Goal: Task Accomplishment & Management: Manage account settings

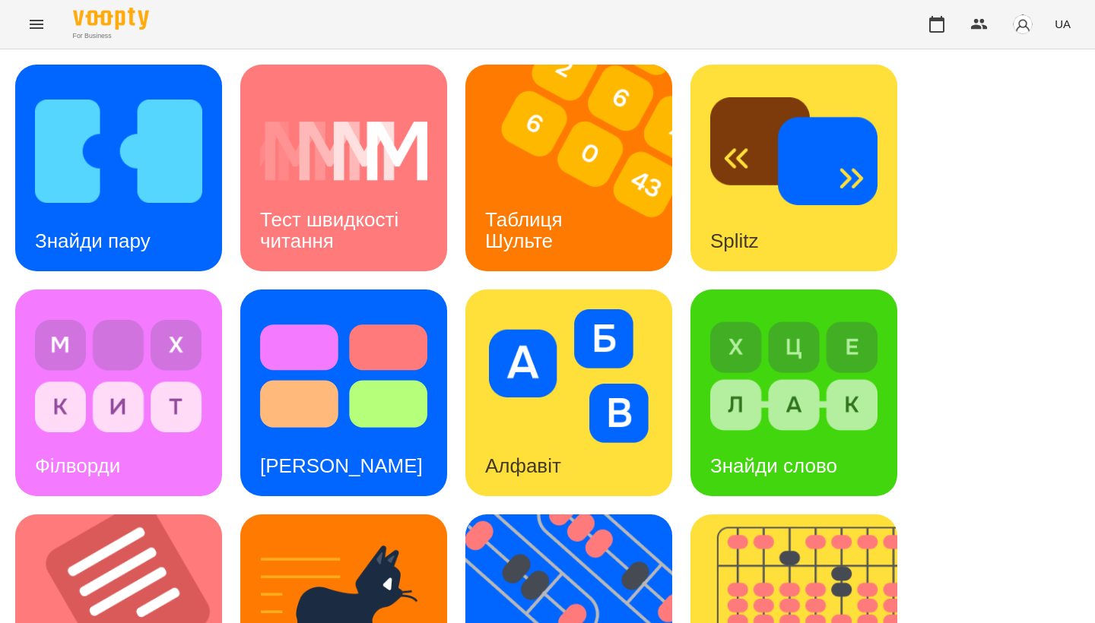
click at [607, 218] on img at bounding box center [578, 168] width 226 height 207
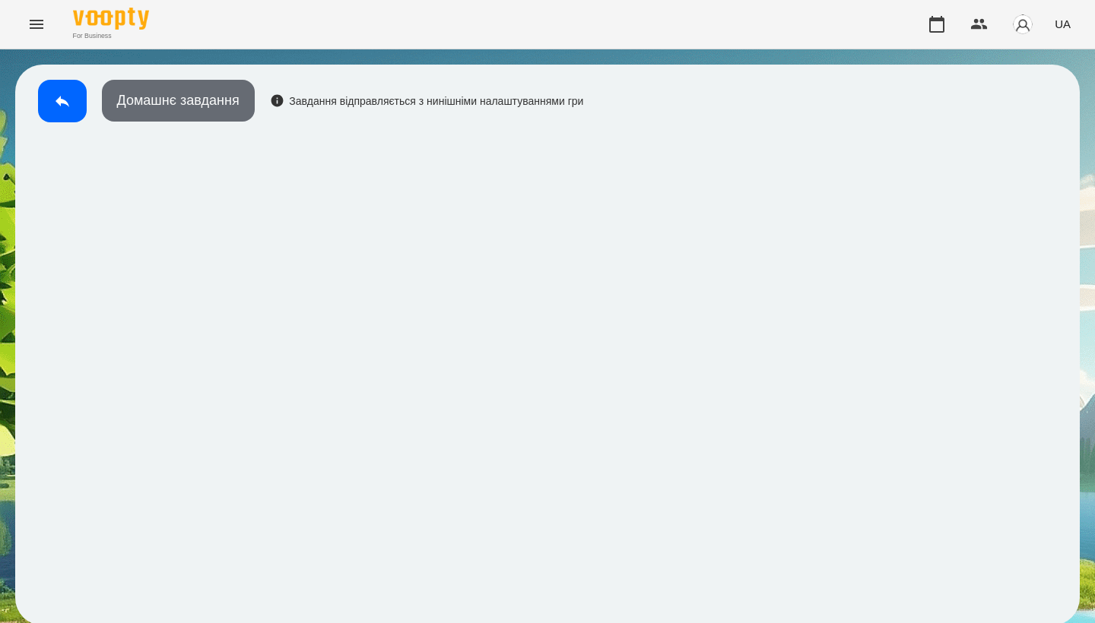
click at [203, 112] on button "Домашнє завдання" at bounding box center [178, 101] width 153 height 42
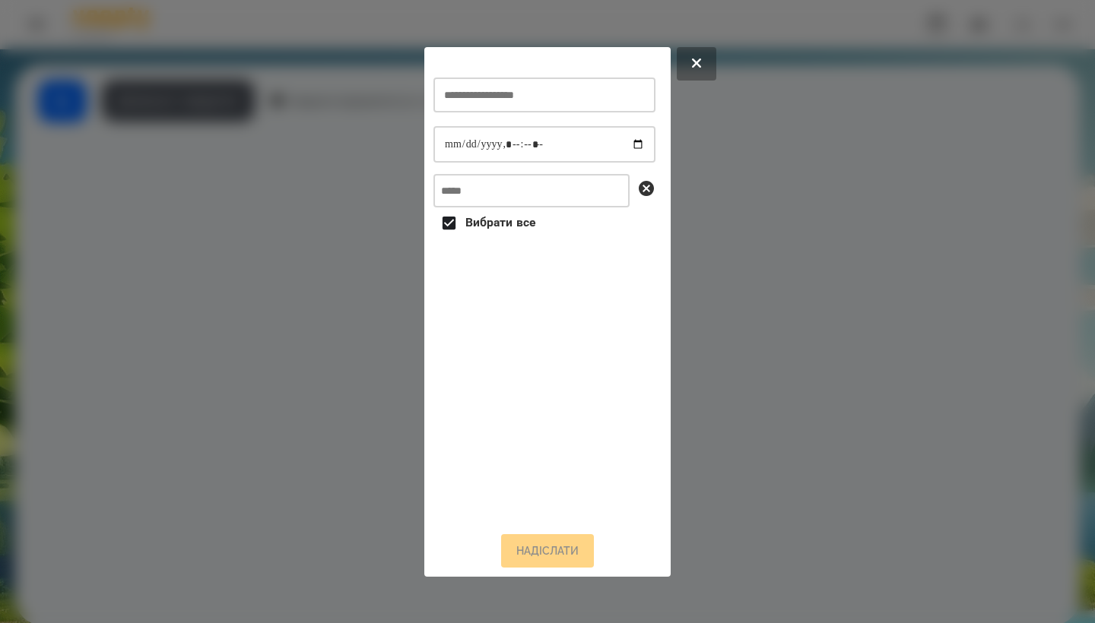
click at [783, 246] on div at bounding box center [547, 311] width 1095 height 623
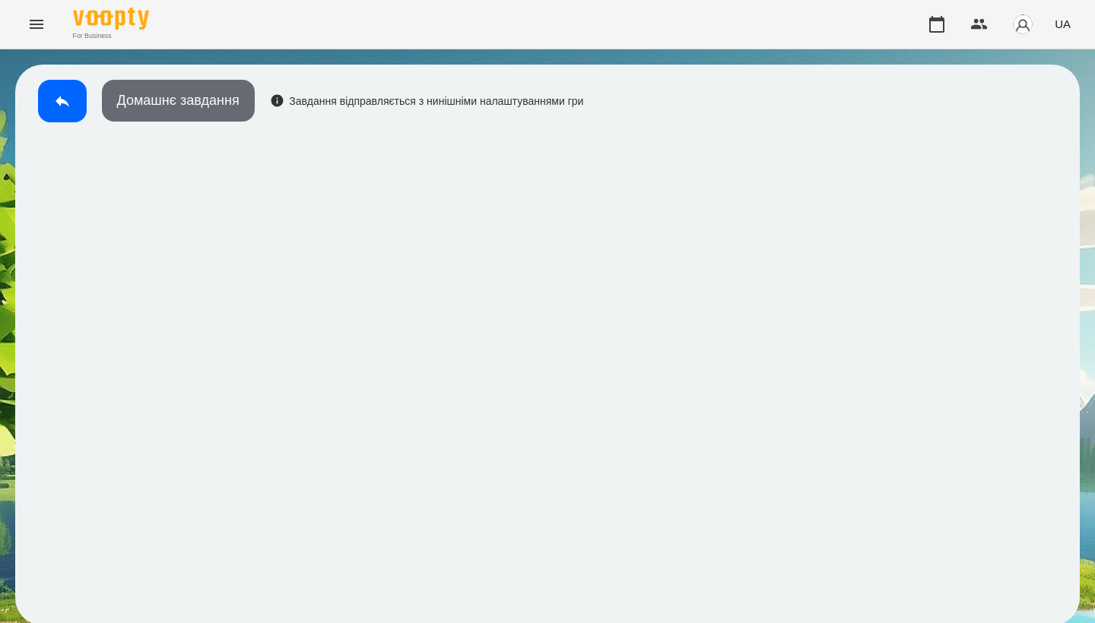
click at [174, 111] on button "Домашнє завдання" at bounding box center [178, 101] width 153 height 42
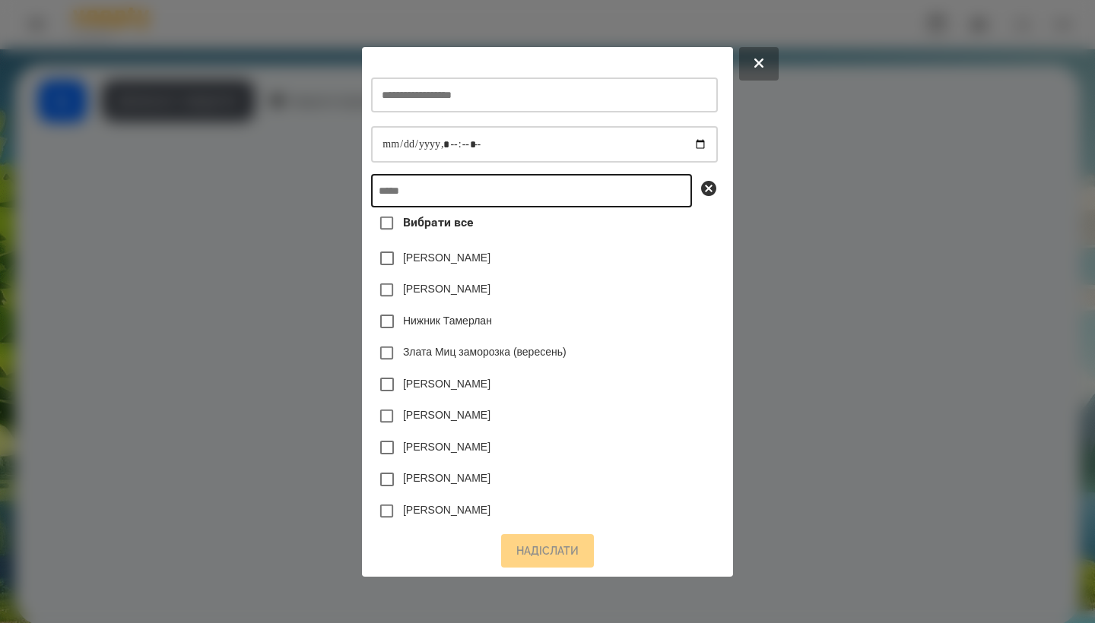
click at [449, 201] on input "text" at bounding box center [531, 190] width 321 height 33
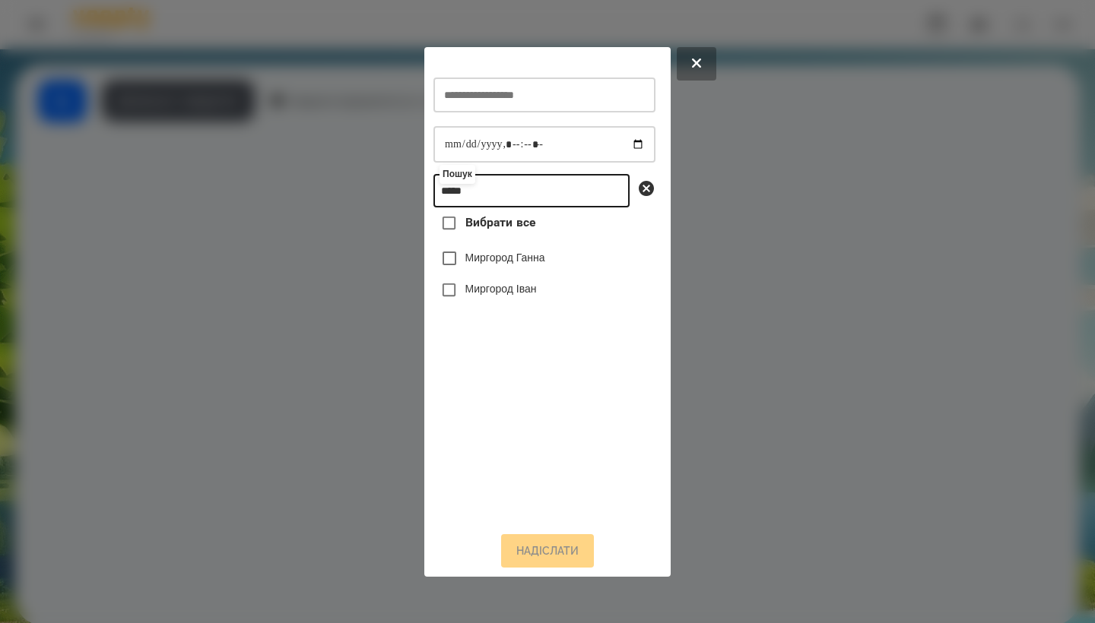
type input "*****"
click at [734, 284] on div at bounding box center [547, 311] width 1095 height 623
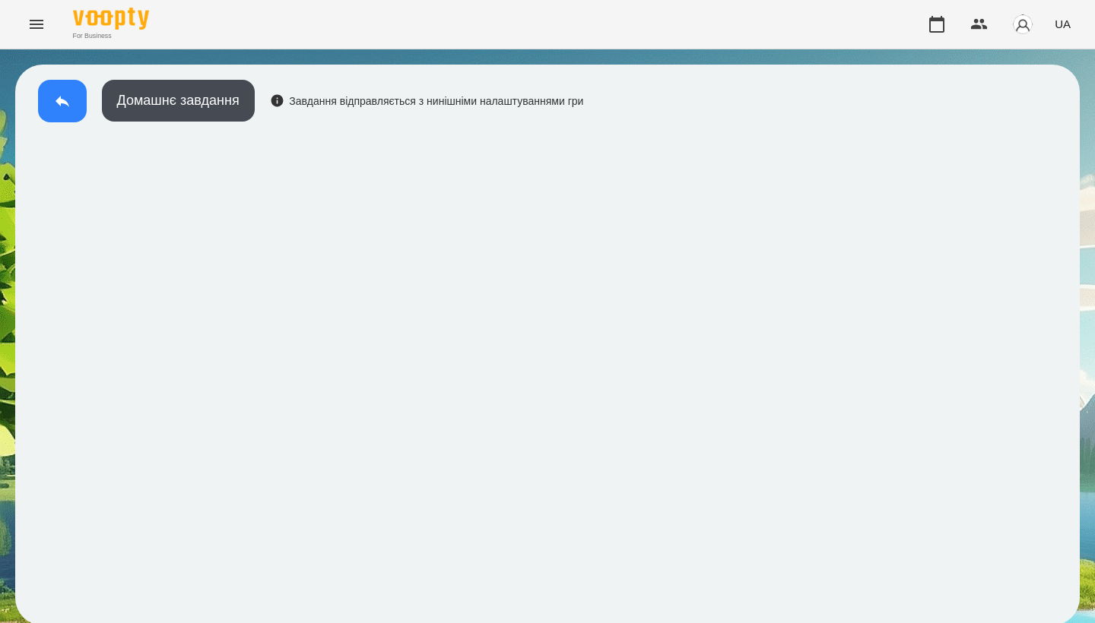
click at [70, 100] on icon at bounding box center [62, 101] width 18 height 18
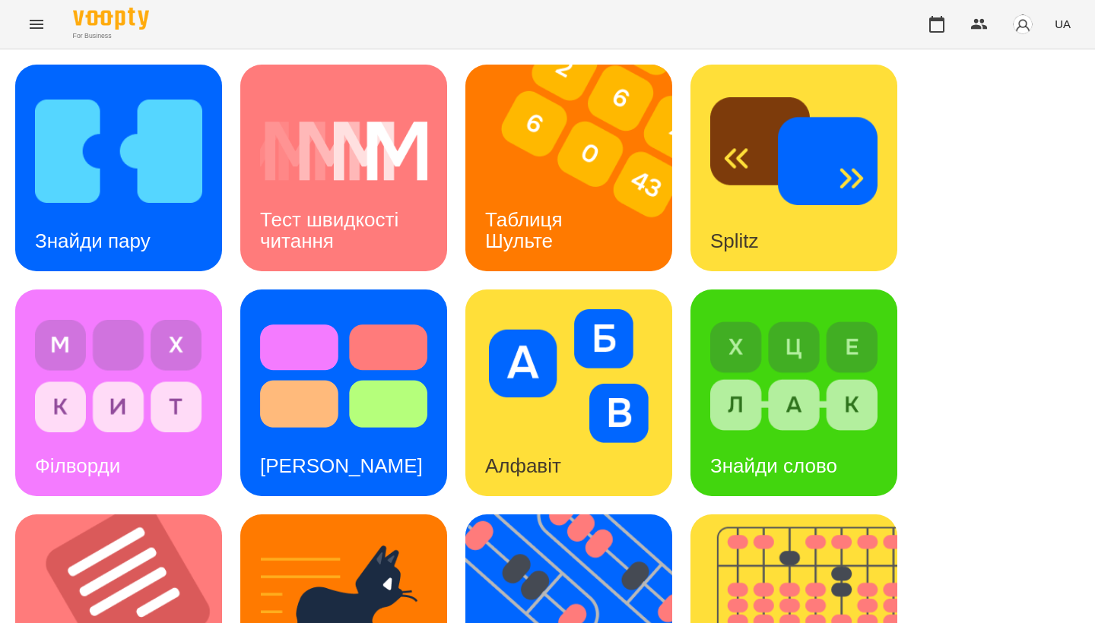
click at [1004, 215] on div "Знайди пару Тест швидкості читання Таблиця Шульте Splitz Філворди Тест Струпа А…" at bounding box center [547, 618] width 1064 height 1107
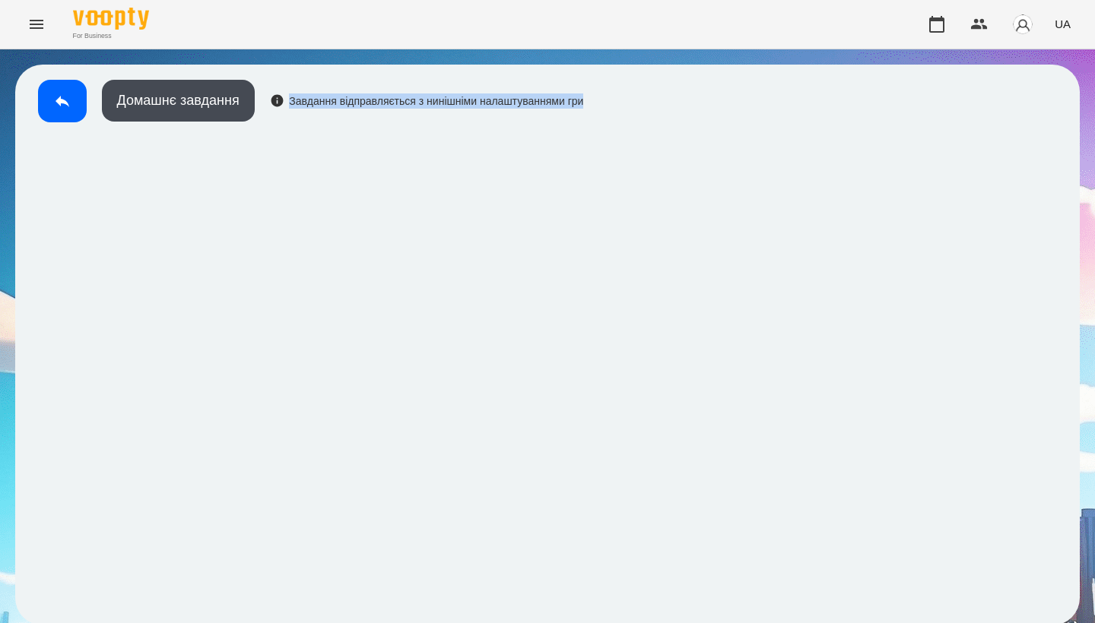
drag, startPoint x: 292, startPoint y: 98, endPoint x: 653, endPoint y: 113, distance: 361.4
click at [654, 113] on div "Домашнє завдання Завдання відправляється з нинішніми налаштуваннями гри" at bounding box center [547, 345] width 1064 height 561
click at [721, 114] on div "Домашнє завдання Завдання відправляється з нинішніми налаштуваннями гри" at bounding box center [547, 345] width 1064 height 561
click at [67, 108] on button at bounding box center [62, 101] width 49 height 43
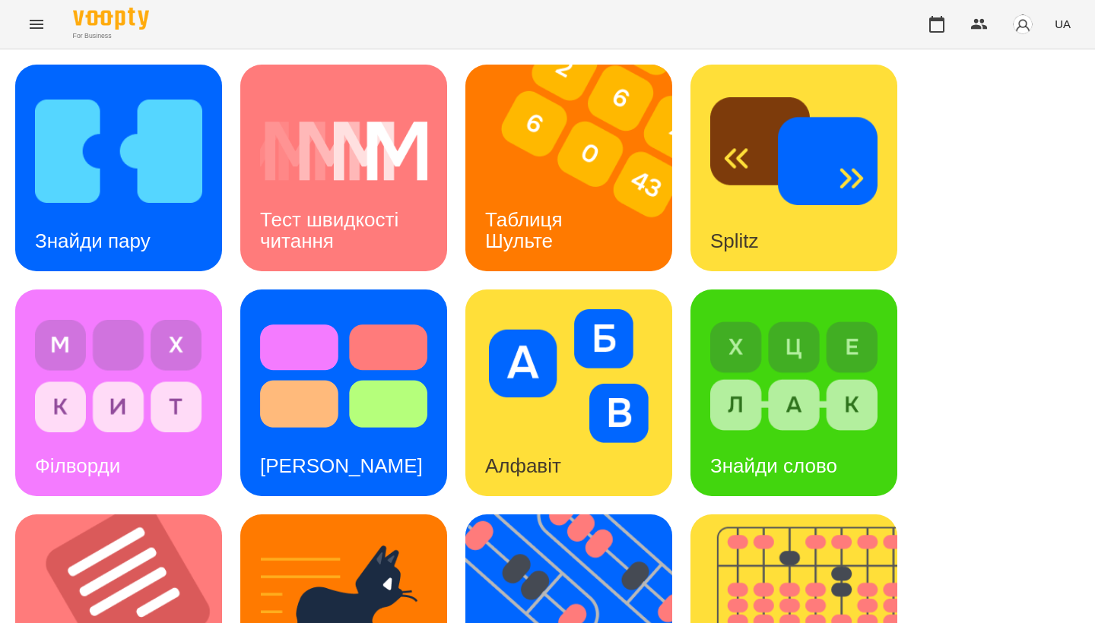
click at [150, 230] on h3 "Знайди пару" at bounding box center [93, 241] width 116 height 23
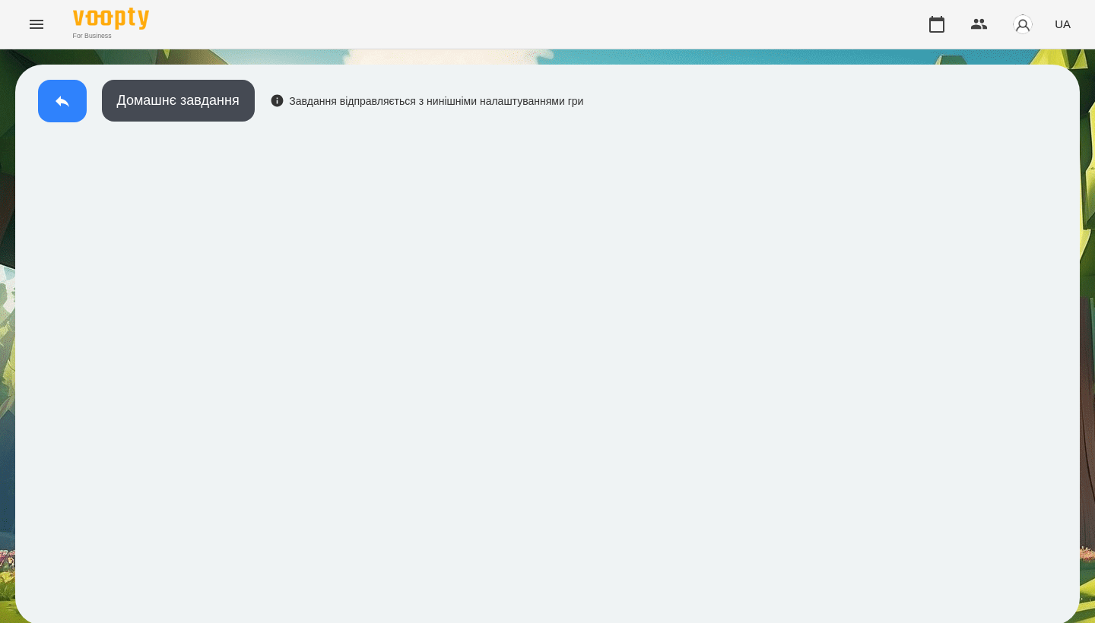
click at [67, 113] on button at bounding box center [62, 101] width 49 height 43
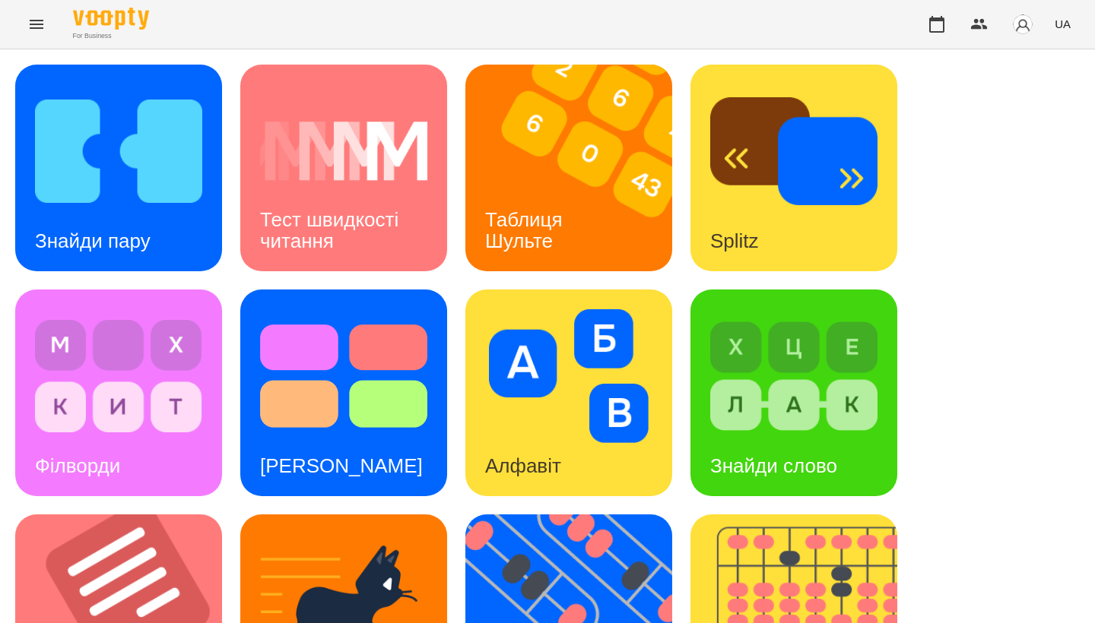
click at [173, 218] on div "Знайди пару" at bounding box center [118, 168] width 207 height 207
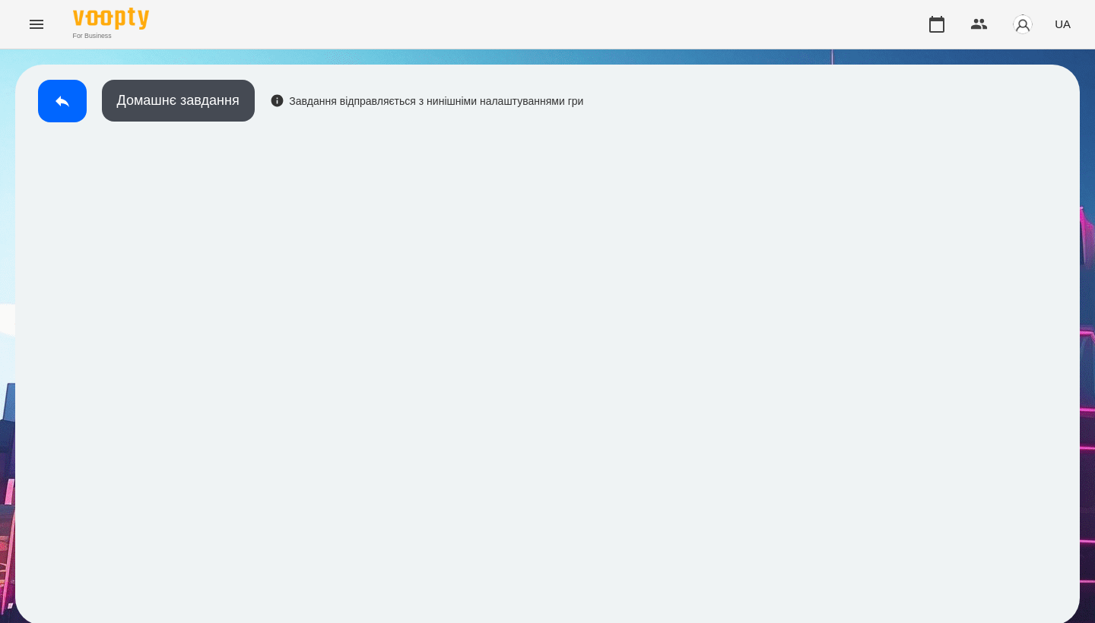
scroll to position [2, 0]
drag, startPoint x: 299, startPoint y: 34, endPoint x: 65, endPoint y: 100, distance: 243.1
click at [65, 100] on icon at bounding box center [62, 101] width 14 height 11
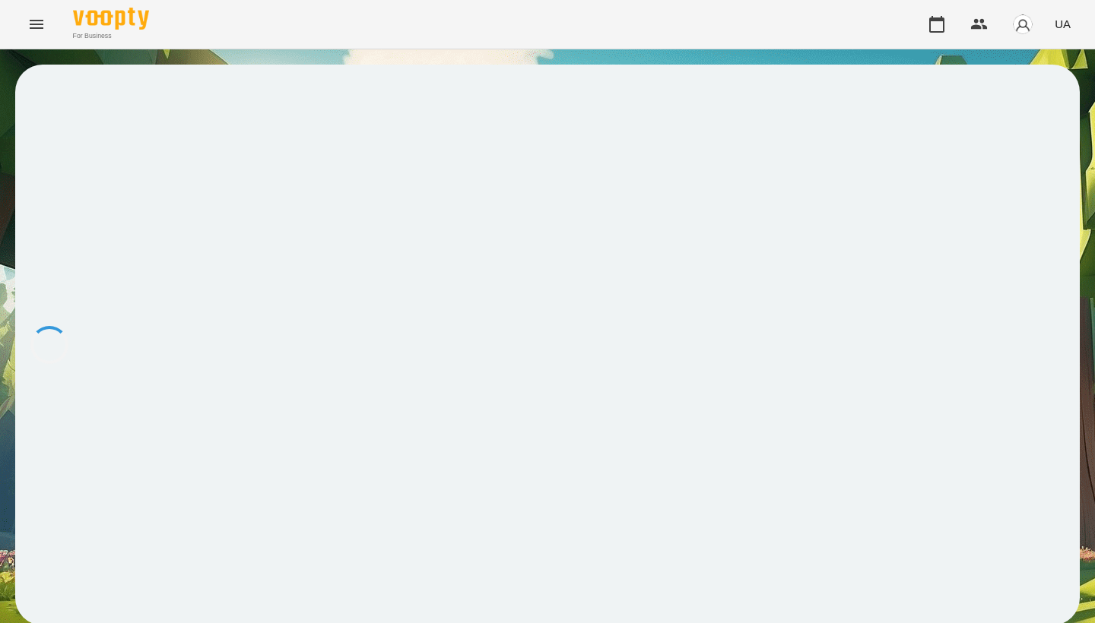
scroll to position [2, 0]
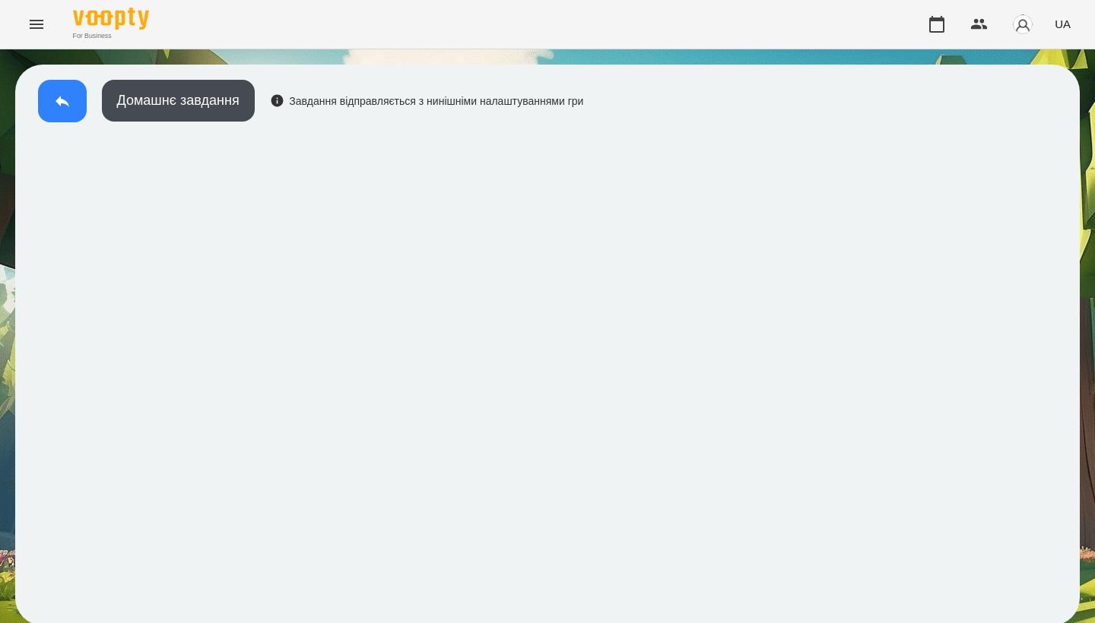
click at [49, 109] on button at bounding box center [62, 101] width 49 height 43
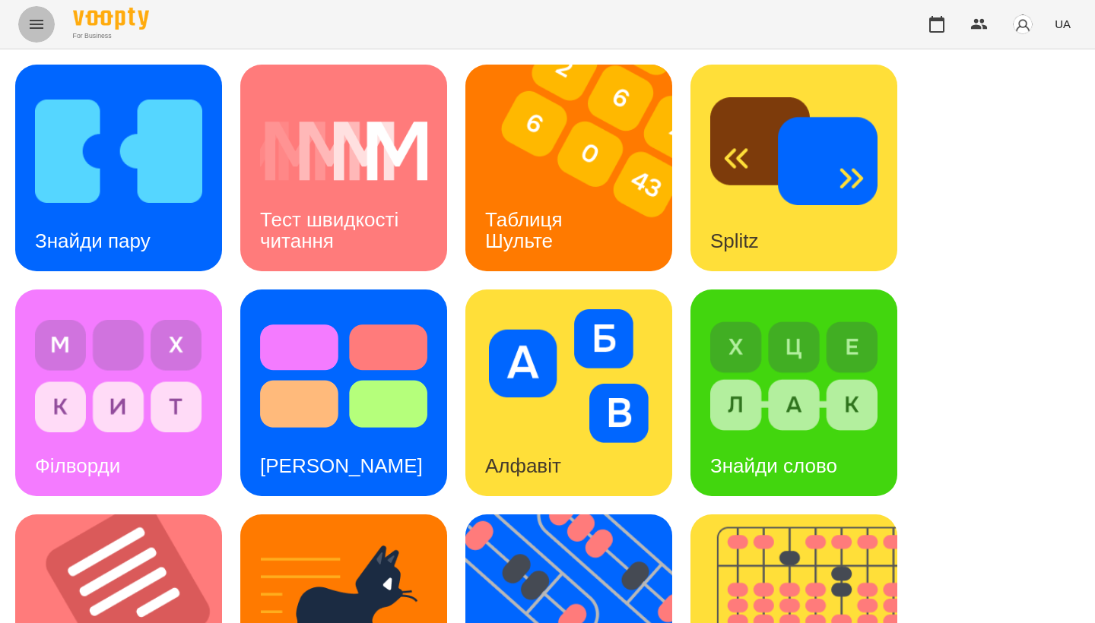
click at [37, 23] on icon "Menu" at bounding box center [36, 24] width 18 height 18
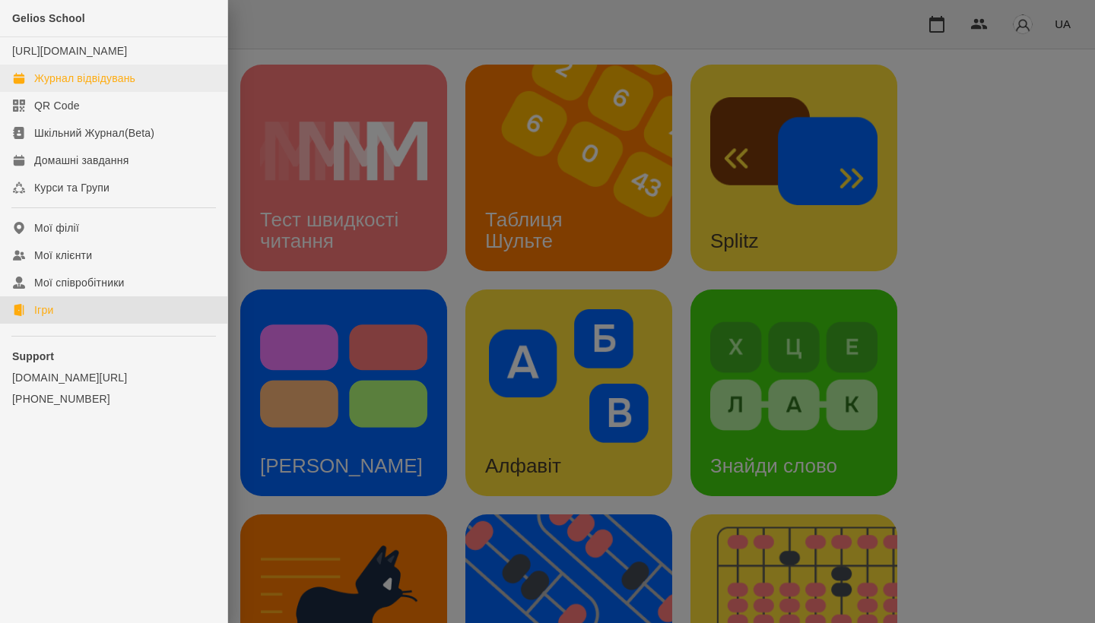
click at [71, 86] on div "Журнал відвідувань" at bounding box center [84, 78] width 101 height 15
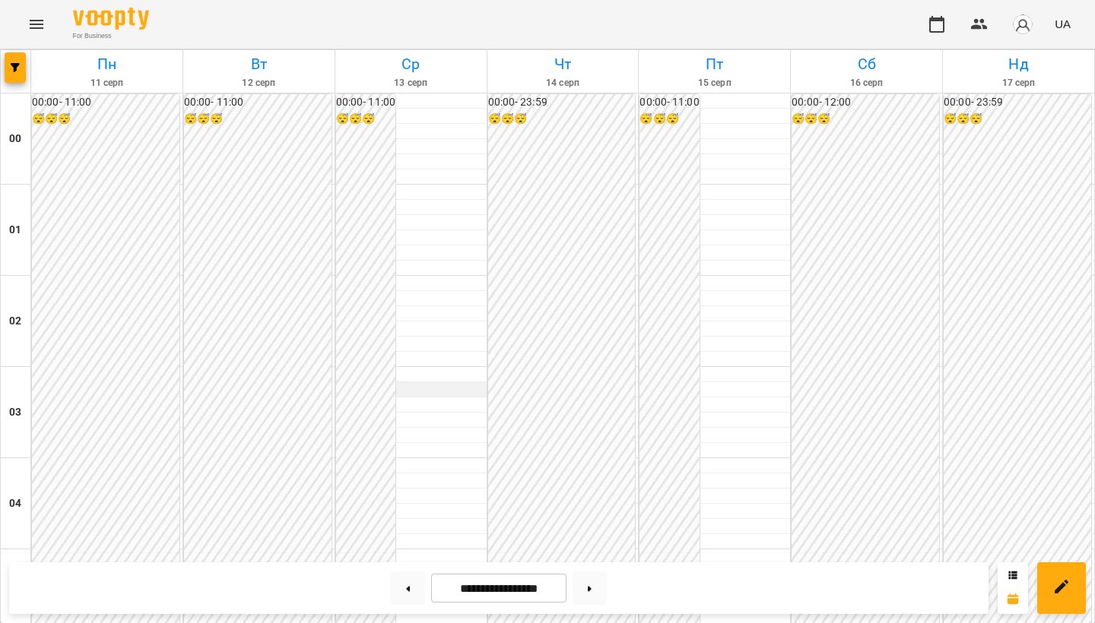
scroll to position [686, 0]
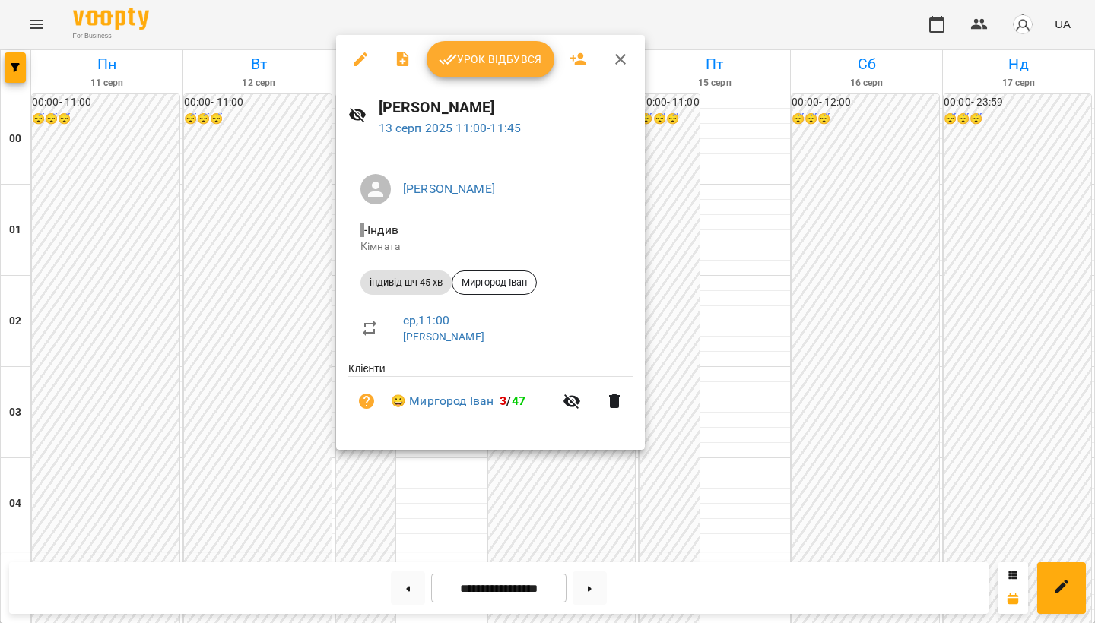
click at [473, 63] on span "Урок відбувся" at bounding box center [490, 59] width 103 height 18
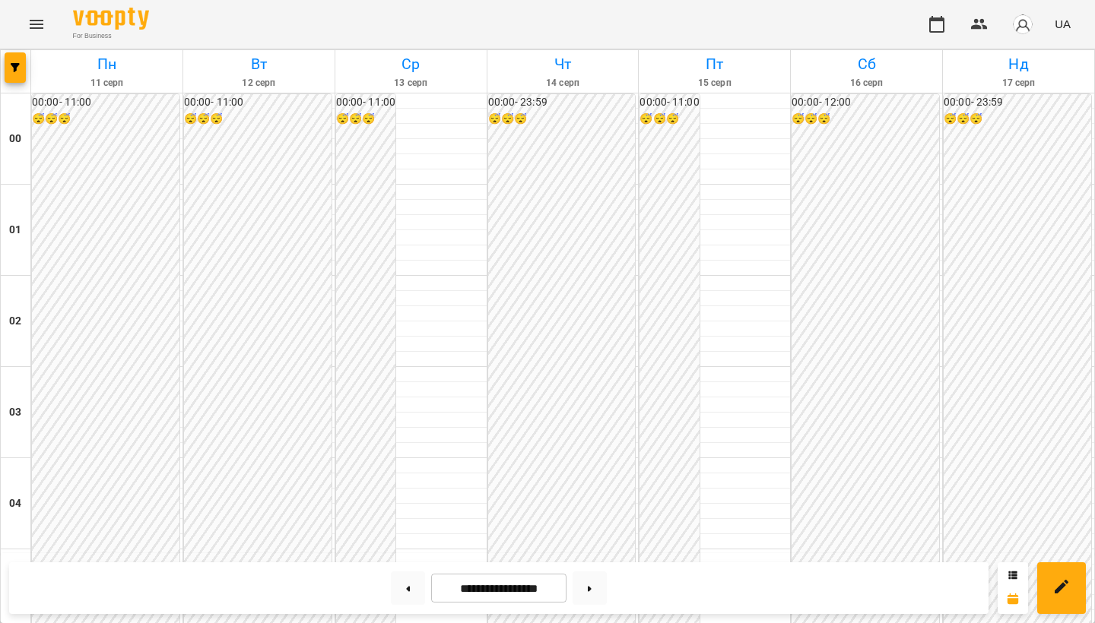
scroll to position [1419, 0]
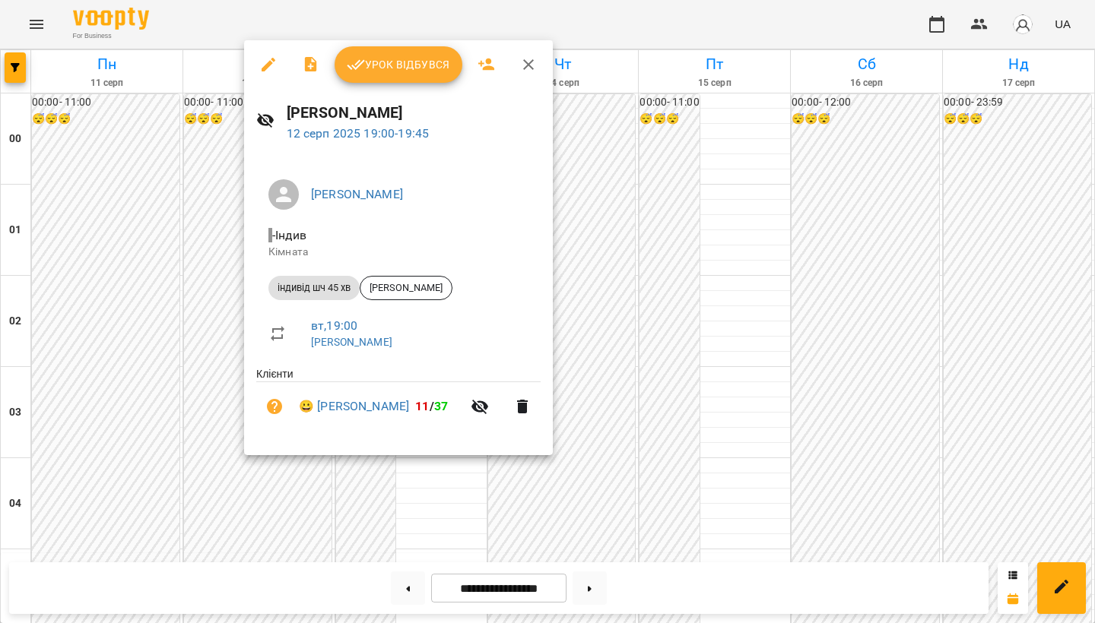
click at [395, 66] on span "Урок відбувся" at bounding box center [398, 64] width 103 height 18
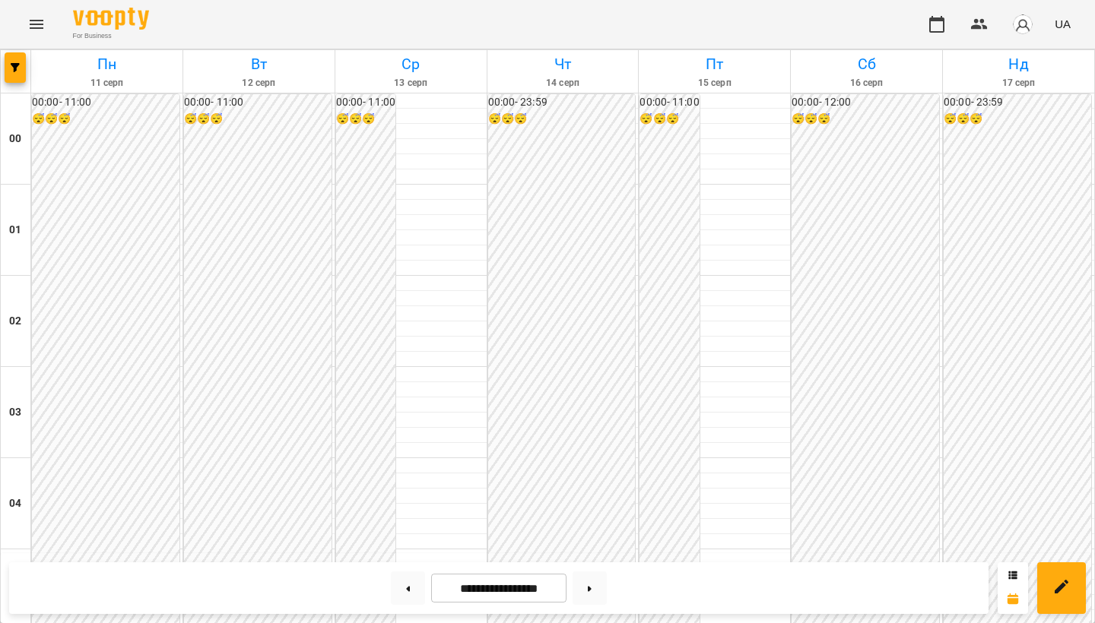
click at [34, 29] on icon "Menu" at bounding box center [36, 24] width 18 height 18
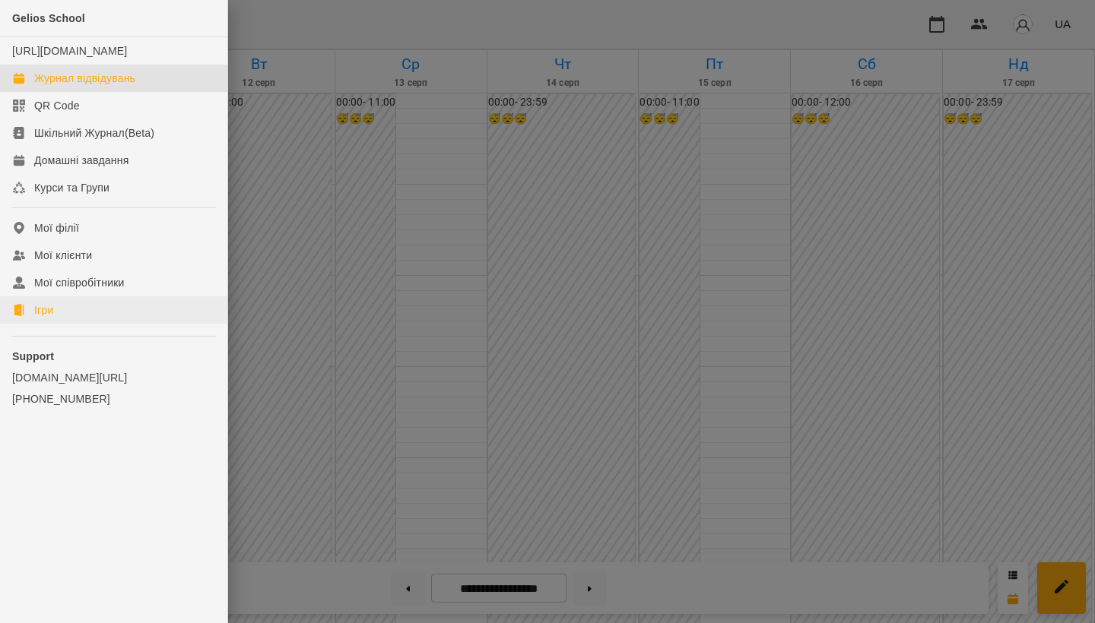
click at [77, 322] on link "Ігри" at bounding box center [113, 309] width 227 height 27
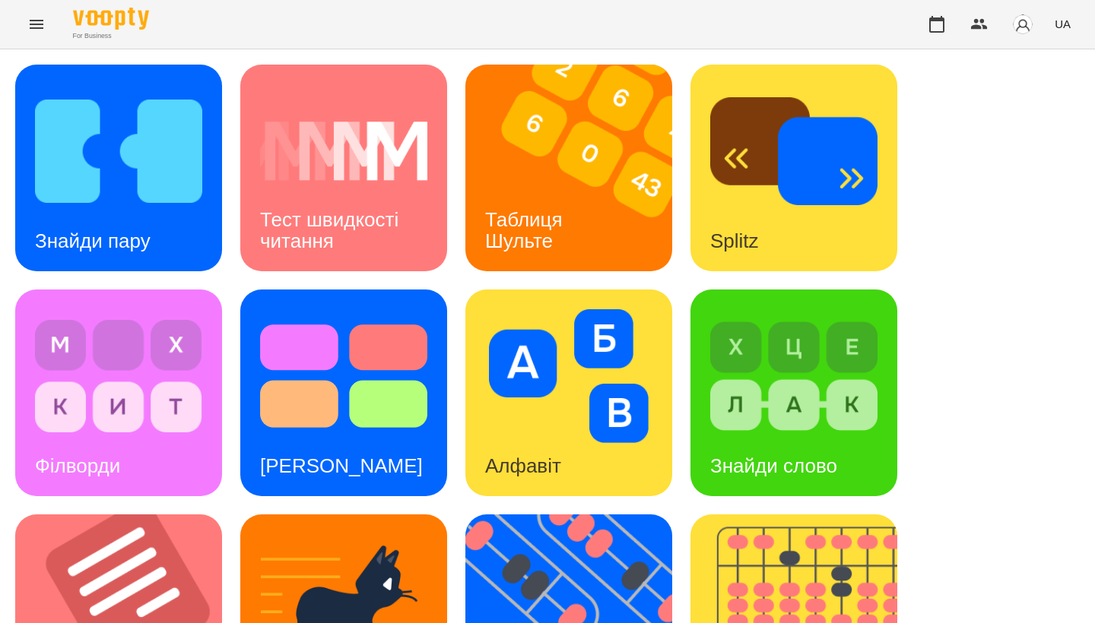
scroll to position [468, 0]
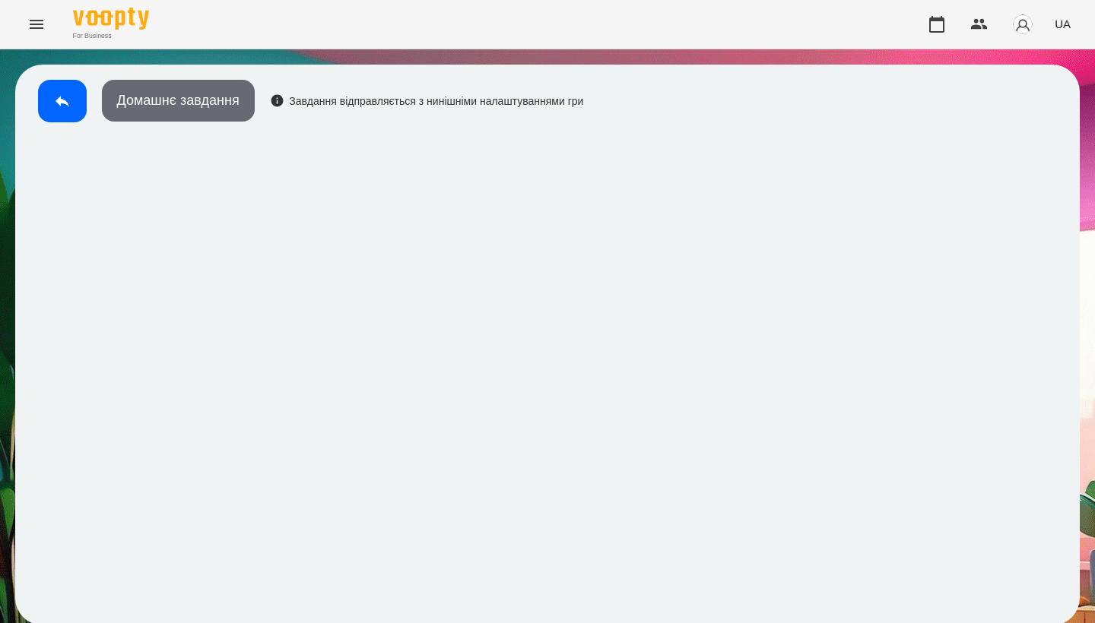
click at [205, 100] on button "Домашнє завдання" at bounding box center [178, 101] width 153 height 42
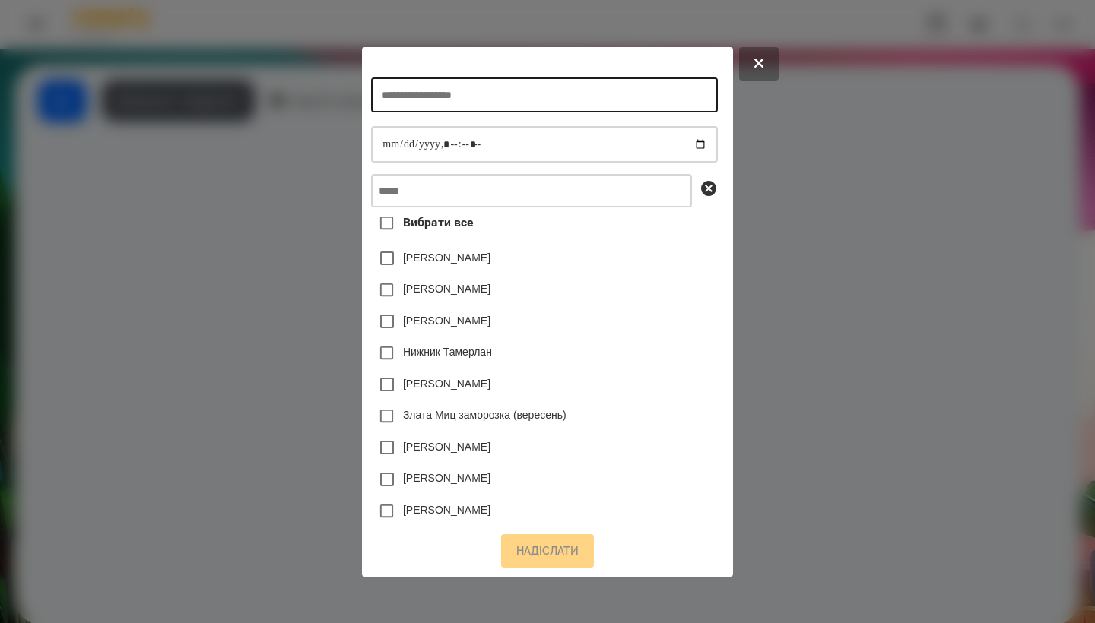
click at [460, 86] on input "text" at bounding box center [544, 95] width 346 height 35
type input "**********"
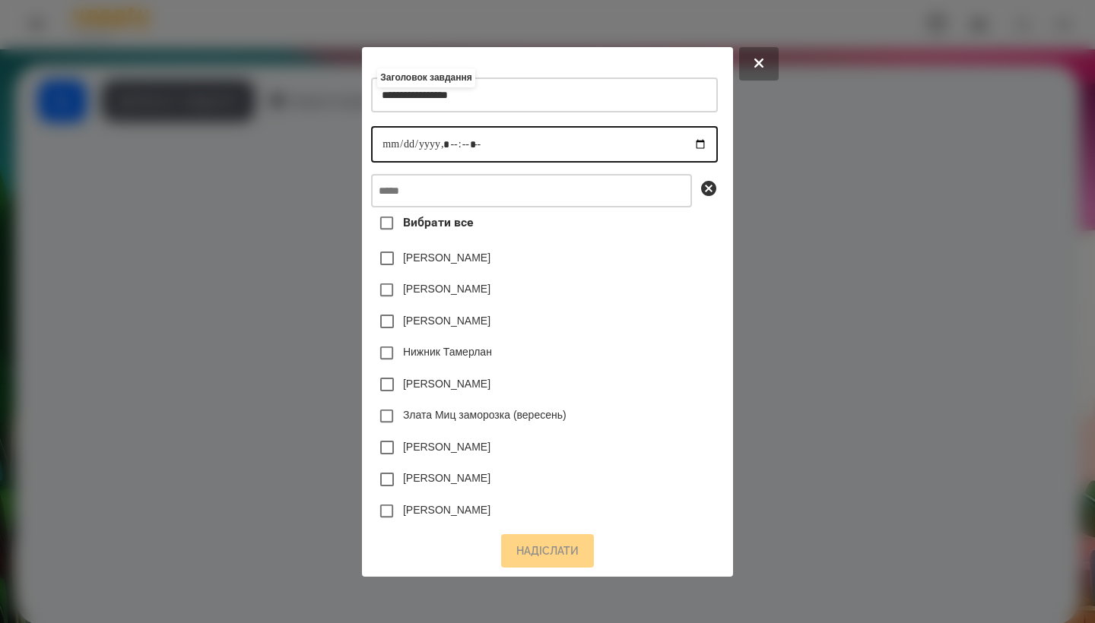
click at [373, 153] on input "datetime-local" at bounding box center [544, 144] width 346 height 36
click at [444, 138] on input "datetime-local" at bounding box center [544, 144] width 346 height 36
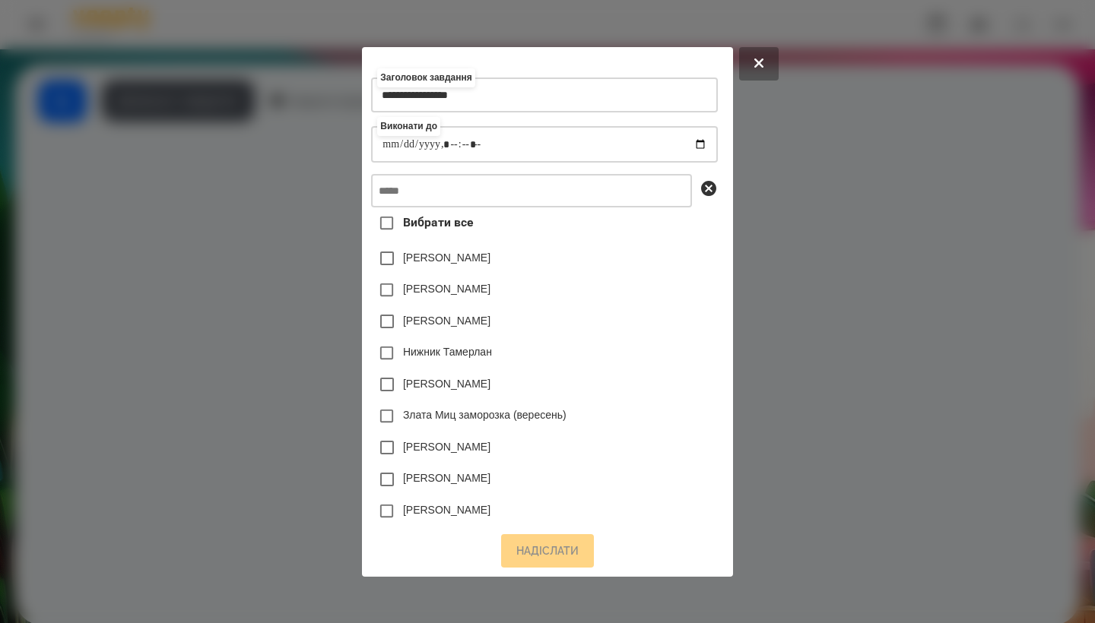
type input "**********"
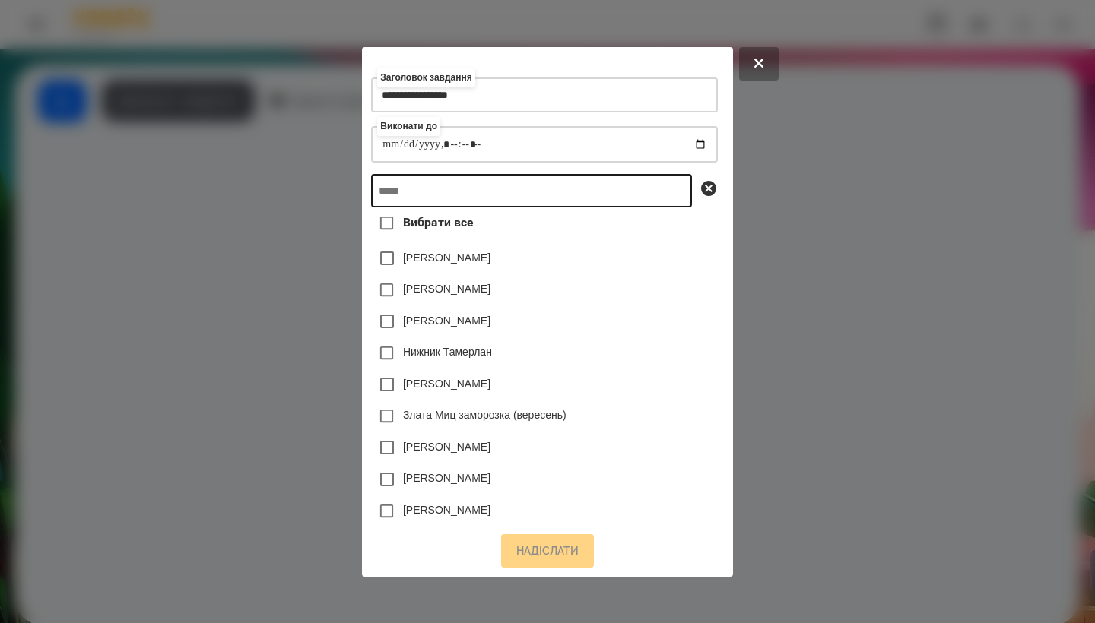
click at [493, 188] on input "text" at bounding box center [531, 190] width 321 height 33
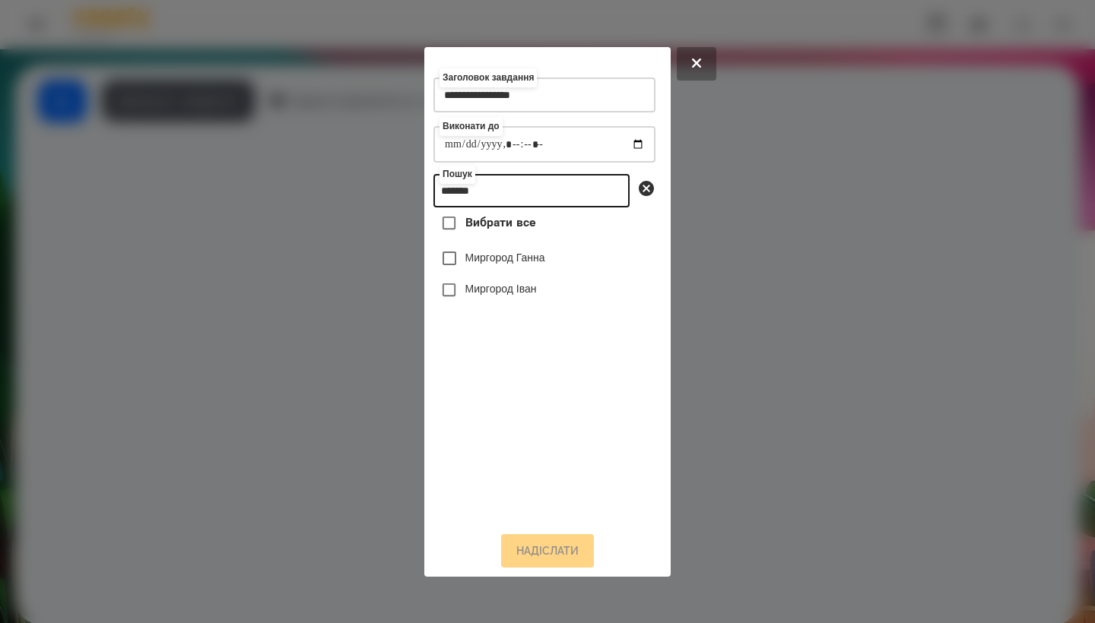
type input "*******"
click at [534, 290] on label "Миргород Іван" at bounding box center [500, 288] width 71 height 15
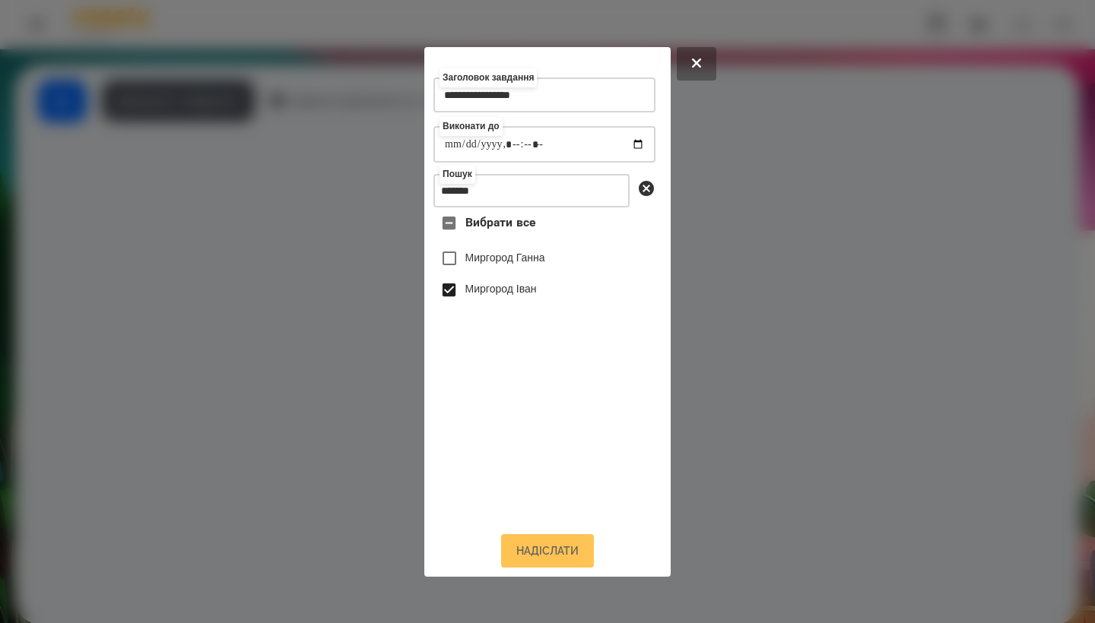
click at [535, 550] on button "Надіслати" at bounding box center [547, 550] width 93 height 33
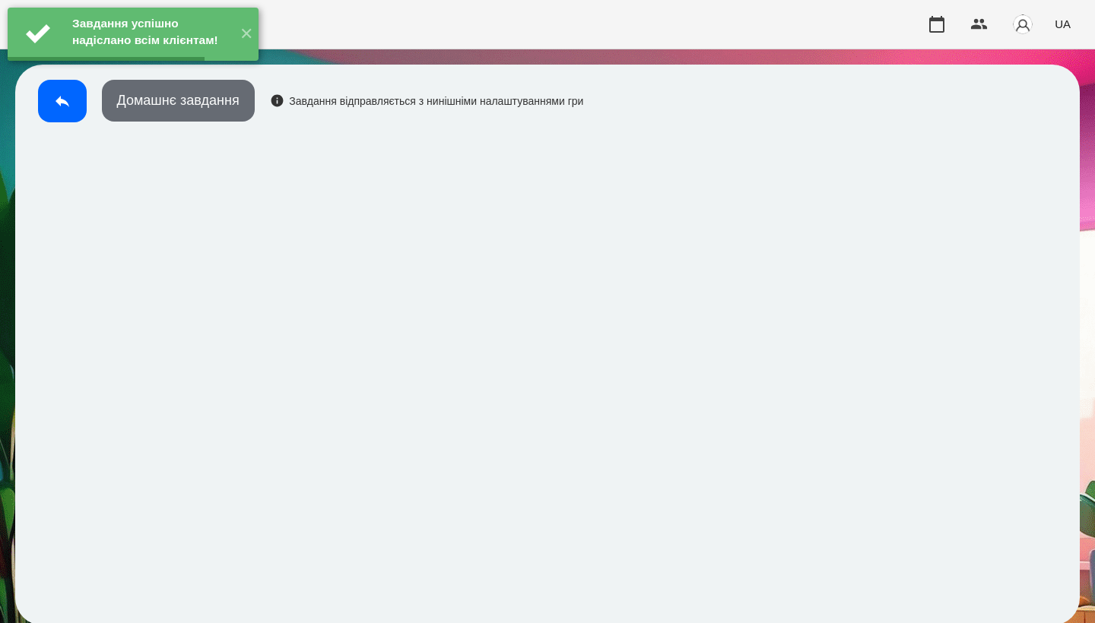
click at [224, 112] on button "Домашнє завдання" at bounding box center [178, 101] width 153 height 42
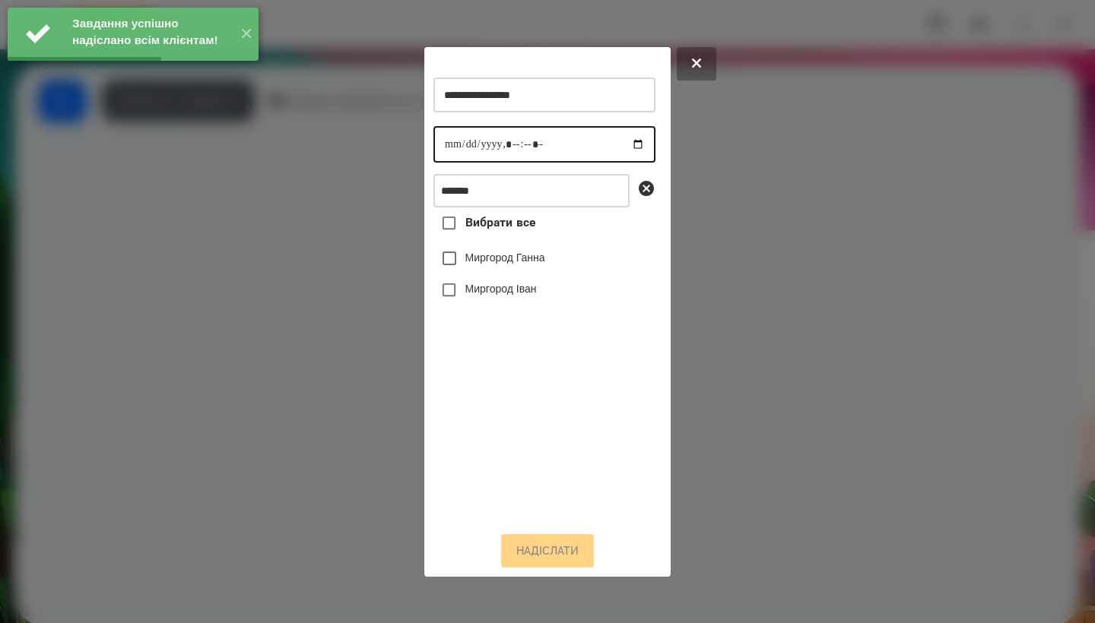
click at [439, 140] on input "datetime-local" at bounding box center [544, 144] width 222 height 36
type input "**********"
click at [508, 296] on label "Миргород Іван" at bounding box center [500, 288] width 71 height 15
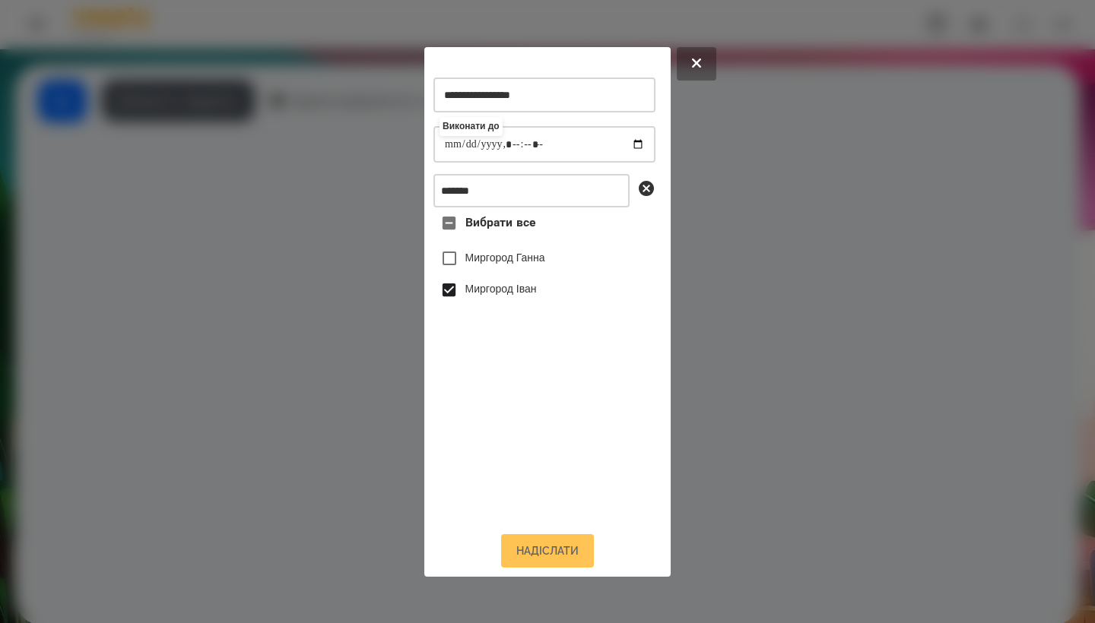
click at [541, 552] on button "Надіслати" at bounding box center [547, 550] width 93 height 33
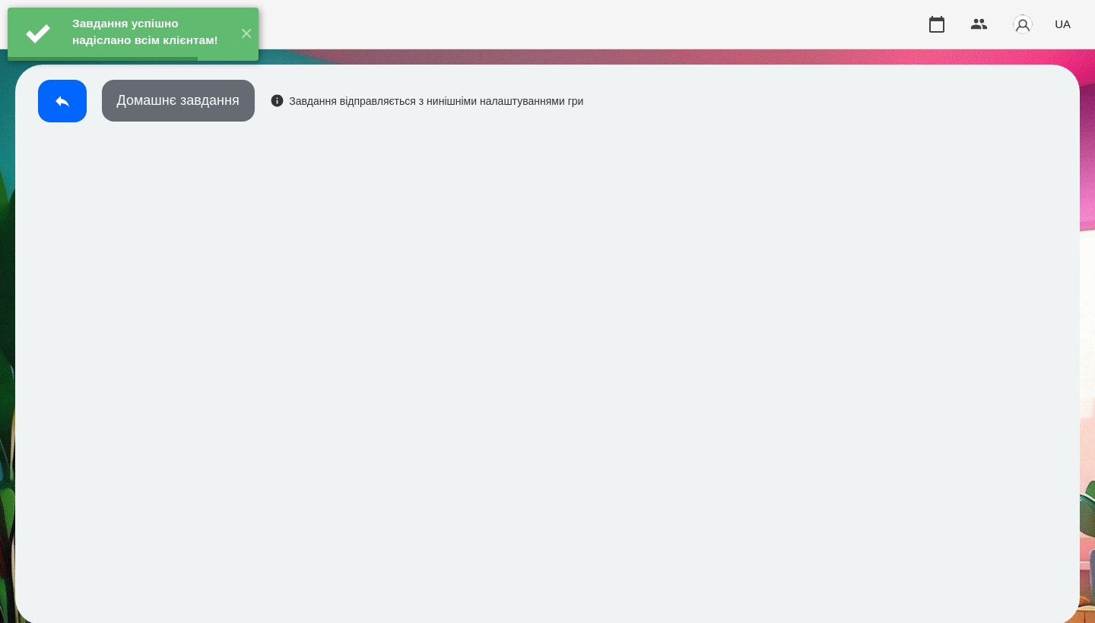
click at [196, 109] on button "Домашнє завдання" at bounding box center [178, 101] width 153 height 42
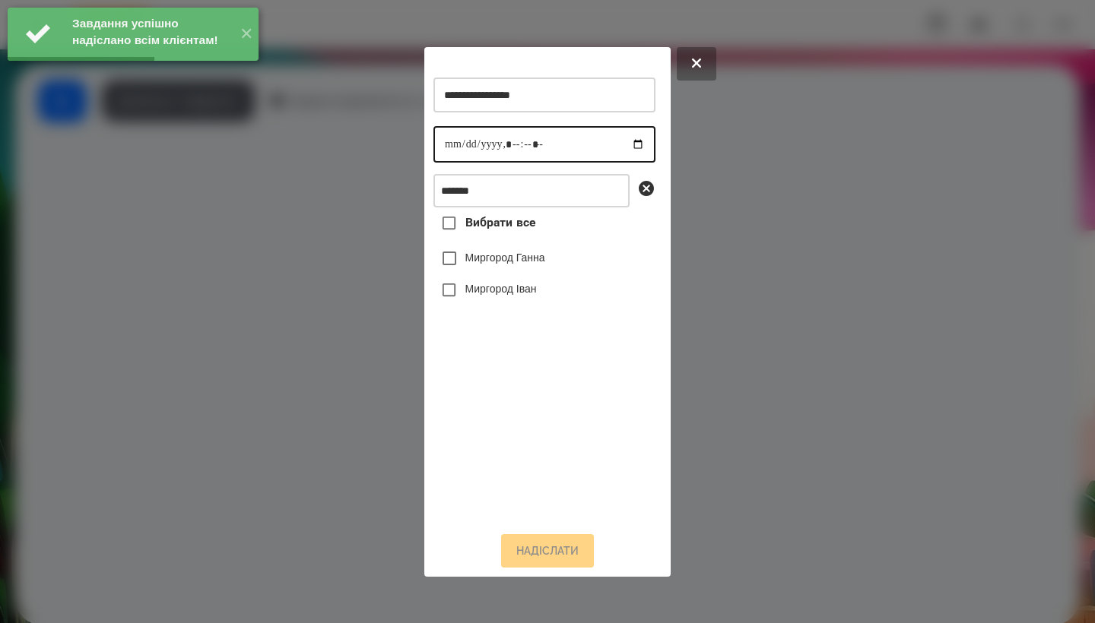
click at [461, 147] on input "datetime-local" at bounding box center [544, 144] width 222 height 36
type input "**********"
click at [518, 292] on label "Миргород Іван" at bounding box center [500, 288] width 71 height 15
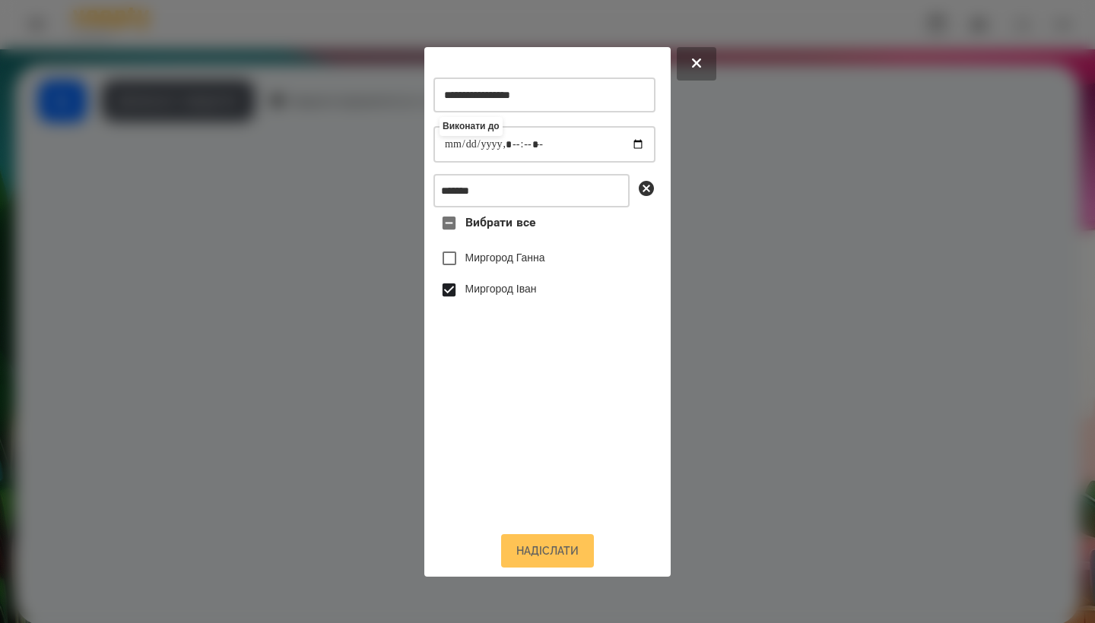
click at [555, 560] on button "Надіслати" at bounding box center [547, 550] width 93 height 33
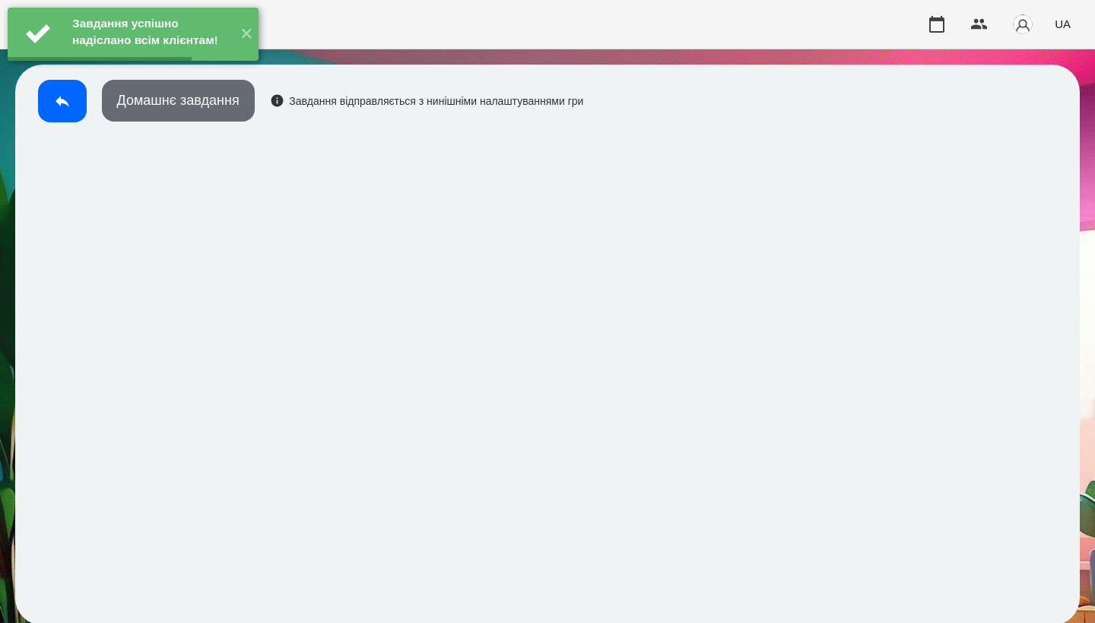
click at [205, 109] on button "Домашнє завдання" at bounding box center [178, 101] width 153 height 42
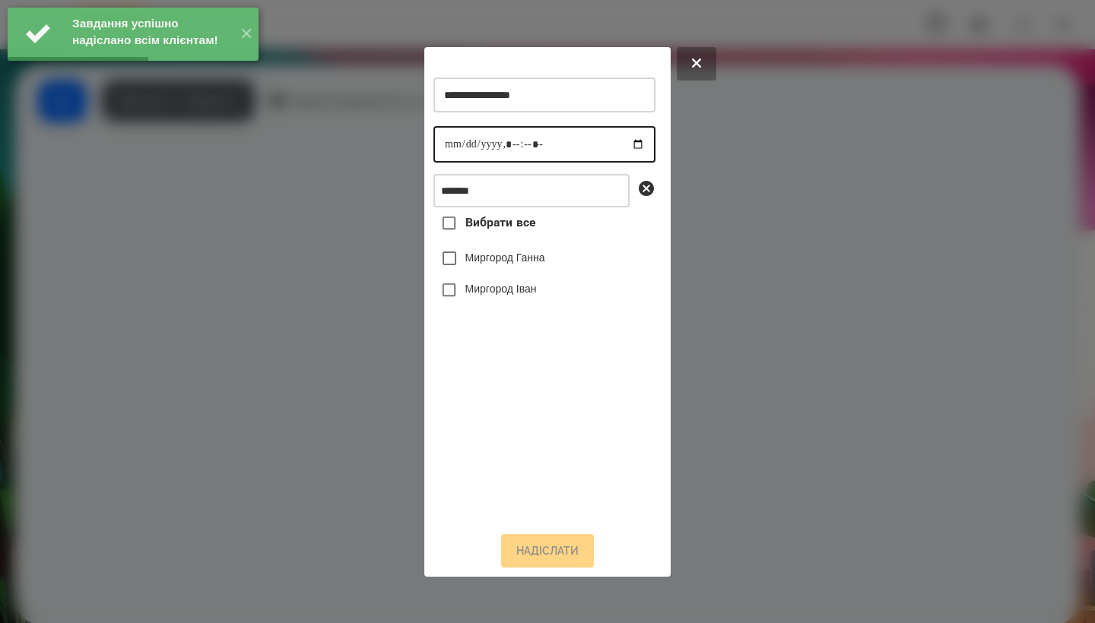
click at [447, 147] on input "datetime-local" at bounding box center [544, 144] width 222 height 36
type input "**********"
click at [527, 295] on label "Миргород Іван" at bounding box center [500, 288] width 71 height 15
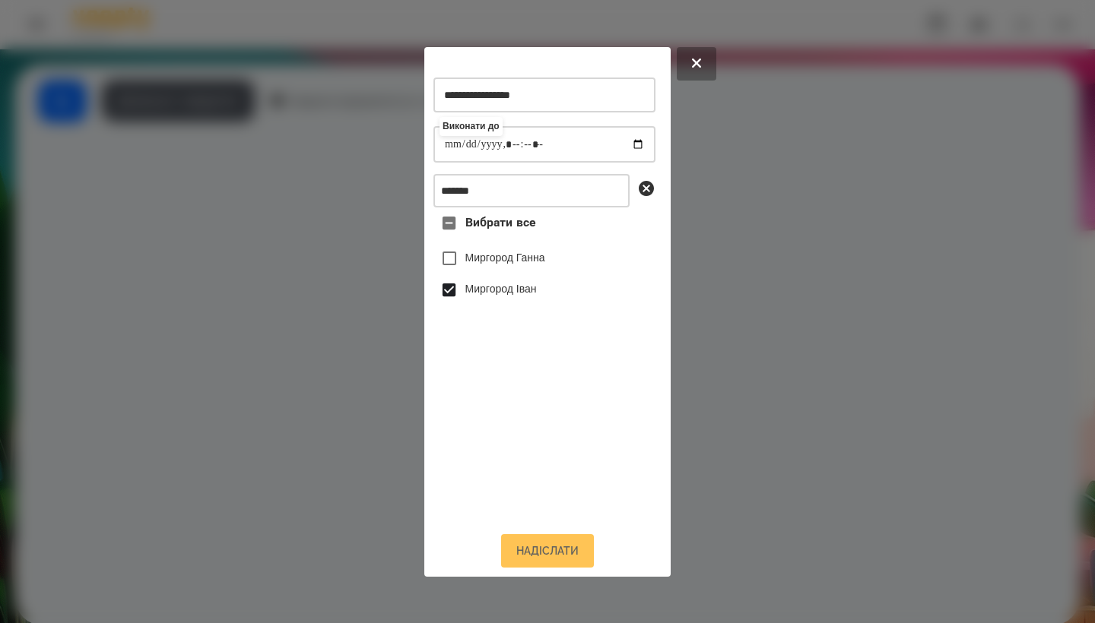
click at [549, 554] on button "Надіслати" at bounding box center [547, 550] width 93 height 33
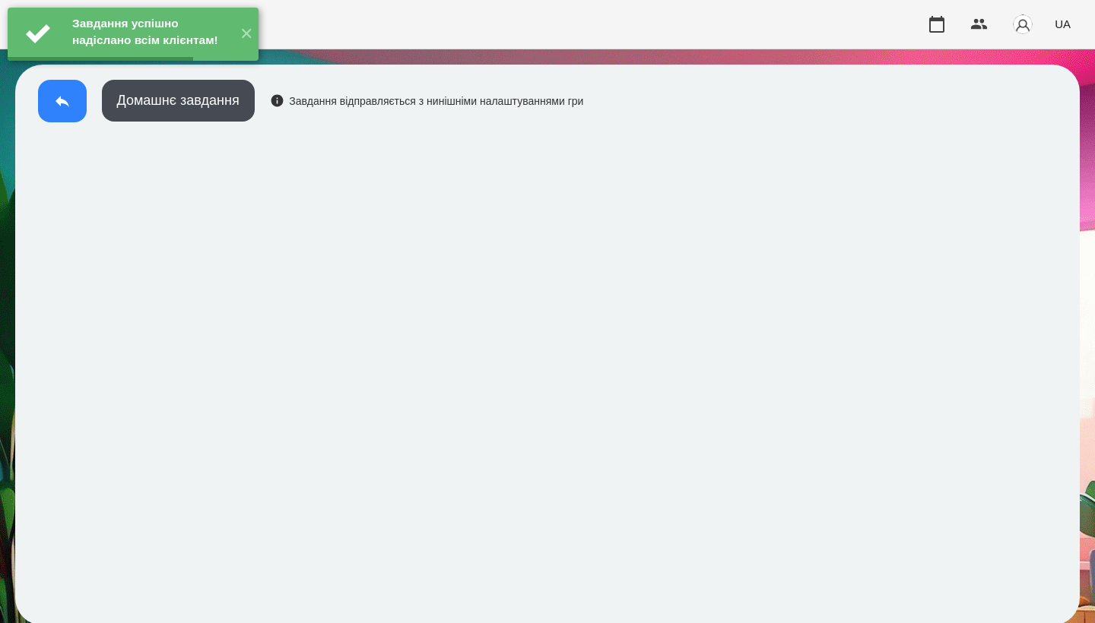
click at [57, 107] on icon at bounding box center [62, 101] width 18 height 18
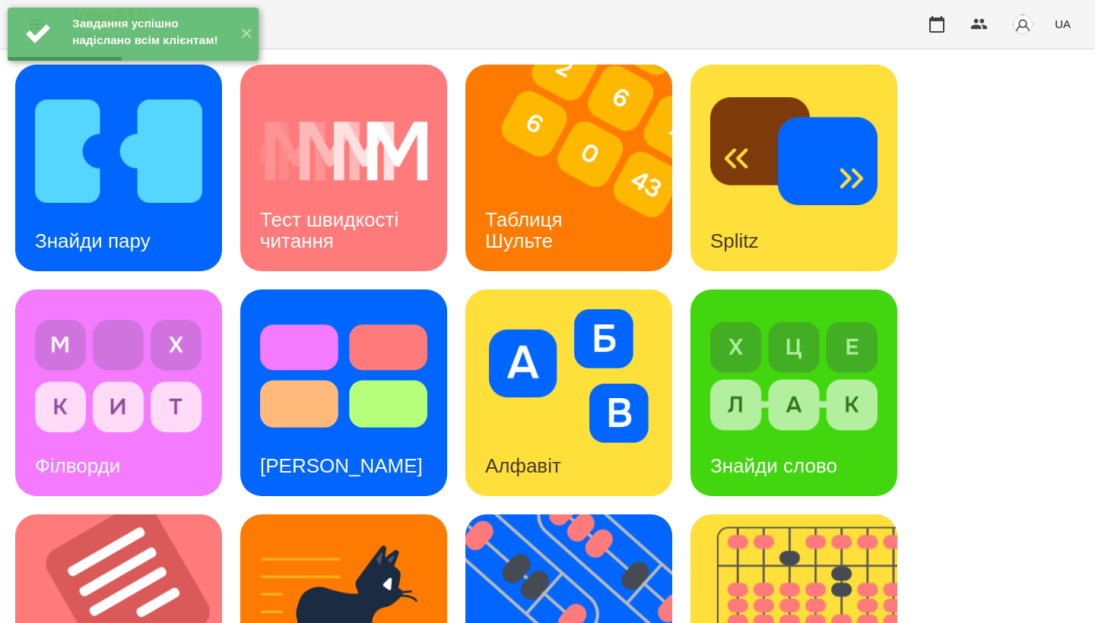
click at [541, 248] on h3 "Таблиця Шульте" at bounding box center [526, 229] width 83 height 43
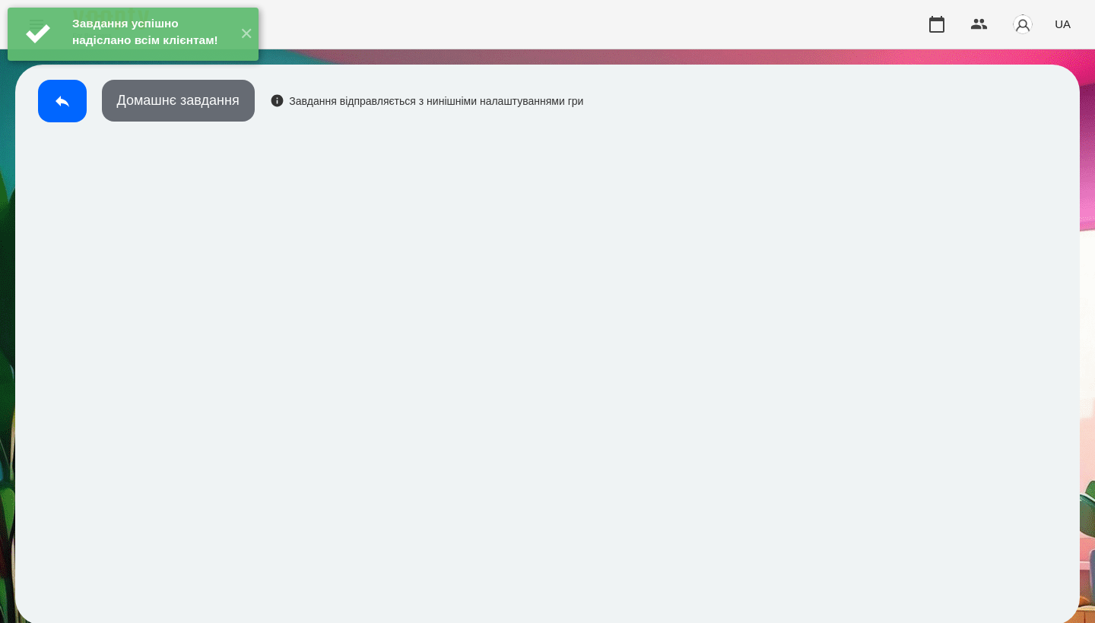
click at [192, 114] on button "Домашнє завдання" at bounding box center [178, 101] width 153 height 42
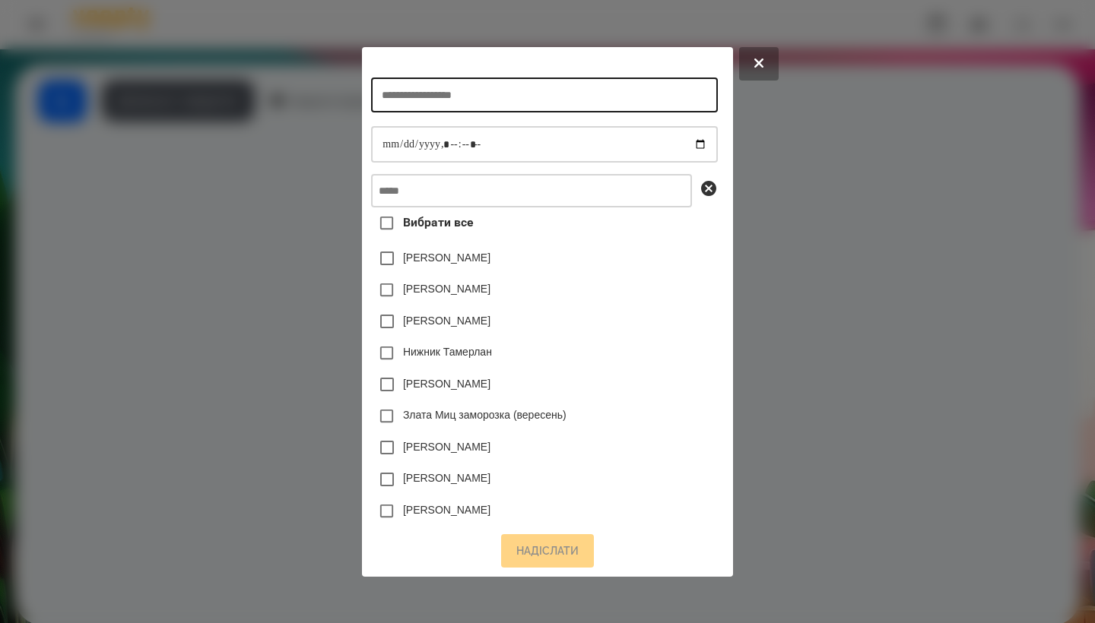
click at [446, 80] on input "text" at bounding box center [544, 95] width 346 height 35
type input "**********"
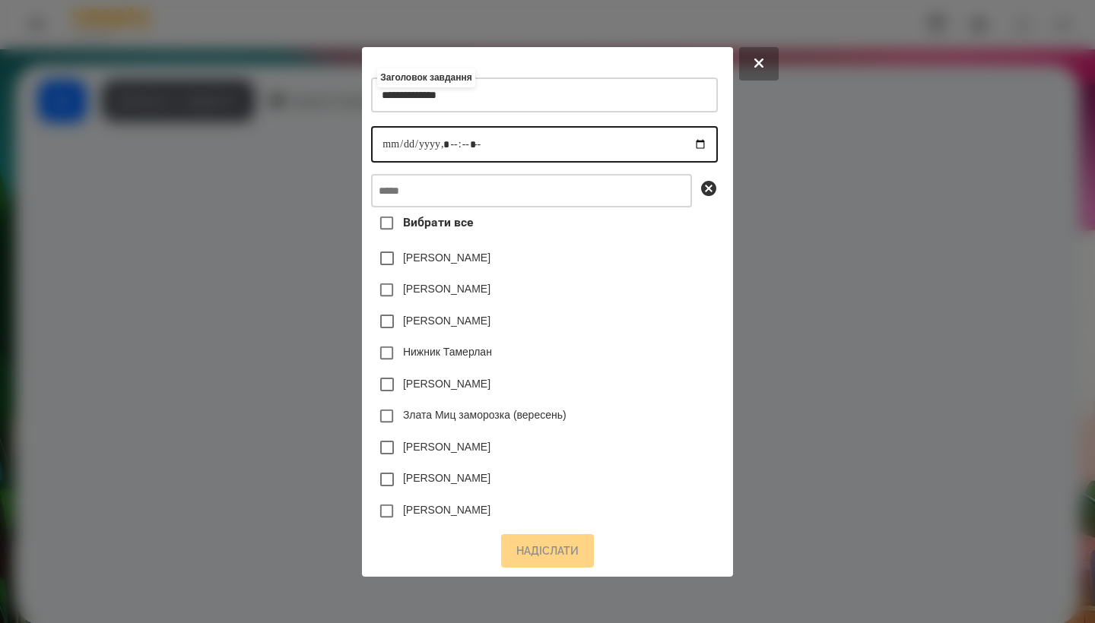
click at [380, 134] on input "datetime-local" at bounding box center [544, 144] width 346 height 36
click at [442, 135] on input "datetime-local" at bounding box center [544, 144] width 346 height 36
type input "**********"
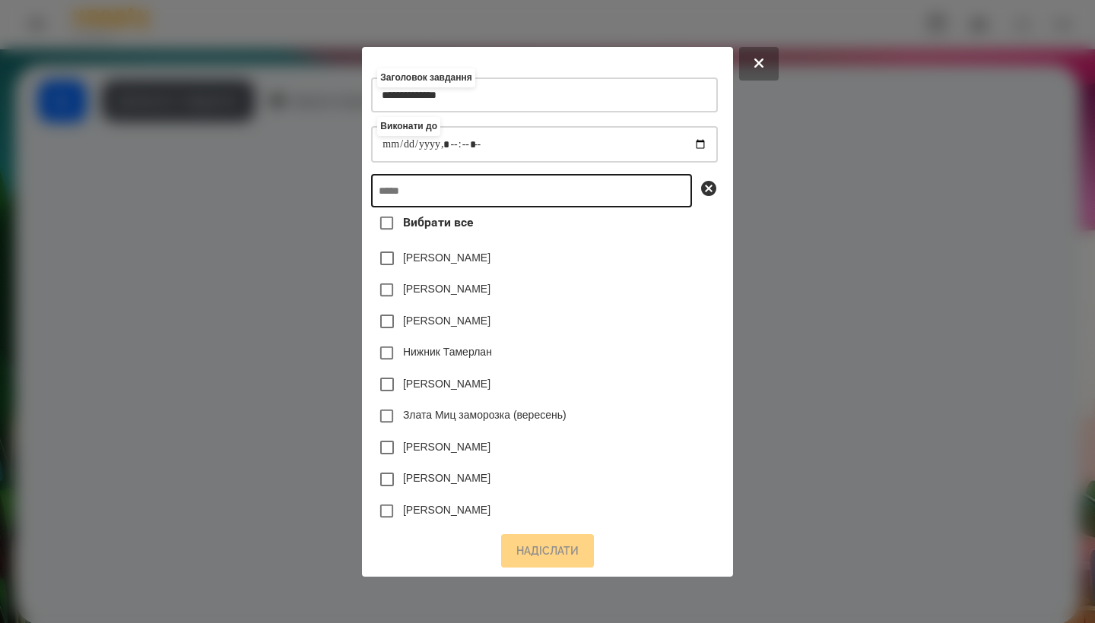
click at [503, 201] on input "text" at bounding box center [531, 190] width 321 height 33
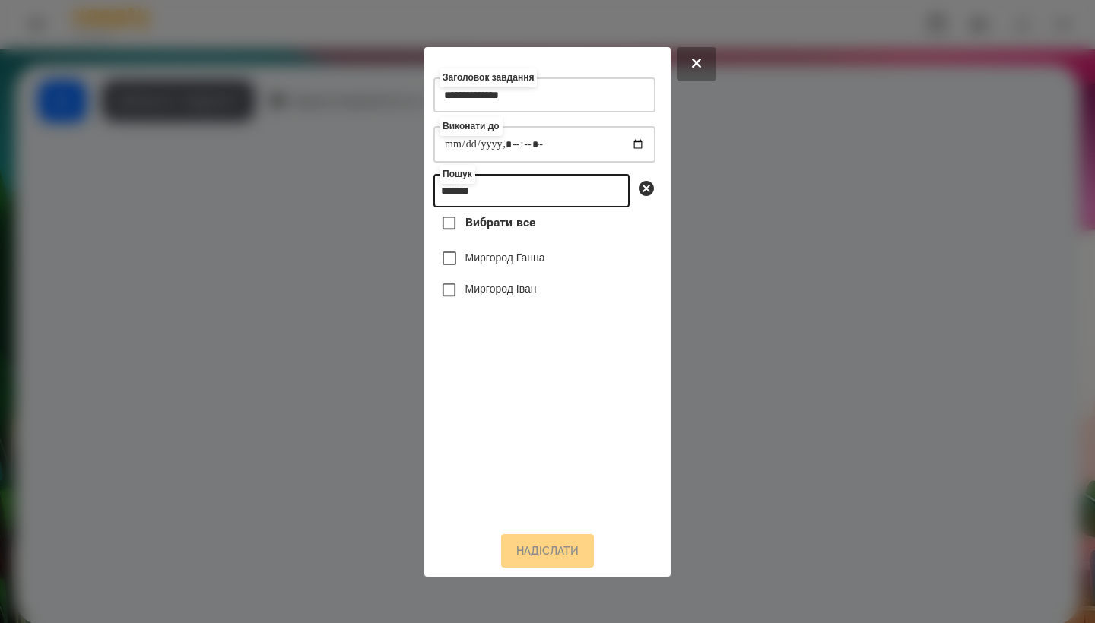
type input "*******"
click at [537, 293] on label "Миргород Іван" at bounding box center [500, 288] width 71 height 15
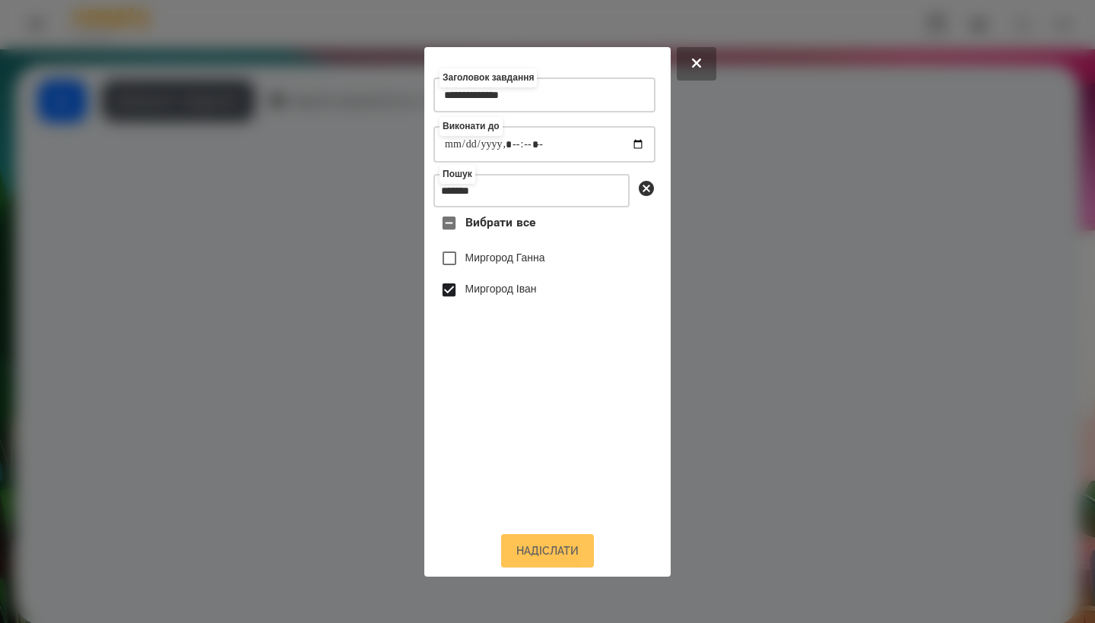
click at [547, 553] on button "Надіслати" at bounding box center [547, 550] width 93 height 33
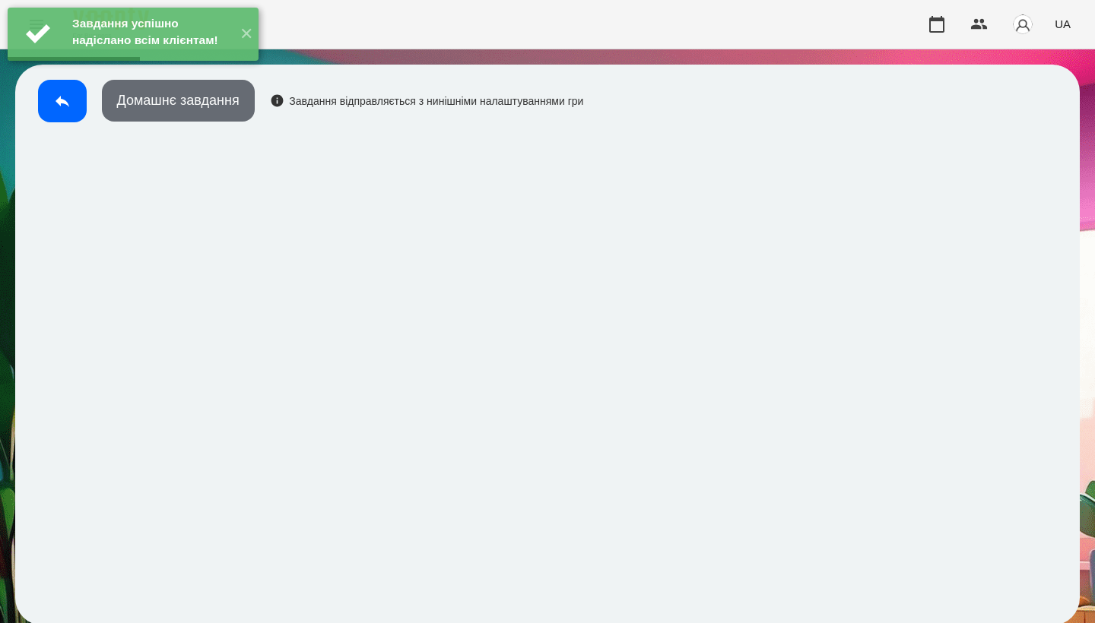
click at [171, 112] on button "Домашнє завдання" at bounding box center [178, 101] width 153 height 42
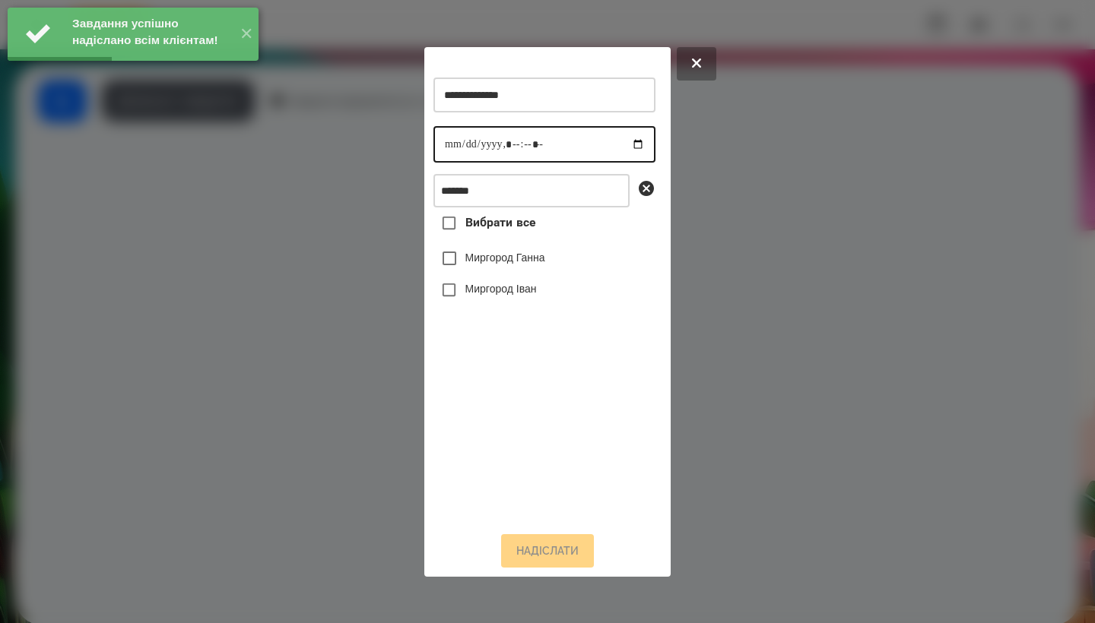
click at [456, 144] on input "datetime-local" at bounding box center [544, 144] width 222 height 36
type input "**********"
click at [512, 289] on label "Миргород Іван" at bounding box center [500, 288] width 71 height 15
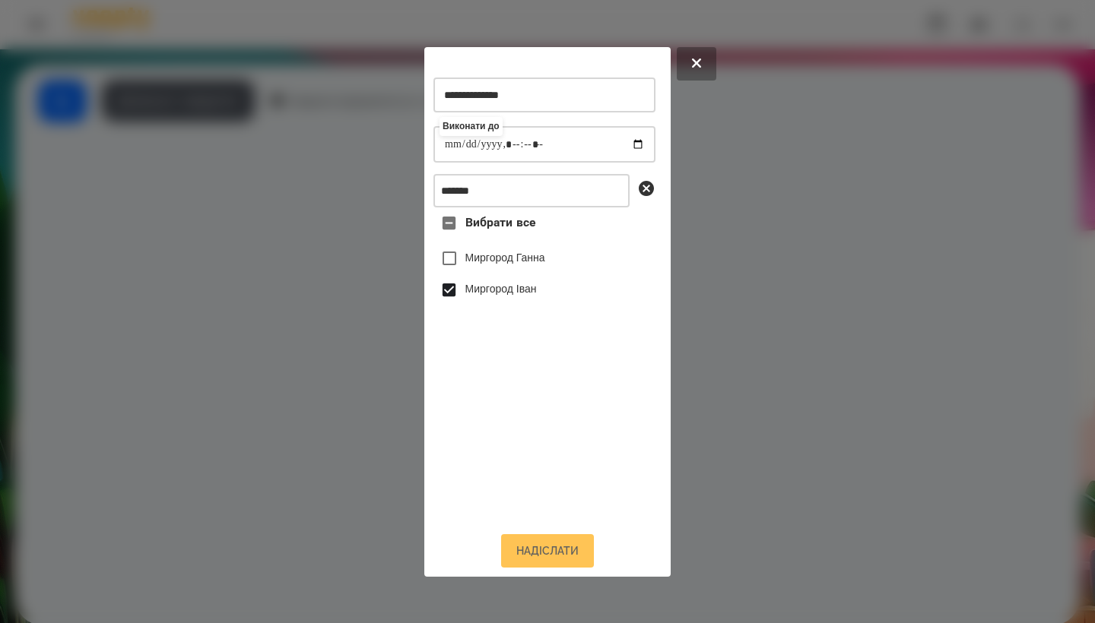
click at [547, 562] on button "Надіслати" at bounding box center [547, 550] width 93 height 33
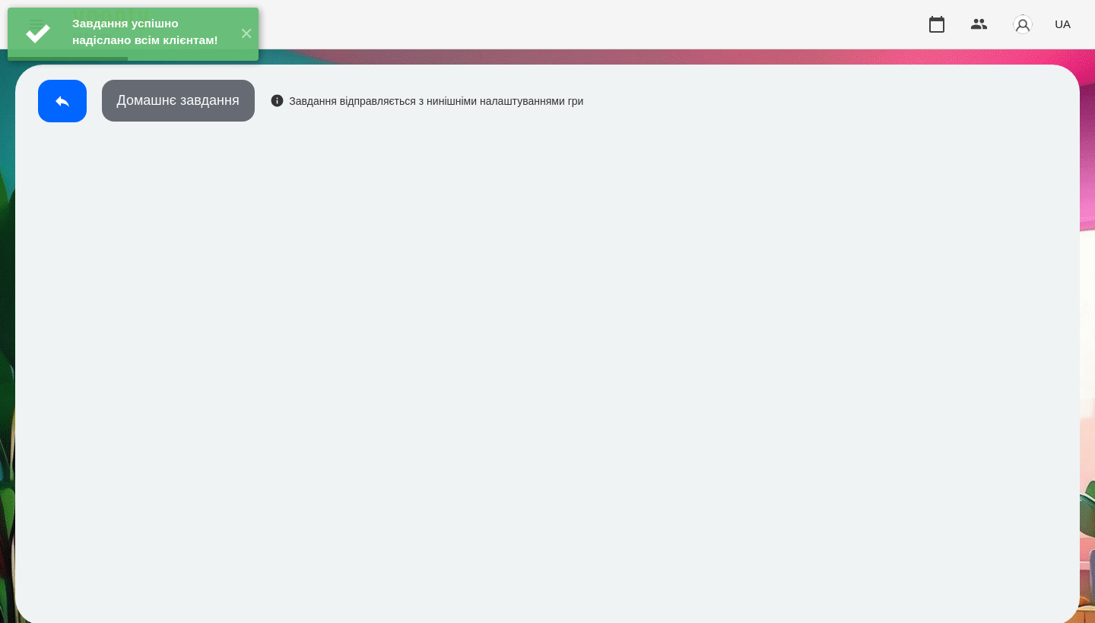
click at [182, 116] on button "Домашнє завдання" at bounding box center [178, 101] width 153 height 42
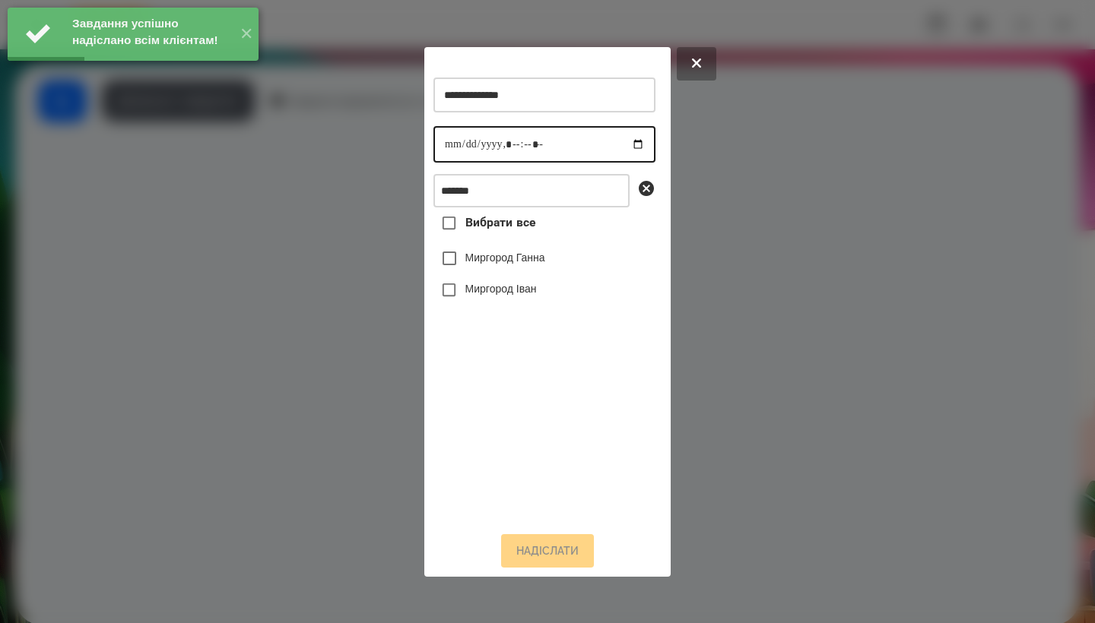
click at [449, 141] on input "datetime-local" at bounding box center [544, 144] width 222 height 36
type input "**********"
click at [523, 296] on label "Миргород Іван" at bounding box center [500, 288] width 71 height 15
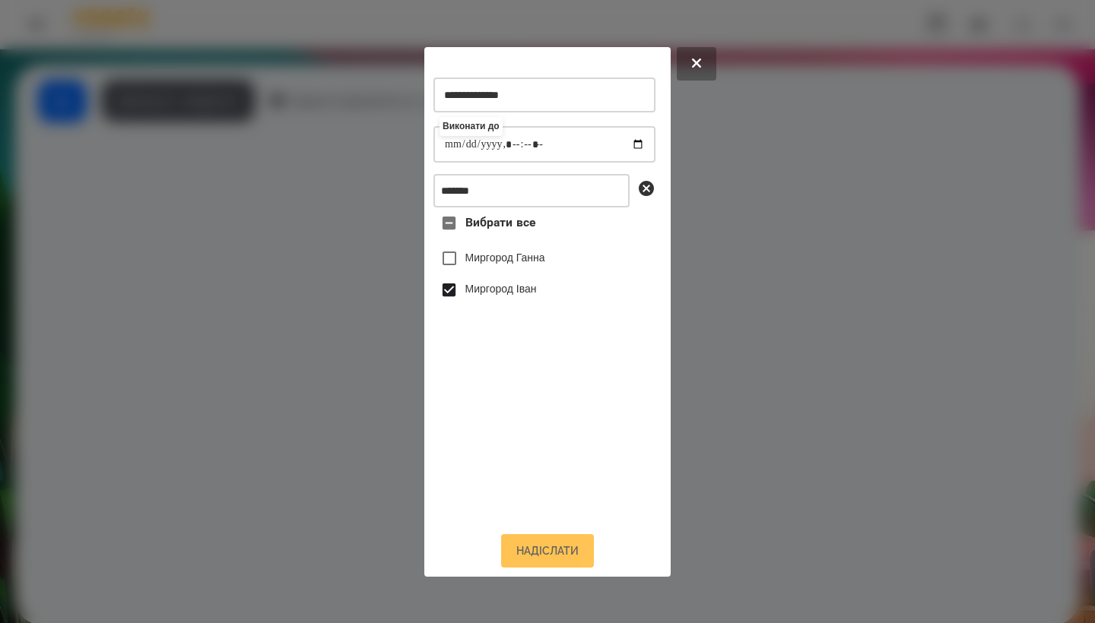
click at [538, 552] on button "Надіслати" at bounding box center [547, 550] width 93 height 33
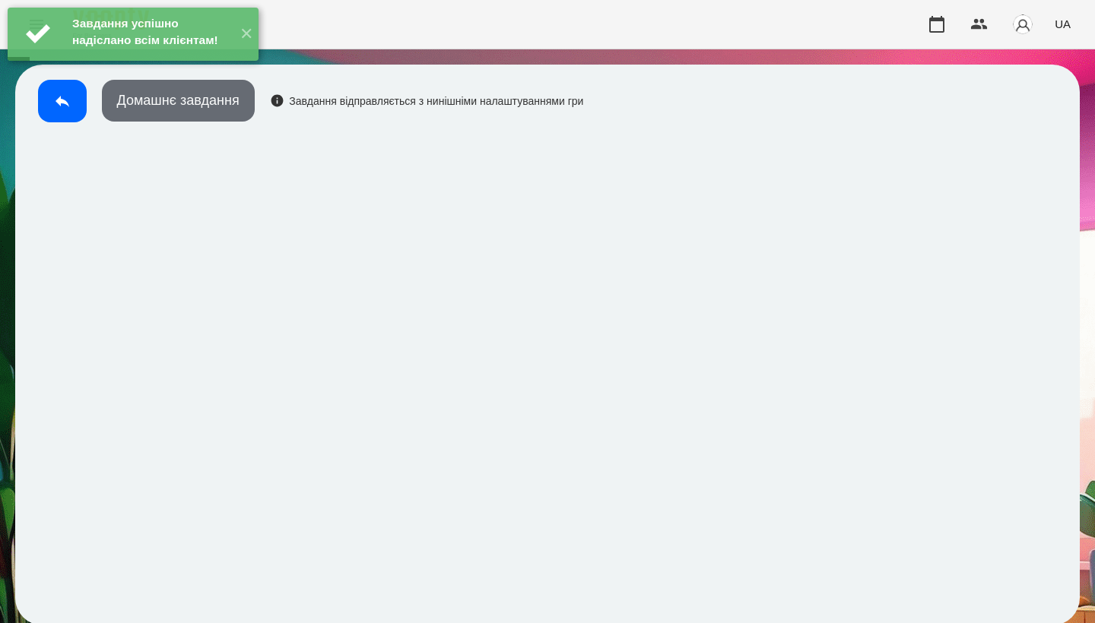
click at [192, 109] on button "Домашнє завдання" at bounding box center [178, 101] width 153 height 42
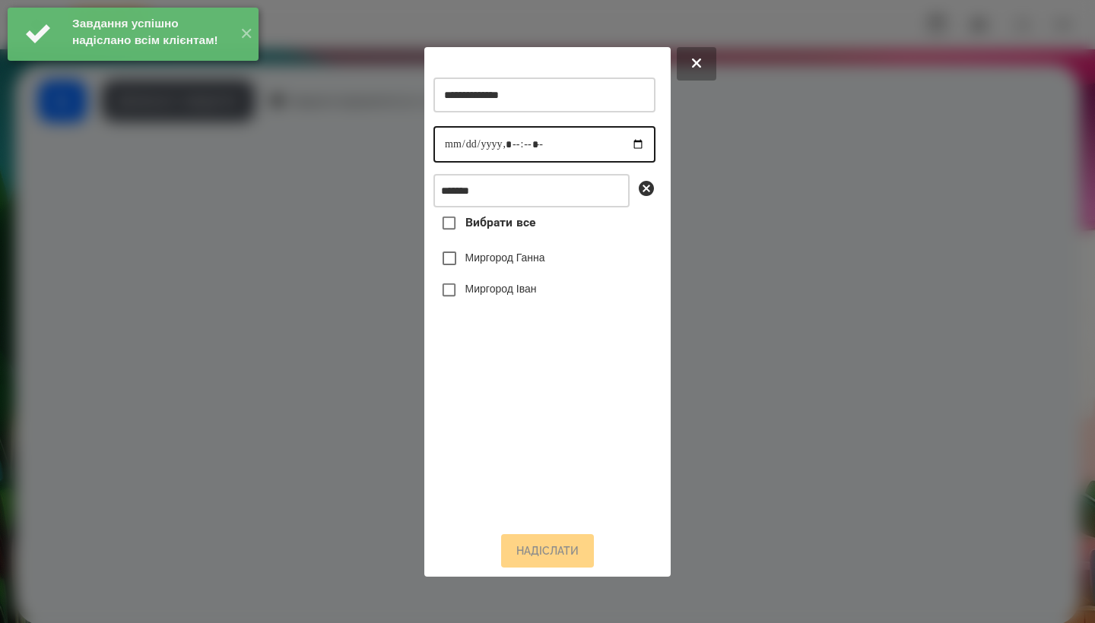
click at [448, 138] on input "datetime-local" at bounding box center [544, 144] width 222 height 36
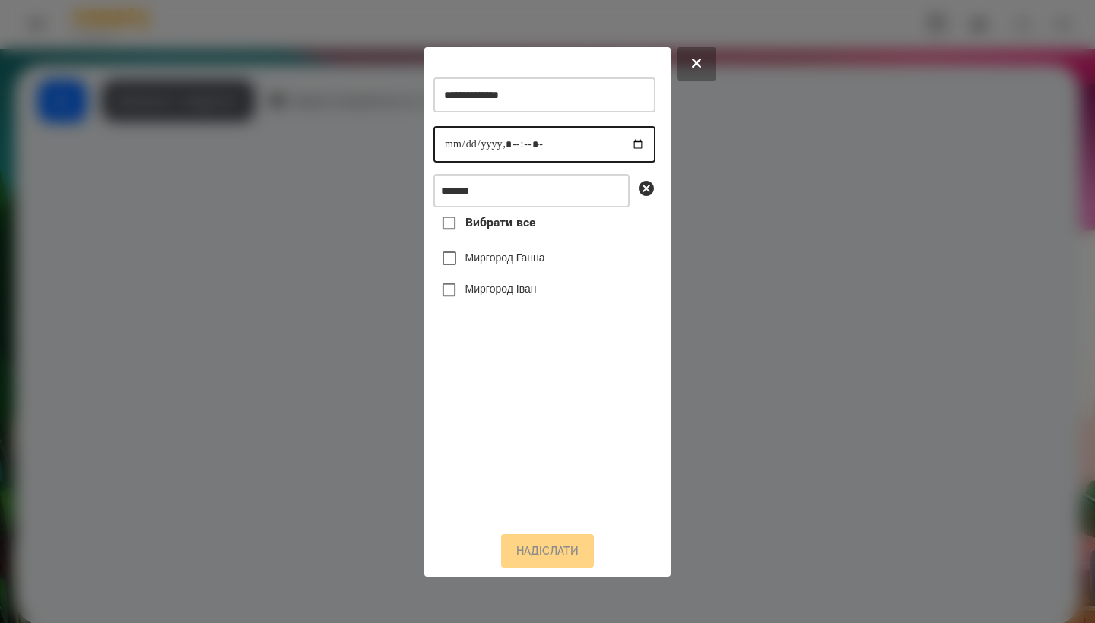
type input "**********"
click at [530, 296] on label "Миргород Іван" at bounding box center [500, 288] width 71 height 15
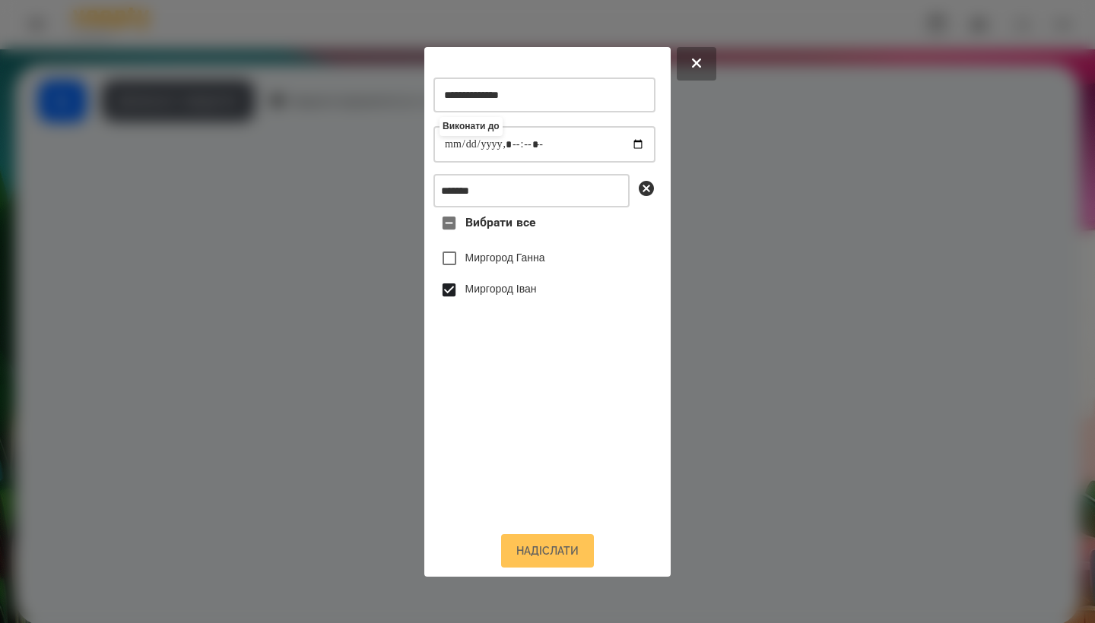
click at [543, 553] on button "Надіслати" at bounding box center [547, 550] width 93 height 33
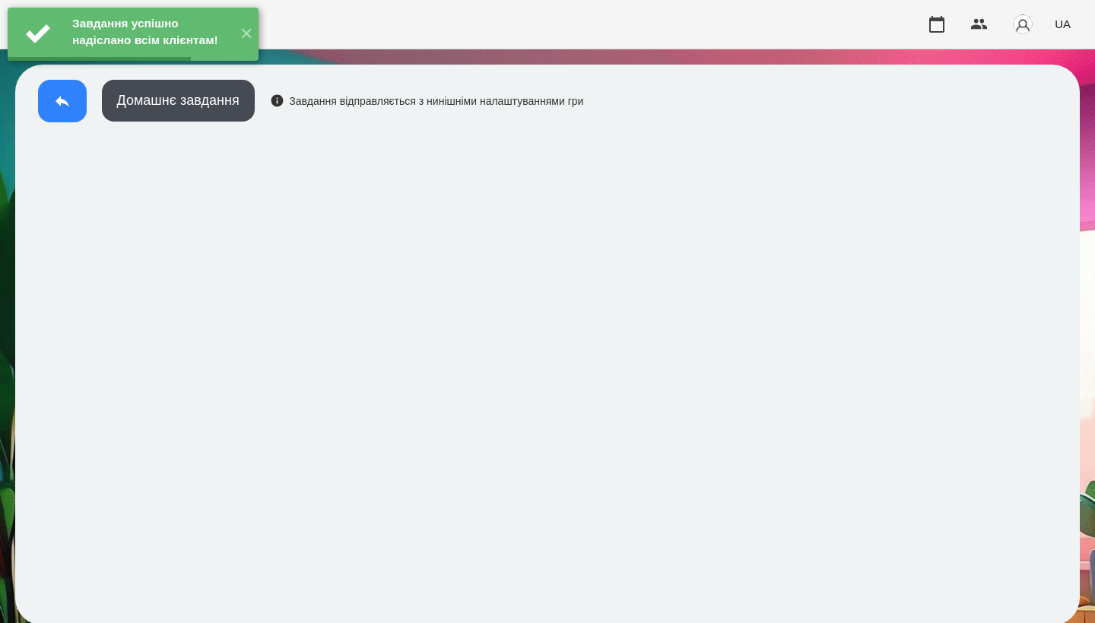
click at [51, 103] on button at bounding box center [62, 101] width 49 height 43
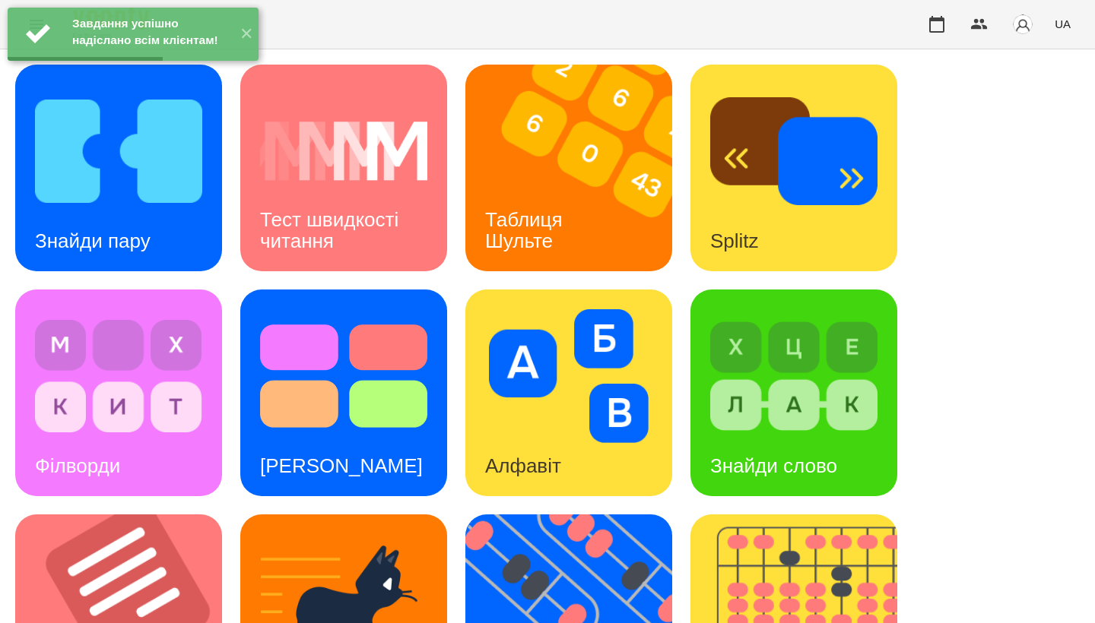
click at [192, 216] on img at bounding box center [118, 151] width 167 height 134
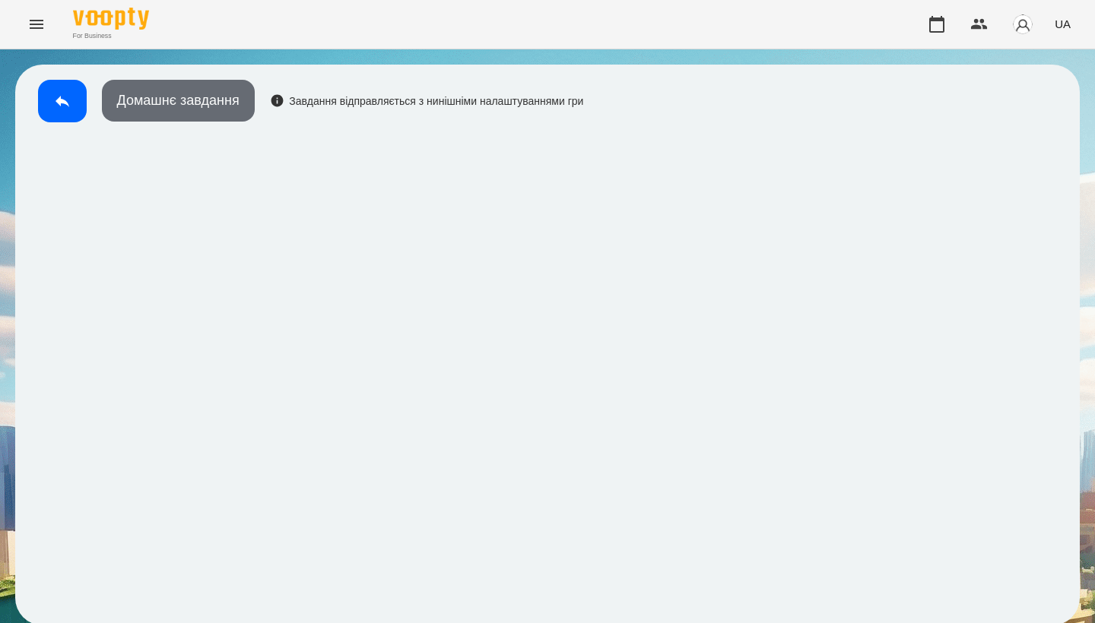
click at [194, 114] on button "Домашнє завдання" at bounding box center [178, 101] width 153 height 42
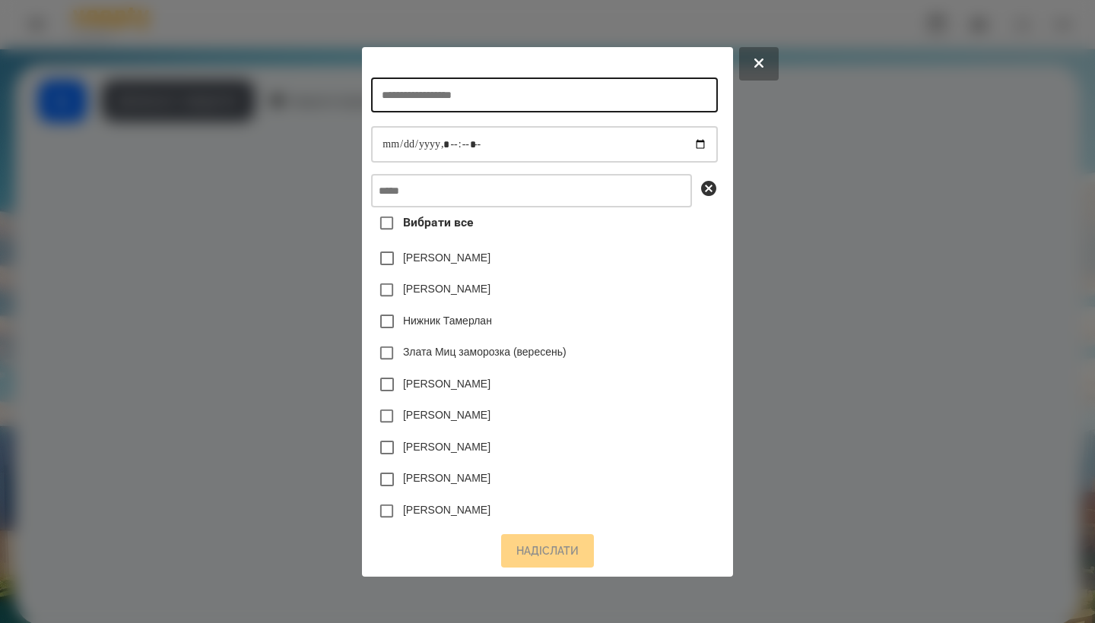
click at [450, 91] on input "text" at bounding box center [544, 95] width 346 height 35
type input "**********"
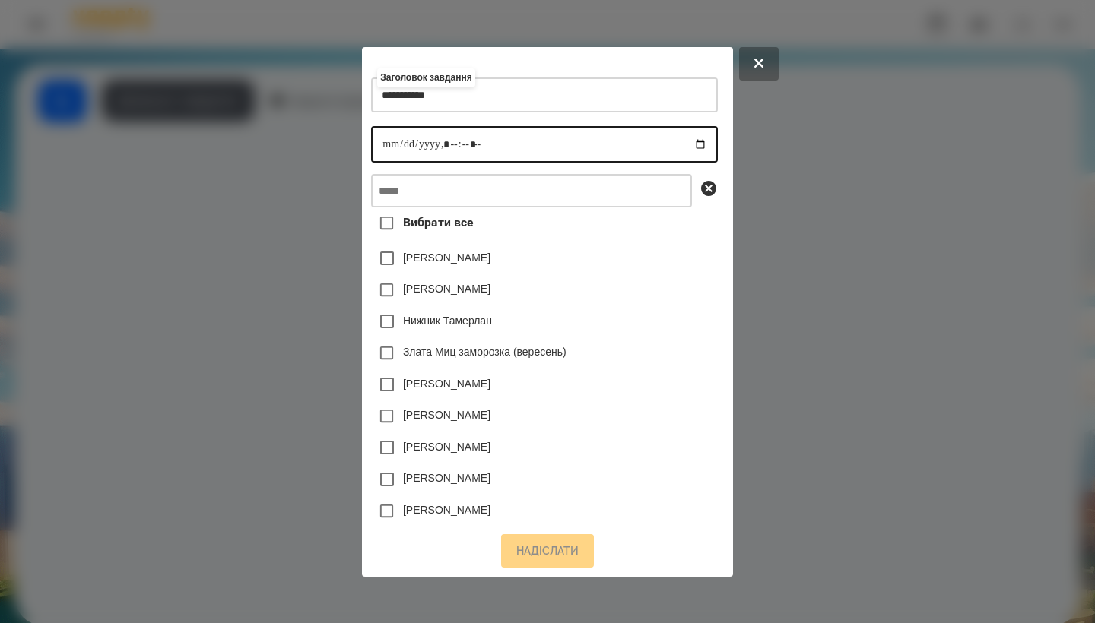
click at [374, 141] on input "datetime-local" at bounding box center [544, 144] width 346 height 36
click at [446, 138] on input "datetime-local" at bounding box center [544, 144] width 346 height 36
type input "**********"
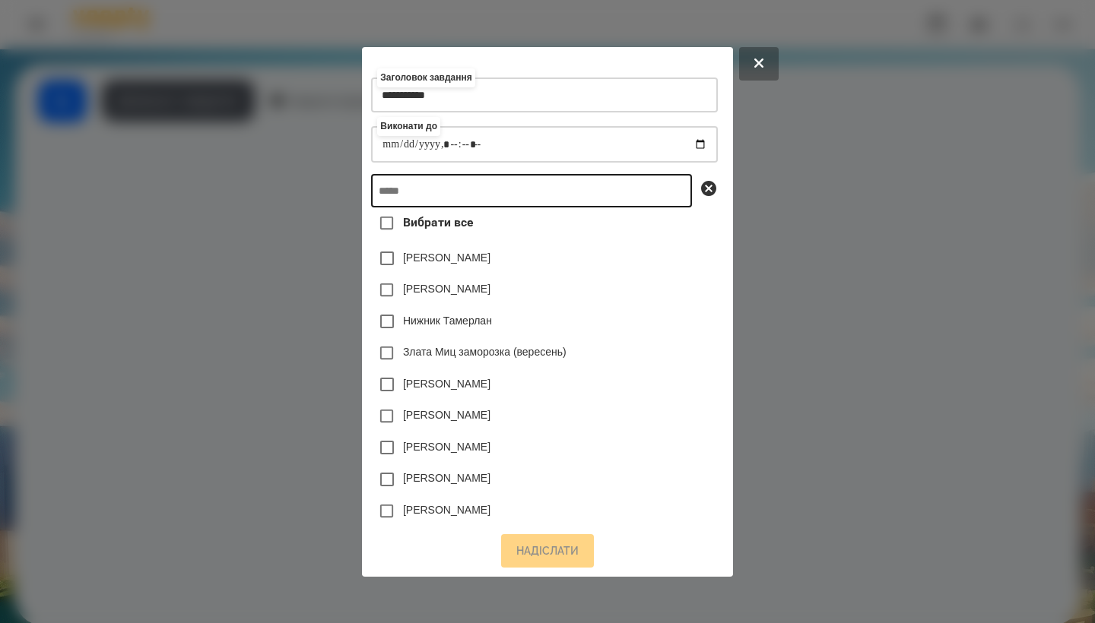
click at [493, 187] on input "text" at bounding box center [531, 190] width 321 height 33
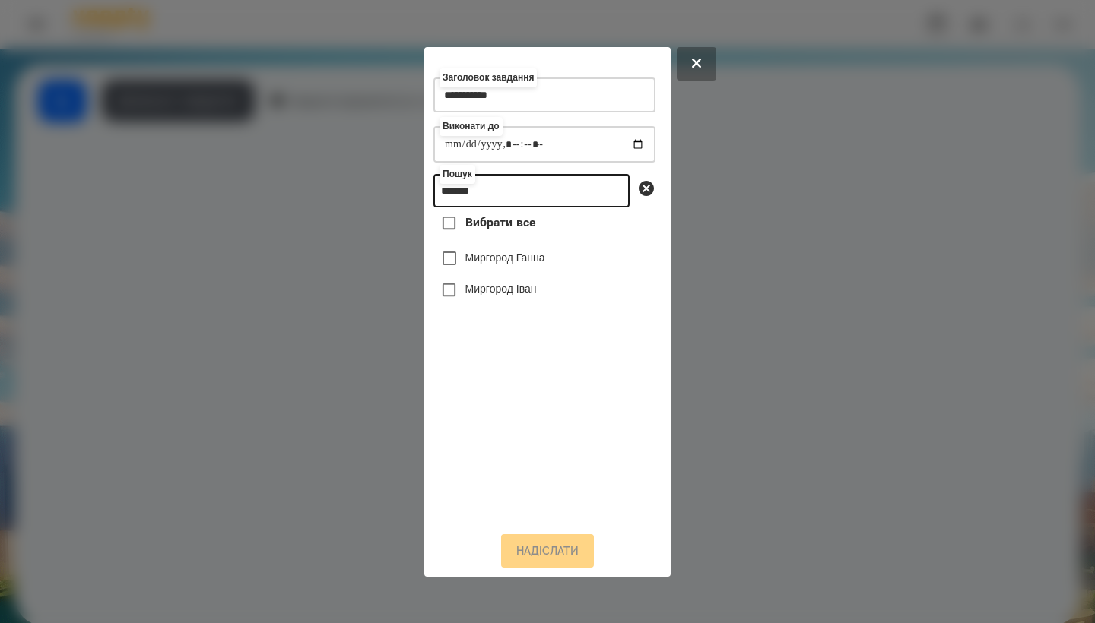
type input "*******"
click at [537, 296] on label "Миргород Іван" at bounding box center [500, 288] width 71 height 15
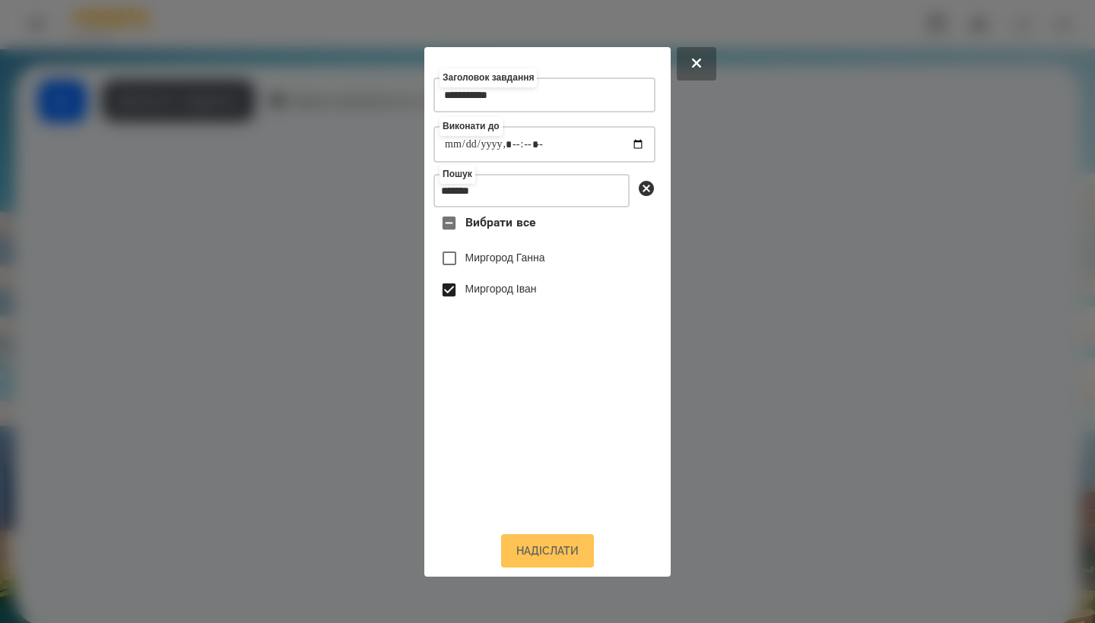
click at [546, 566] on button "Надіслати" at bounding box center [547, 550] width 93 height 33
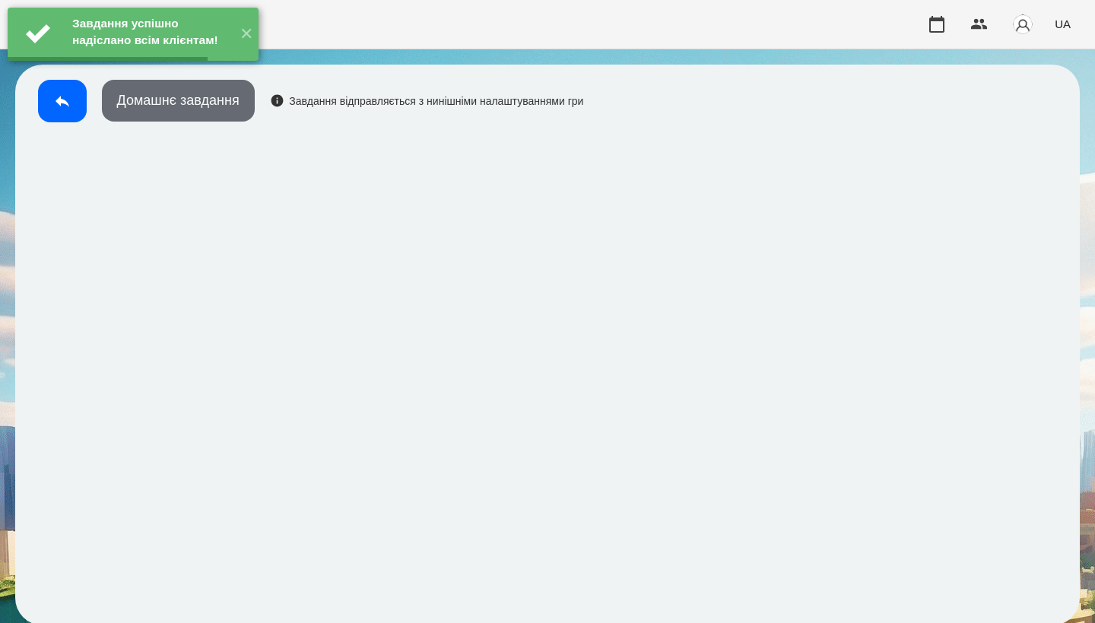
click at [214, 108] on button "Домашнє завдання" at bounding box center [178, 101] width 153 height 42
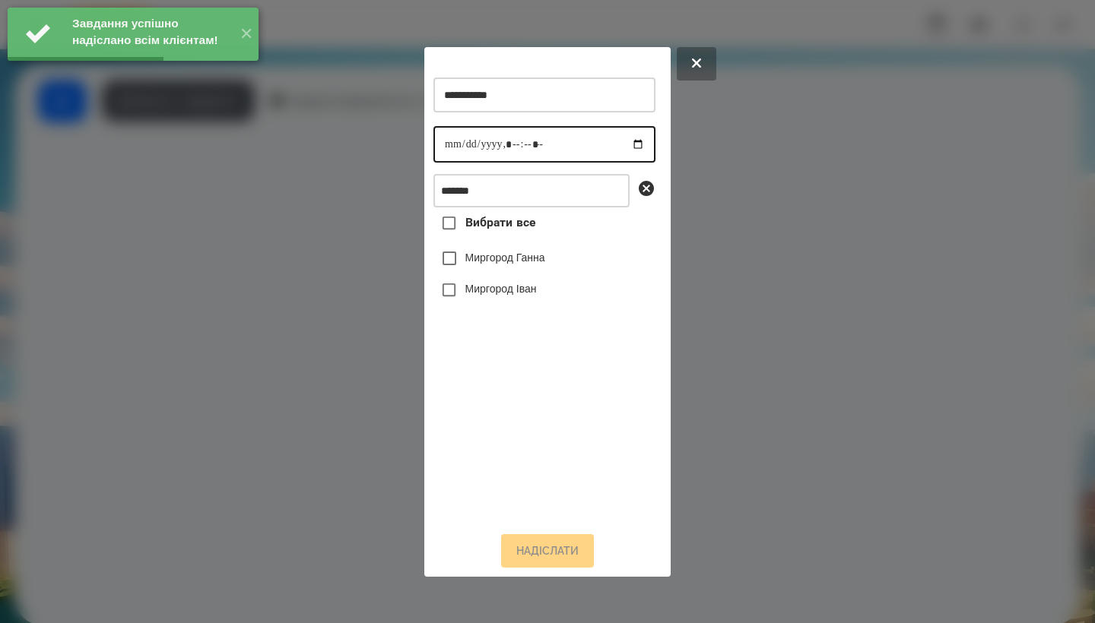
click at [440, 145] on input "datetime-local" at bounding box center [544, 144] width 222 height 36
type input "**********"
click at [537, 296] on label "Миргород Іван" at bounding box center [500, 288] width 71 height 15
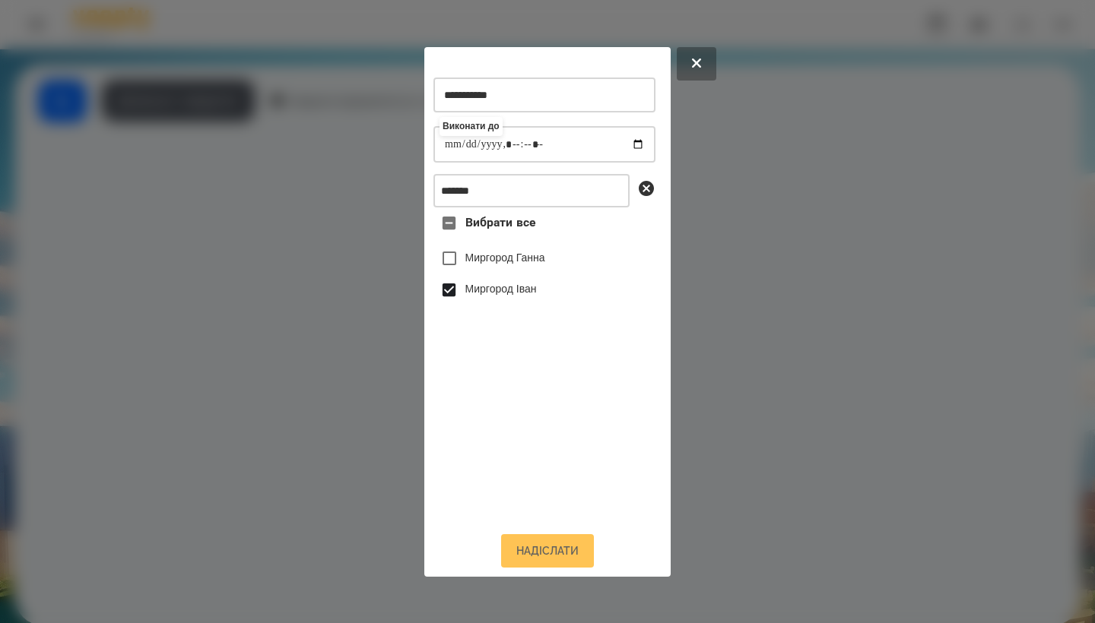
click at [544, 560] on button "Надіслати" at bounding box center [547, 550] width 93 height 33
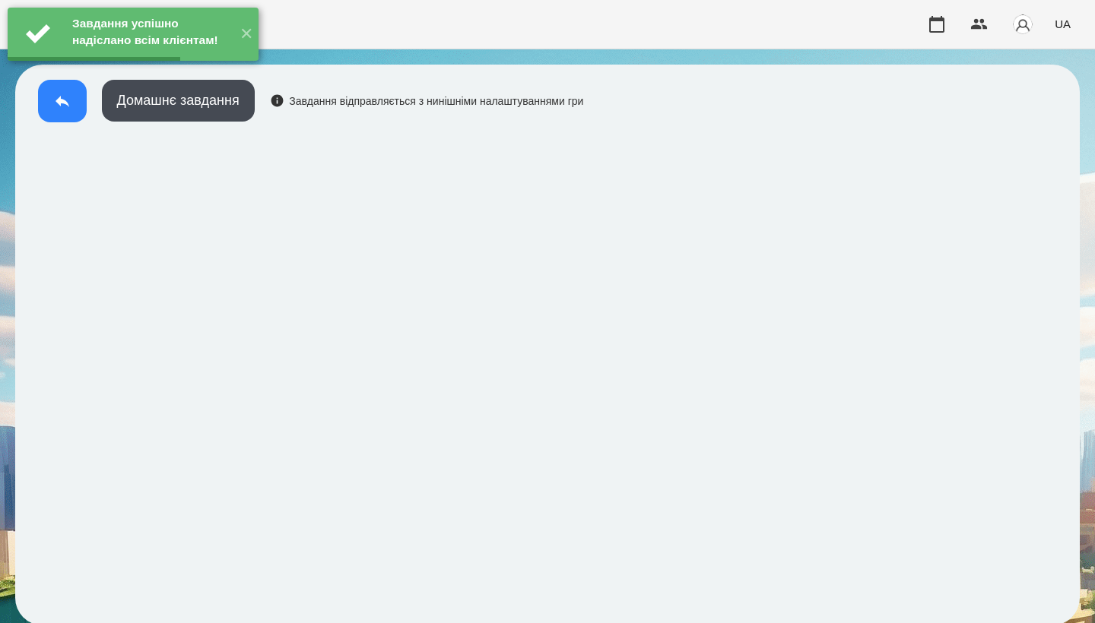
click at [66, 115] on button at bounding box center [62, 101] width 49 height 43
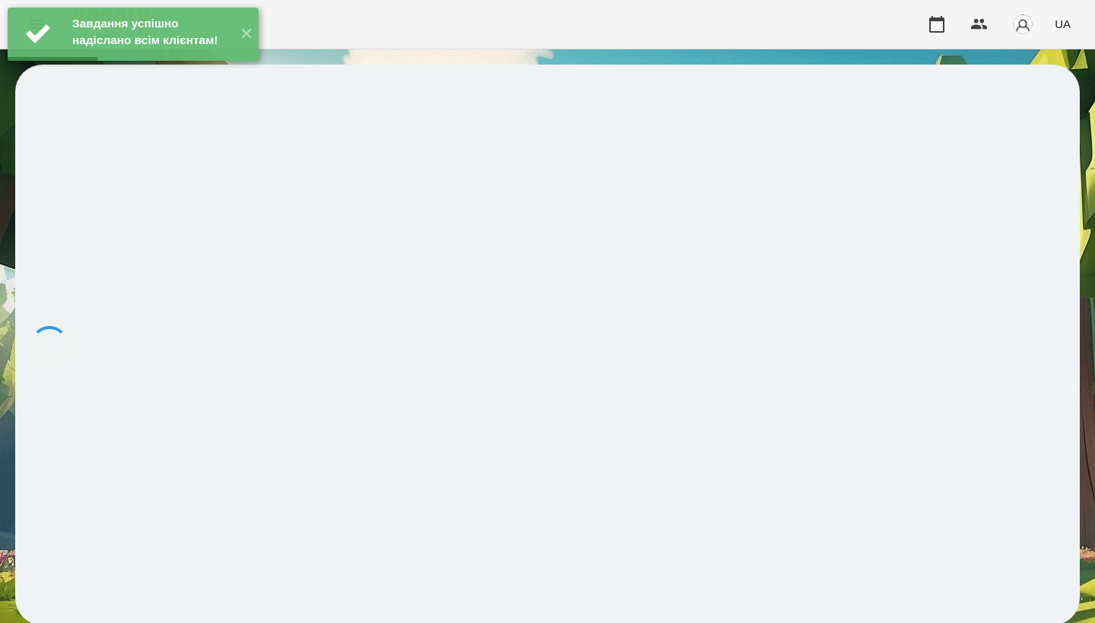
scroll to position [2, 0]
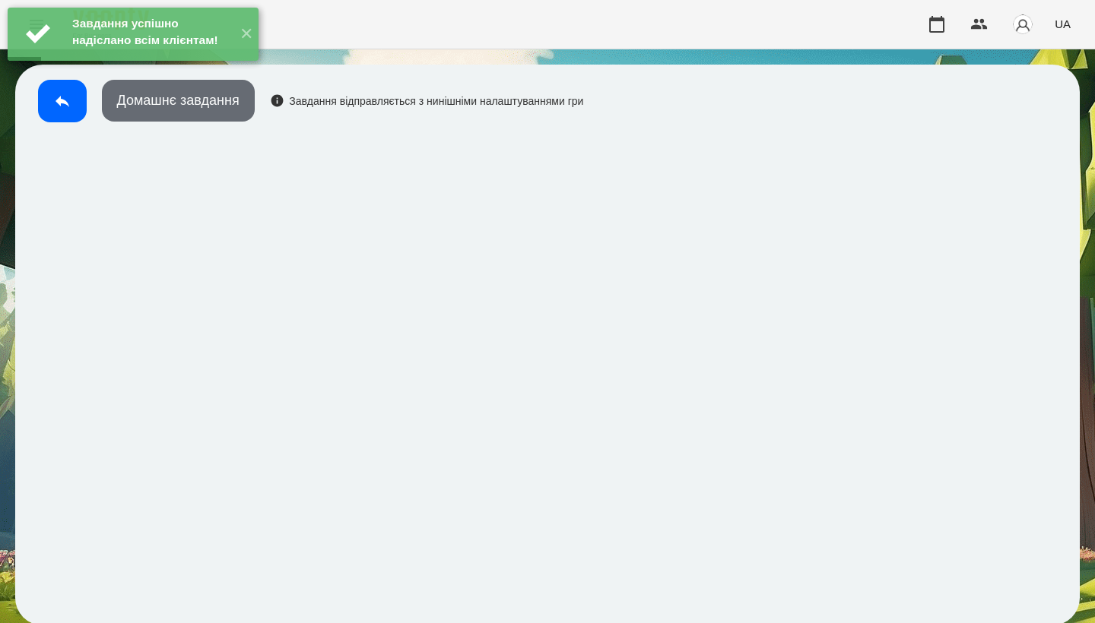
click at [198, 111] on button "Домашнє завдання" at bounding box center [178, 101] width 153 height 42
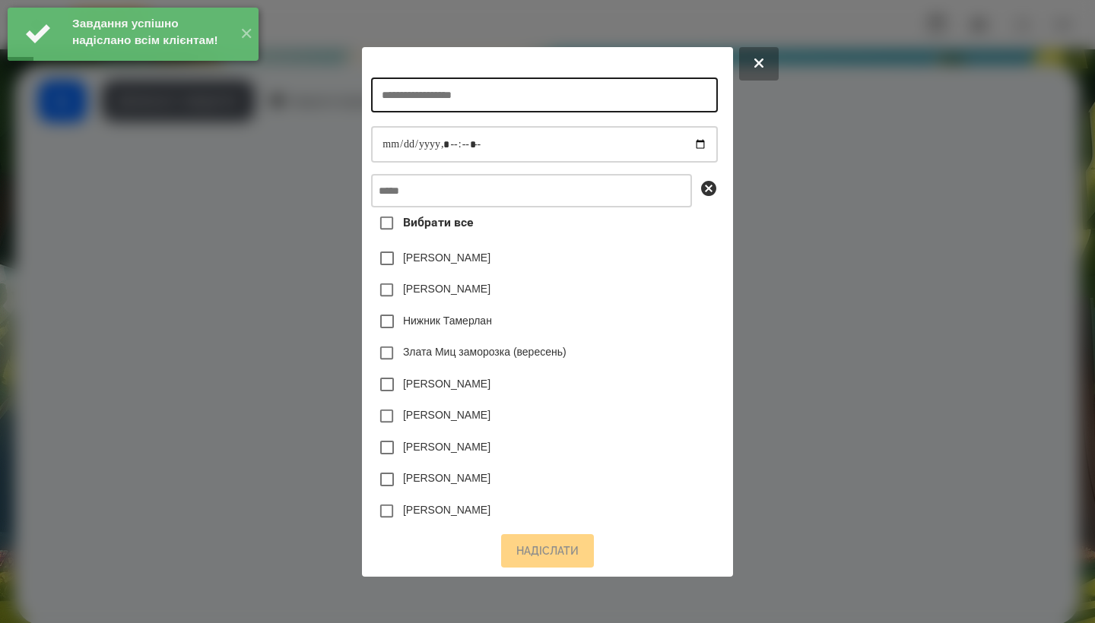
click at [527, 92] on input "text" at bounding box center [544, 95] width 346 height 35
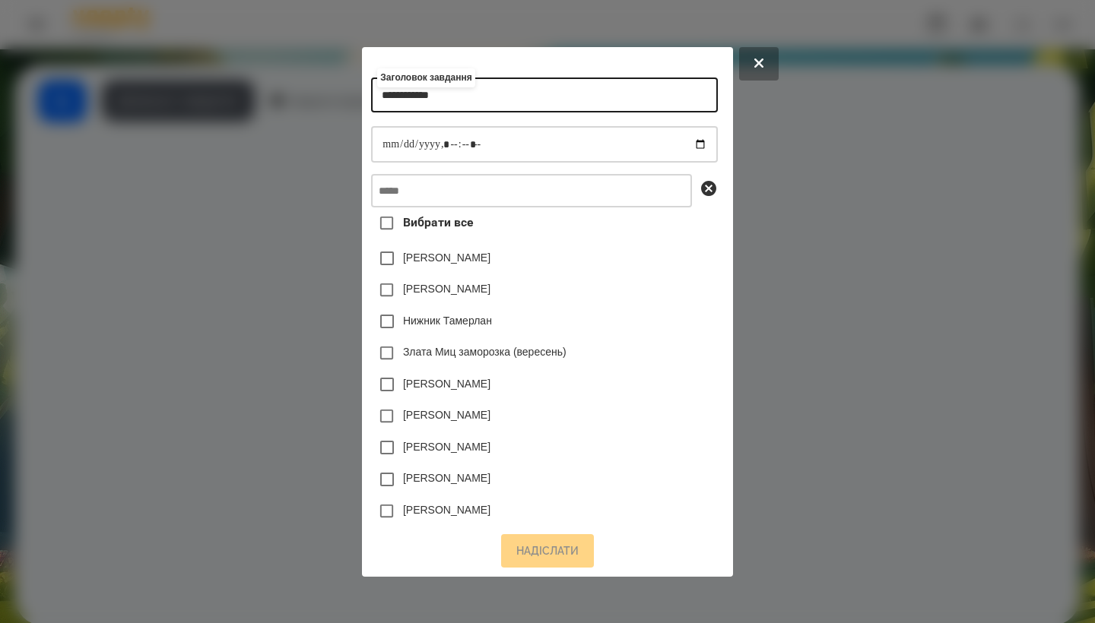
type input "**********"
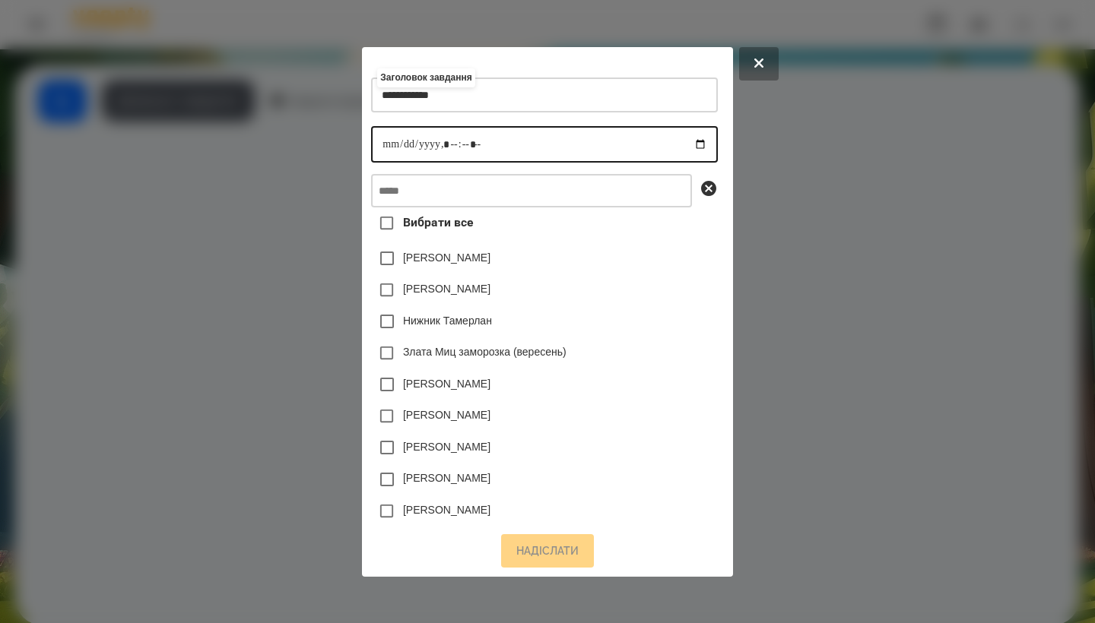
click at [374, 156] on input "datetime-local" at bounding box center [544, 144] width 346 height 36
click at [443, 144] on input "datetime-local" at bounding box center [544, 144] width 346 height 36
type input "**********"
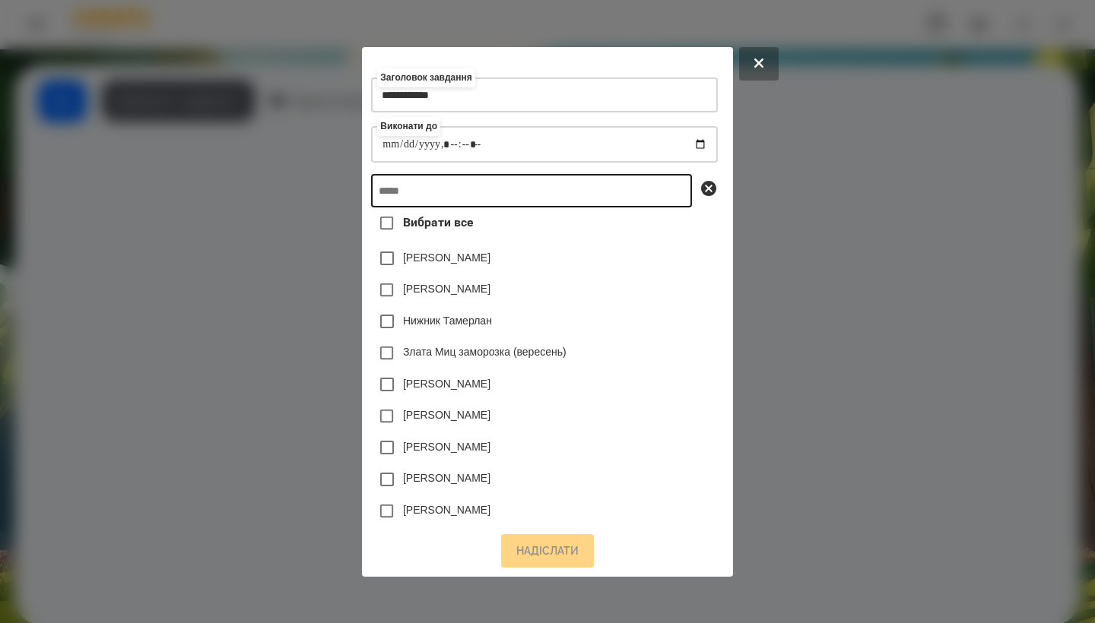
click at [518, 193] on input "text" at bounding box center [531, 190] width 321 height 33
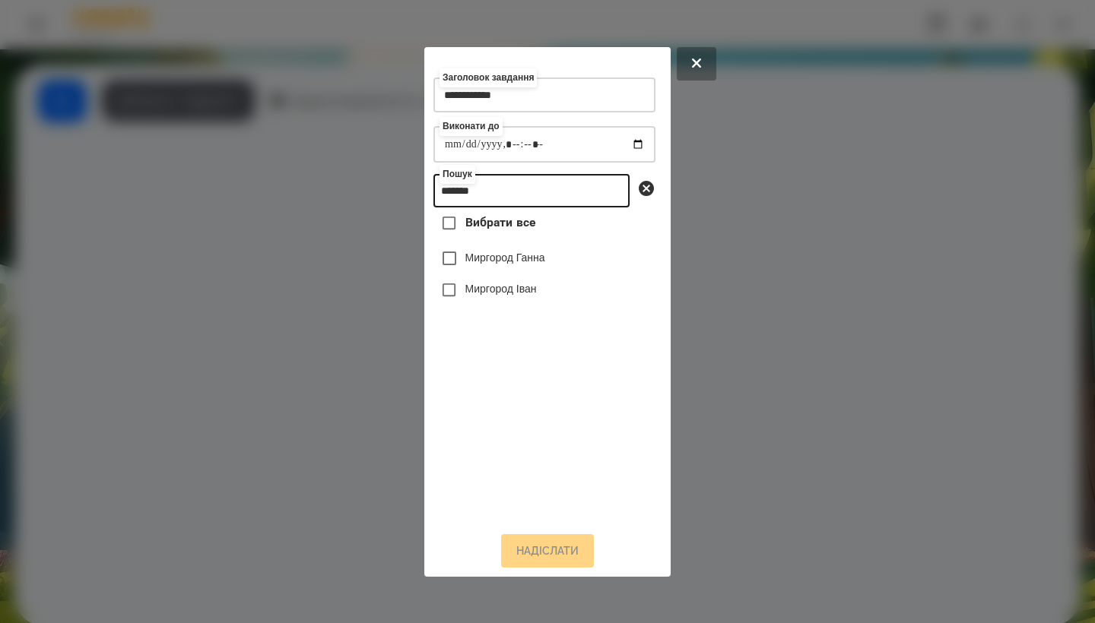
type input "*******"
click at [529, 296] on label "Миргород Іван" at bounding box center [500, 288] width 71 height 15
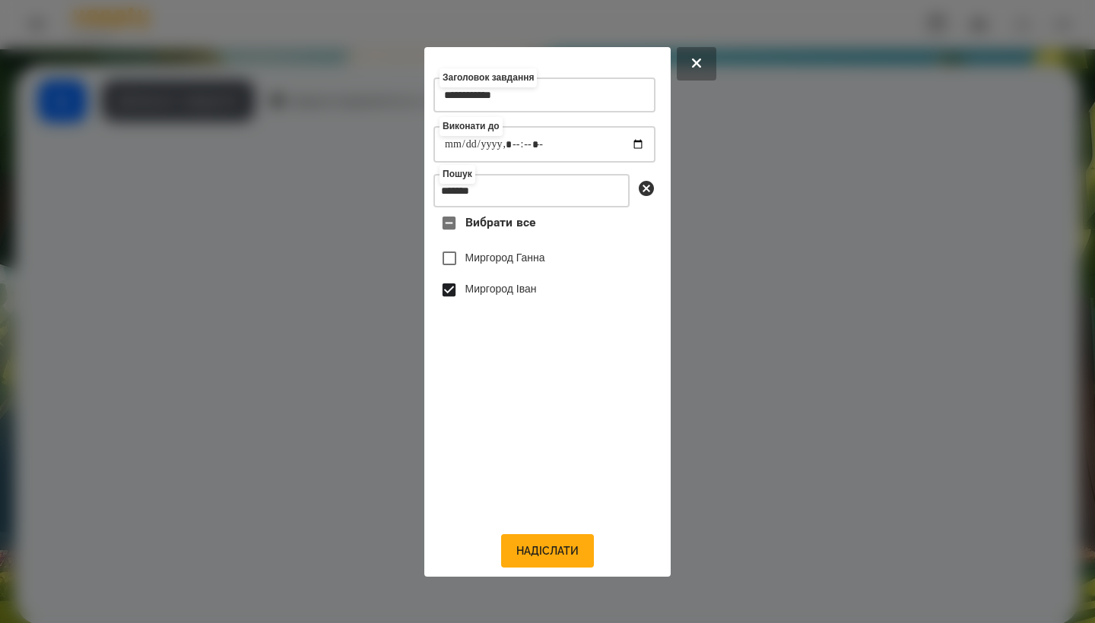
click at [533, 574] on div "**********" at bounding box center [547, 312] width 246 height 530
click at [553, 548] on button "Надіслати" at bounding box center [547, 550] width 93 height 33
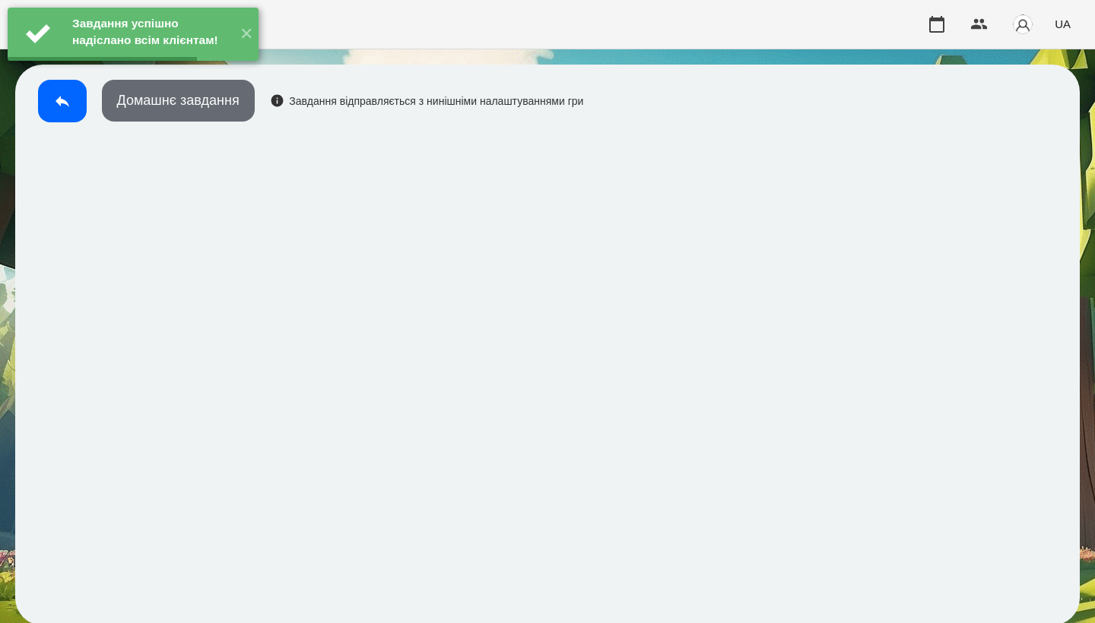
click at [226, 109] on button "Домашнє завдання" at bounding box center [178, 101] width 153 height 42
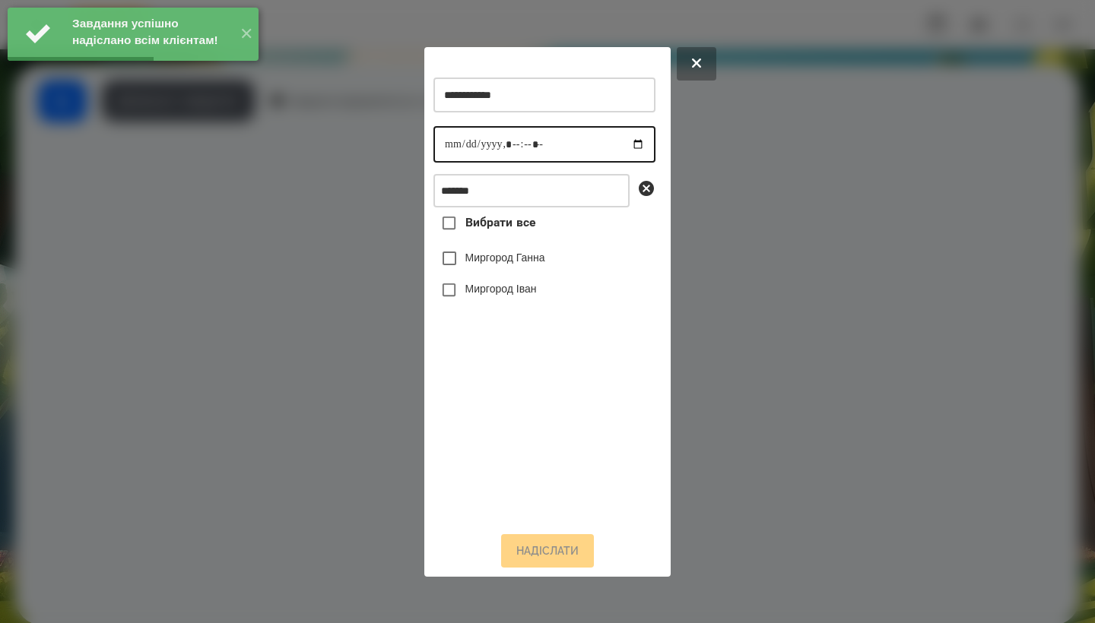
click at [439, 144] on input "datetime-local" at bounding box center [544, 144] width 222 height 36
type input "**********"
click at [537, 296] on label "Миргород Іван" at bounding box center [500, 288] width 71 height 15
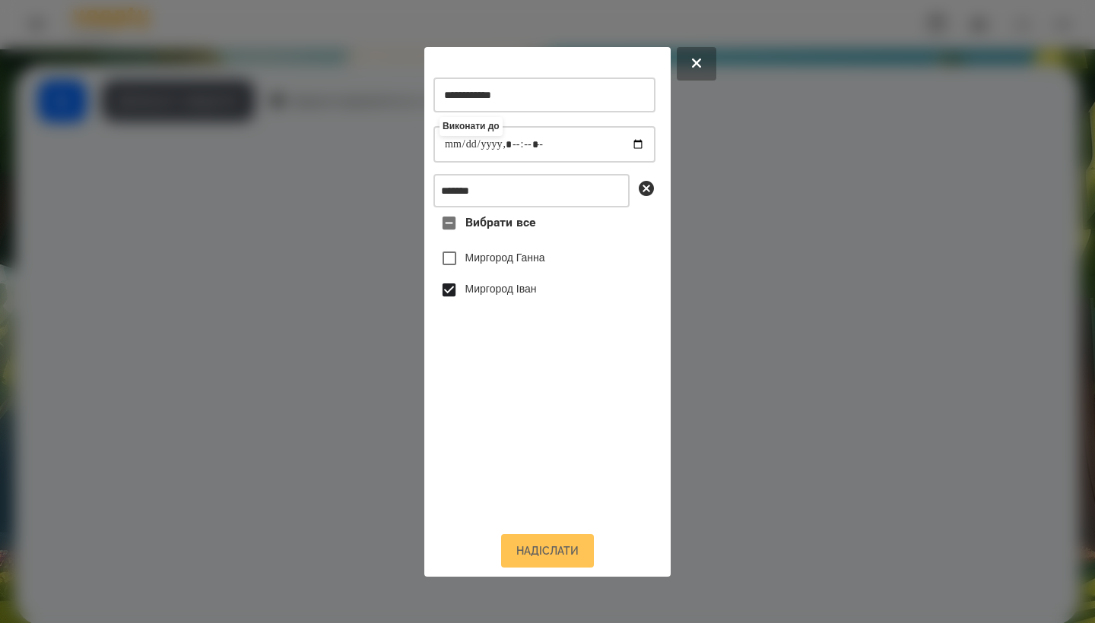
click at [557, 563] on button "Надіслати" at bounding box center [547, 550] width 93 height 33
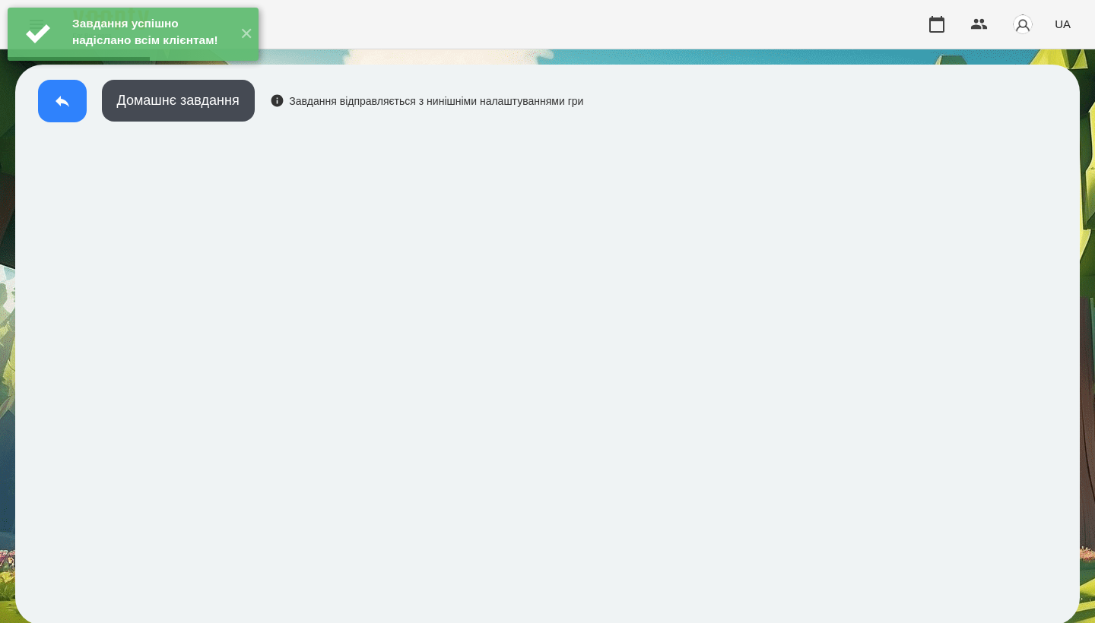
click at [73, 109] on button at bounding box center [62, 101] width 49 height 43
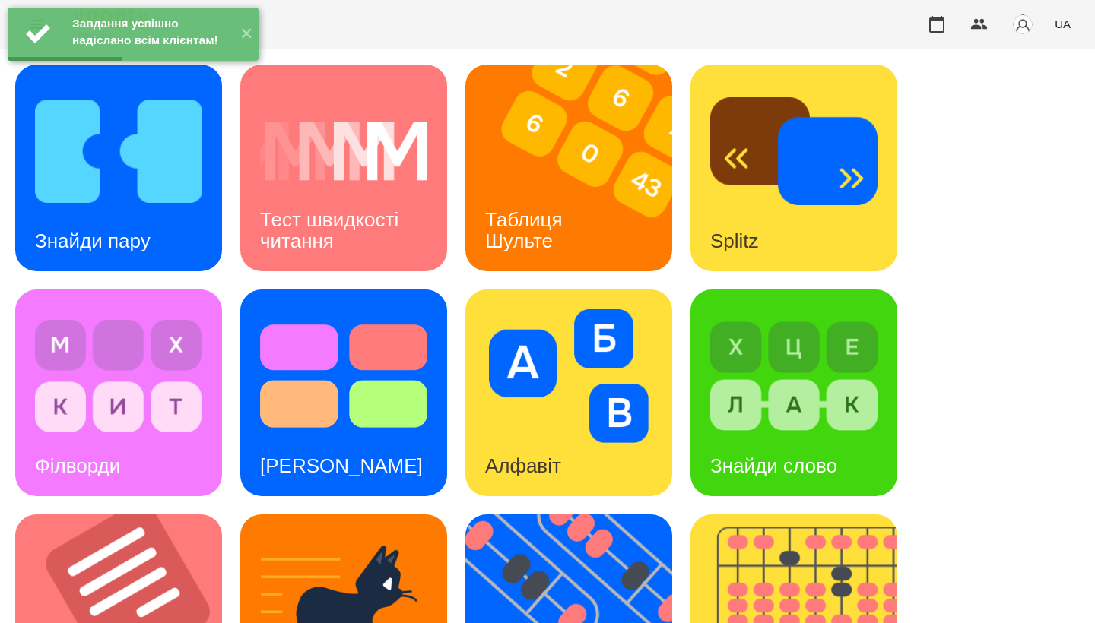
click at [784, 327] on img at bounding box center [793, 376] width 167 height 134
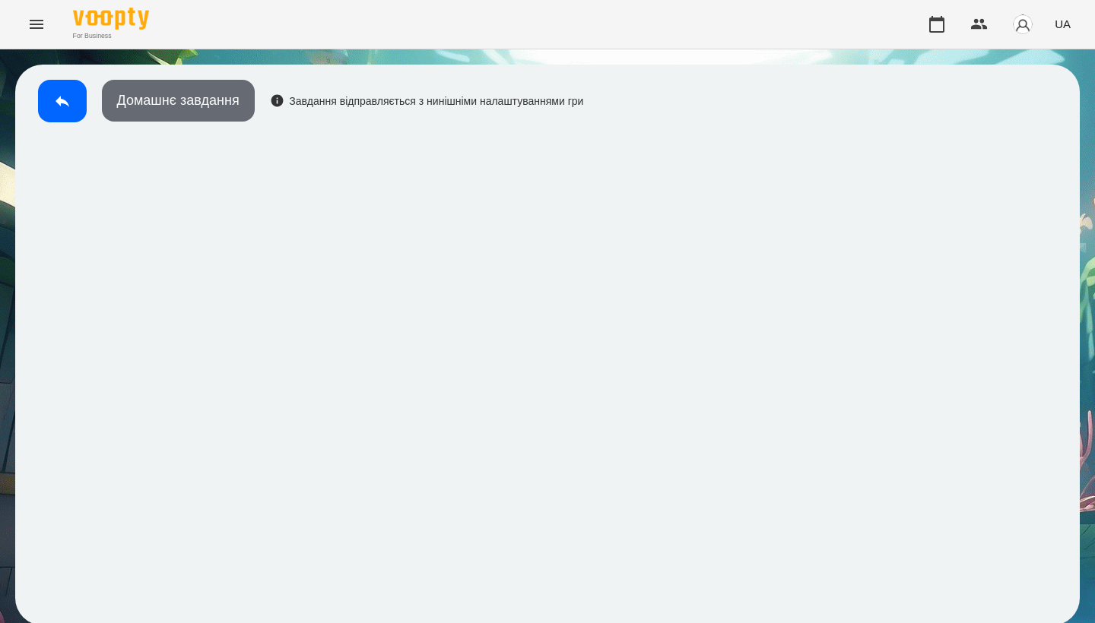
click at [148, 98] on button "Домашнє завдання" at bounding box center [178, 101] width 153 height 42
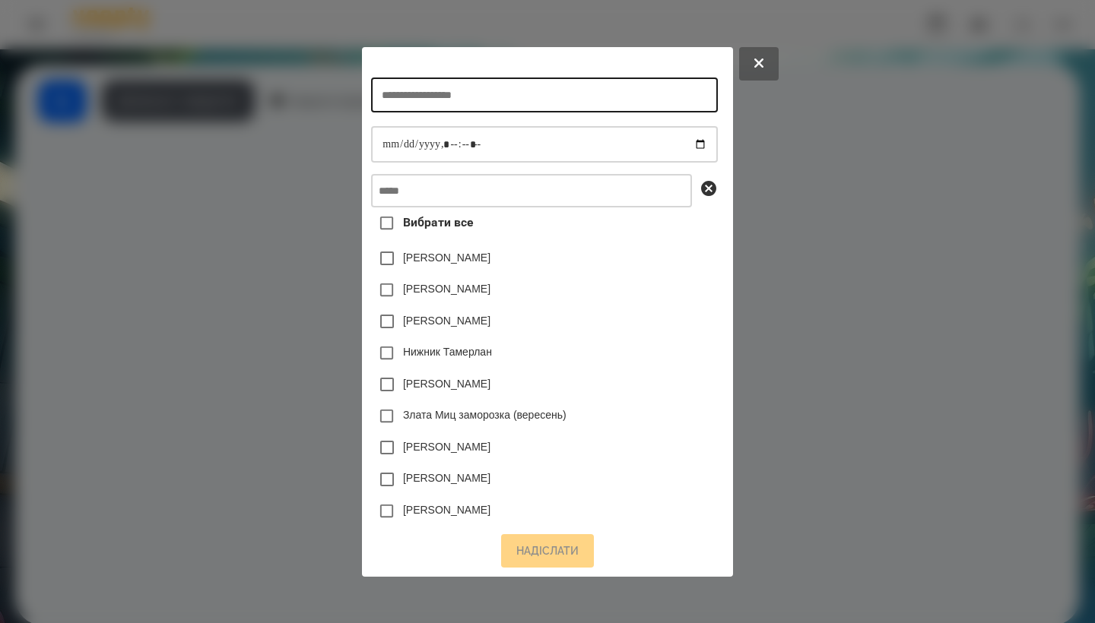
click at [499, 90] on input "text" at bounding box center [544, 95] width 346 height 35
type input "**********"
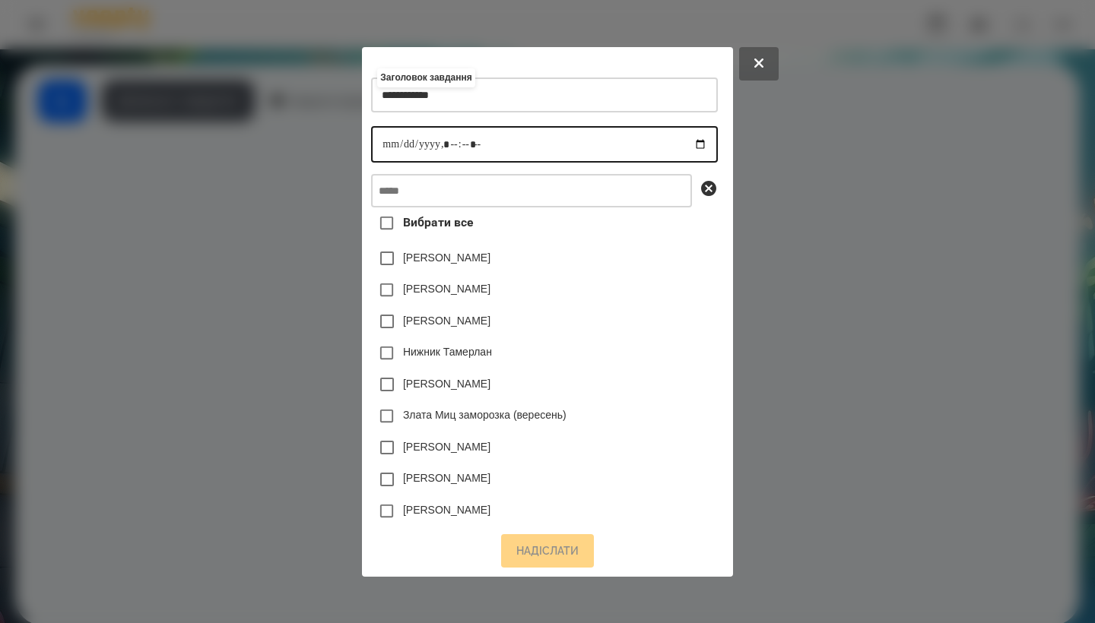
click at [371, 140] on input "datetime-local" at bounding box center [544, 144] width 346 height 36
click at [446, 138] on input "datetime-local" at bounding box center [544, 144] width 346 height 36
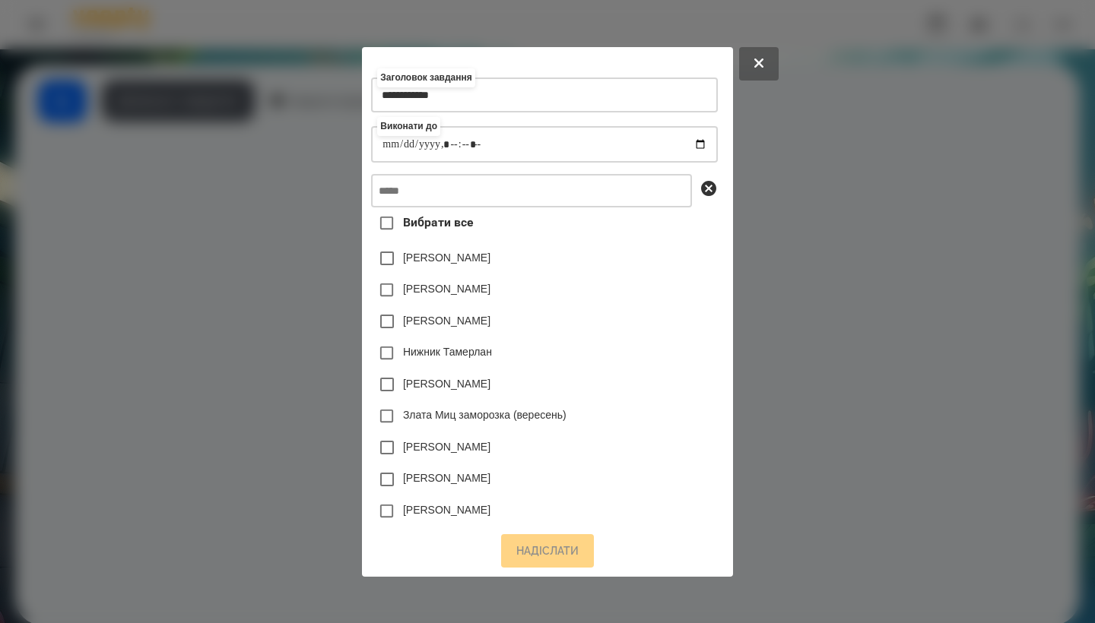
type input "**********"
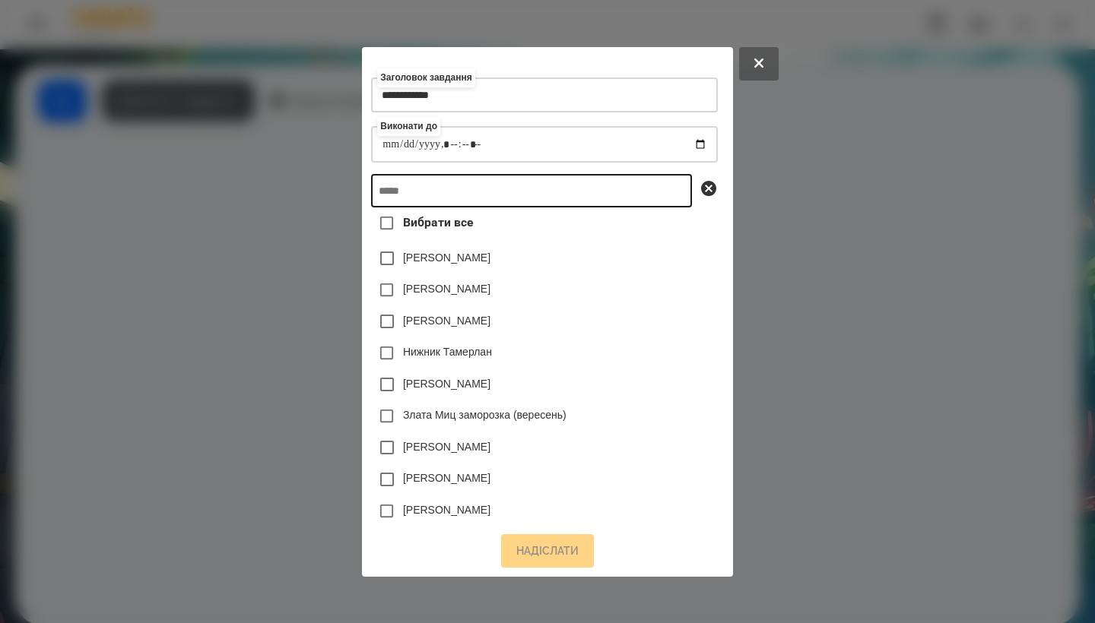
click at [496, 189] on input "text" at bounding box center [531, 190] width 321 height 33
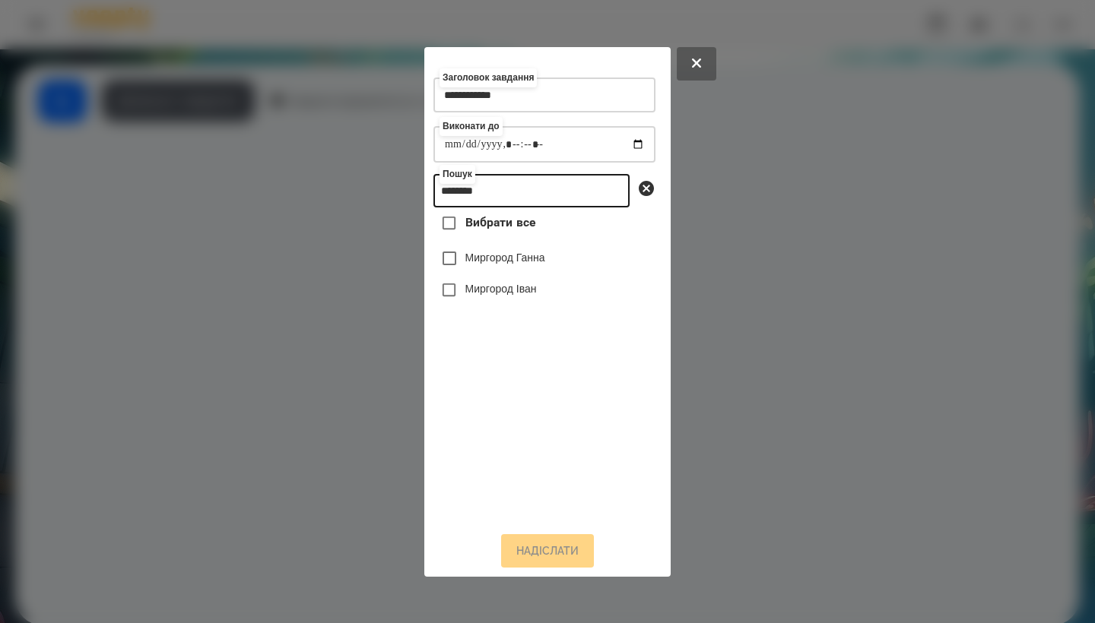
type input "********"
click at [523, 293] on label "Миргород Іван" at bounding box center [500, 288] width 71 height 15
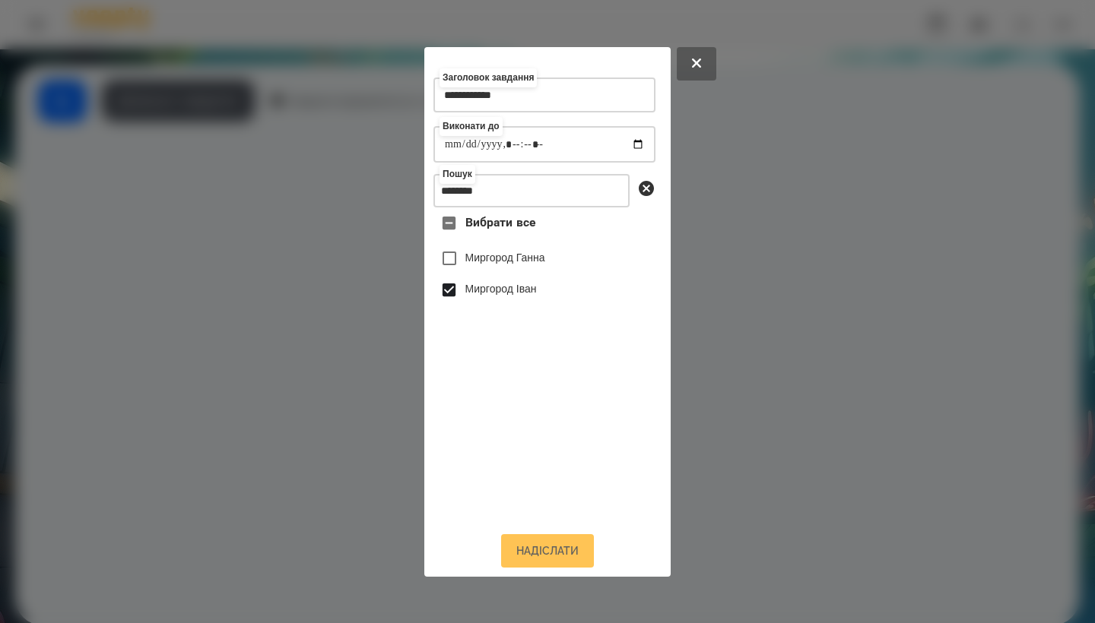
click at [556, 564] on button "Надіслати" at bounding box center [547, 550] width 93 height 33
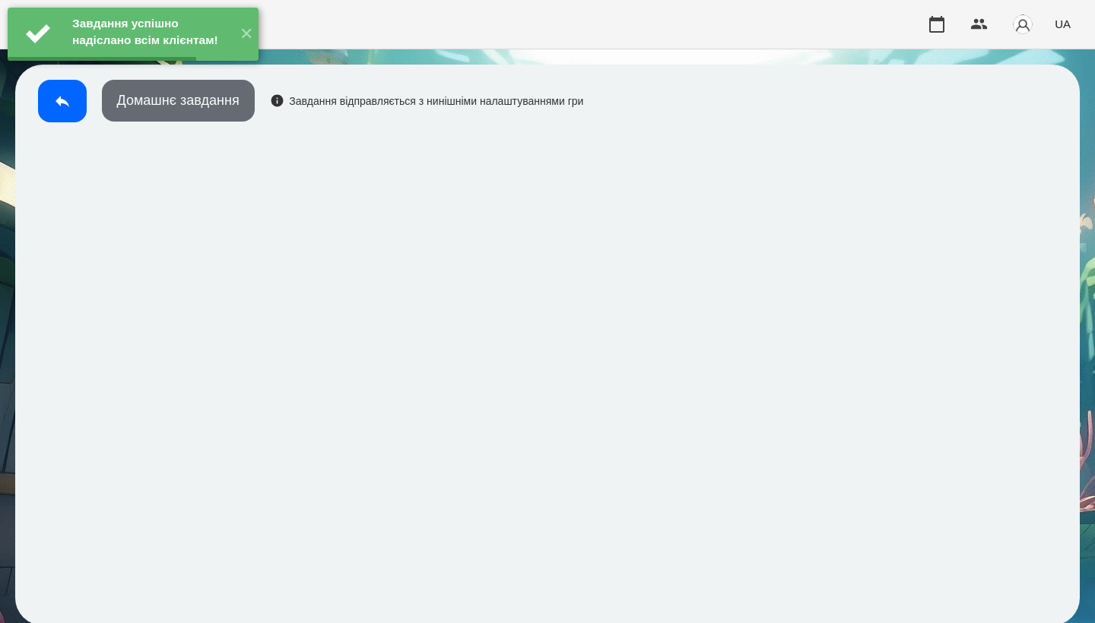
click at [224, 117] on button "Домашнє завдання" at bounding box center [178, 101] width 153 height 42
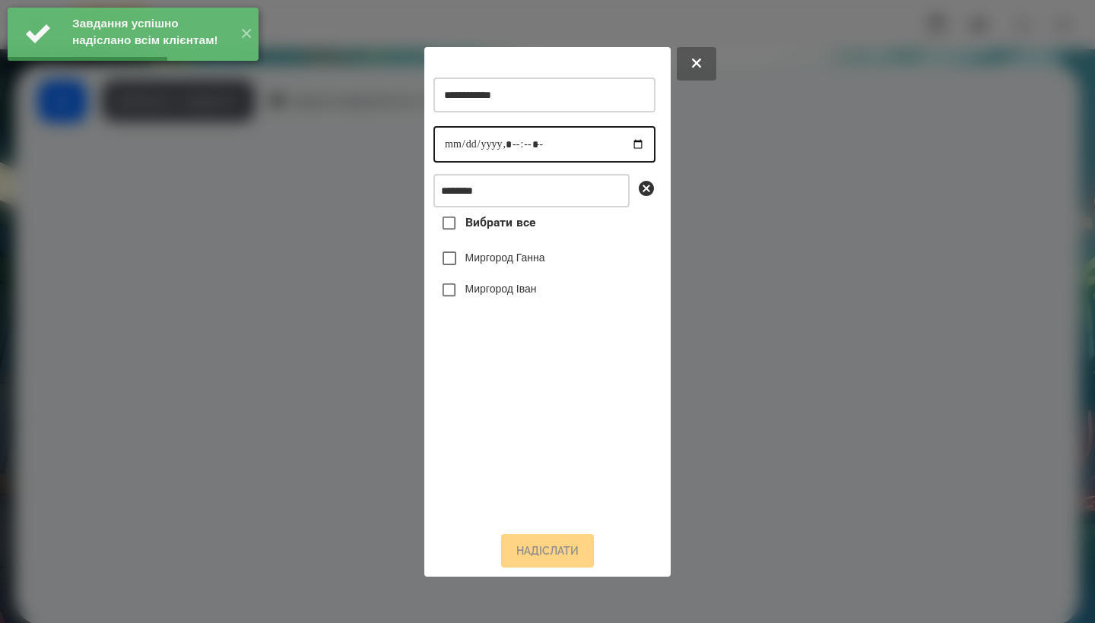
click at [440, 135] on input "datetime-local" at bounding box center [544, 144] width 222 height 36
type input "**********"
click at [528, 285] on div "Миргород Іван" at bounding box center [544, 290] width 222 height 32
click at [528, 296] on label "Миргород Іван" at bounding box center [500, 288] width 71 height 15
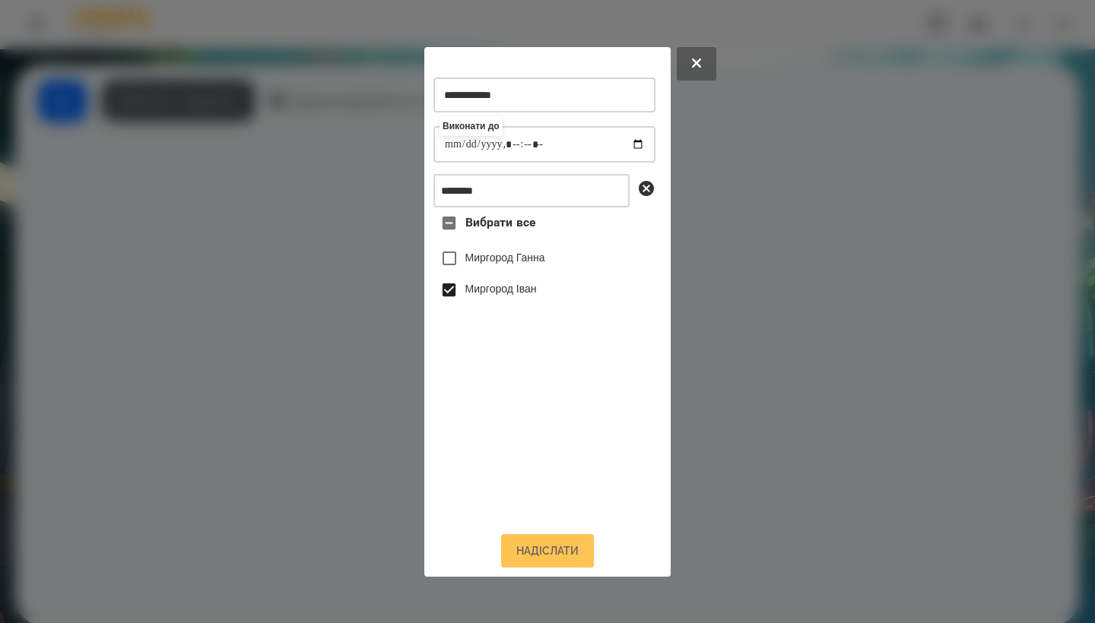
click at [569, 563] on button "Надіслати" at bounding box center [547, 550] width 93 height 33
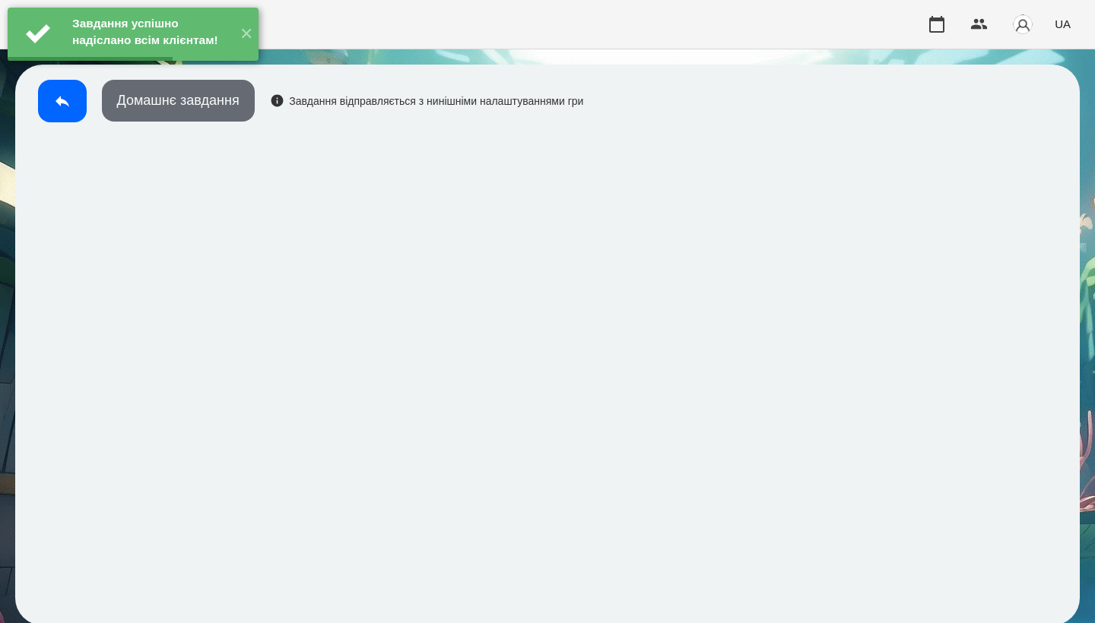
click at [198, 96] on button "Домашнє завдання" at bounding box center [178, 101] width 153 height 42
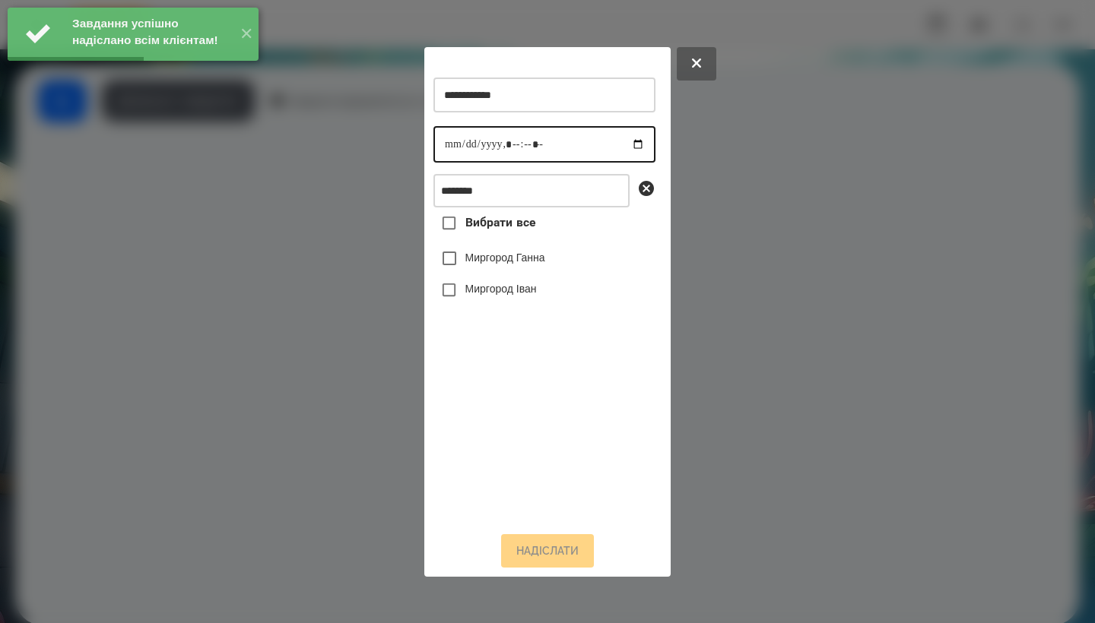
click at [443, 141] on input "datetime-local" at bounding box center [544, 144] width 222 height 36
type input "**********"
click at [533, 296] on label "Миргород Іван" at bounding box center [500, 288] width 71 height 15
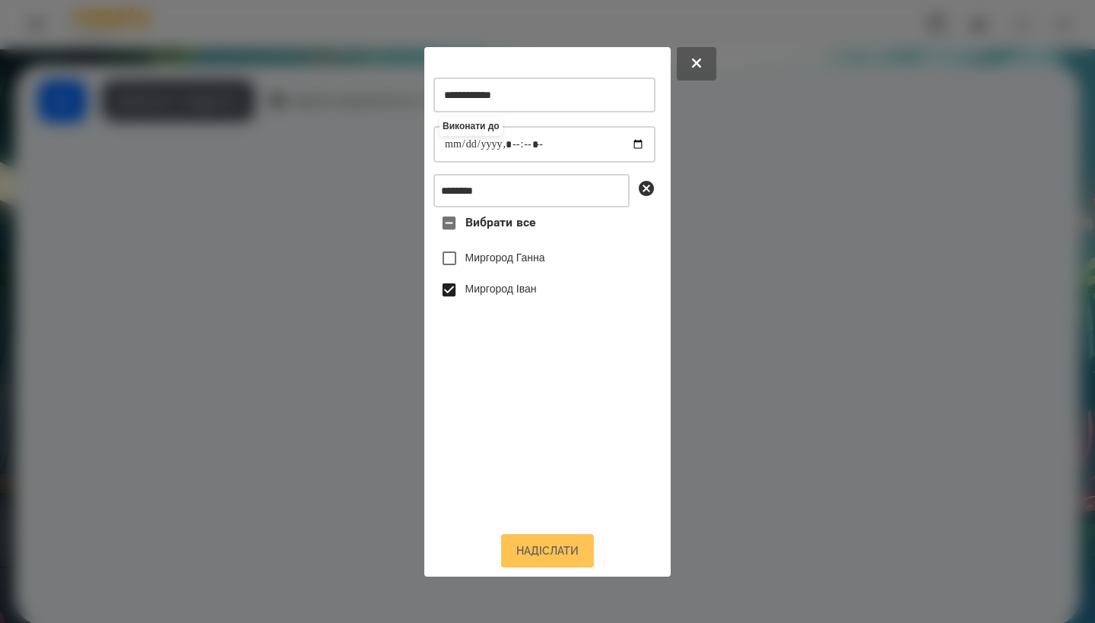
click at [548, 560] on button "Надіслати" at bounding box center [547, 550] width 93 height 33
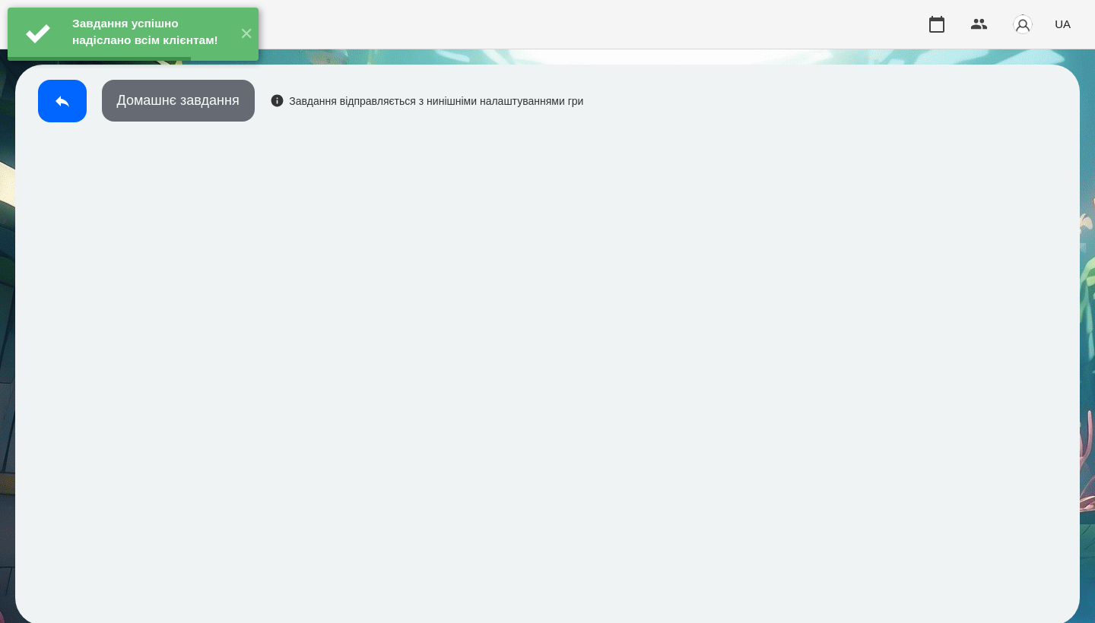
click at [208, 113] on button "Домашнє завдання" at bounding box center [178, 101] width 153 height 42
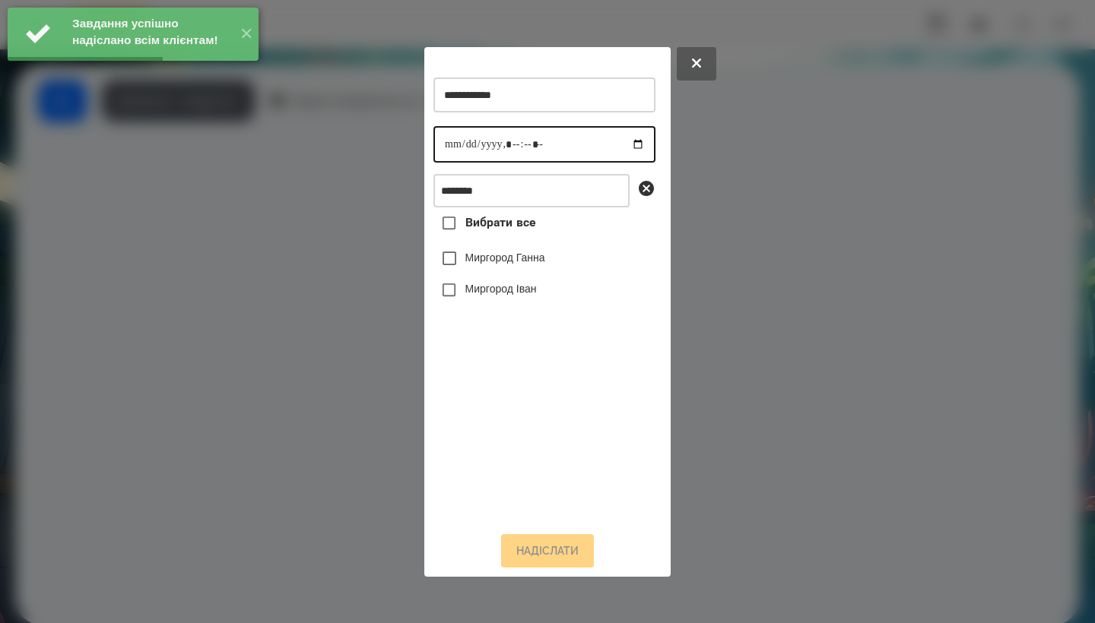
click at [439, 149] on input "datetime-local" at bounding box center [544, 144] width 222 height 36
type input "**********"
click at [533, 290] on label "Миргород Іван" at bounding box center [500, 288] width 71 height 15
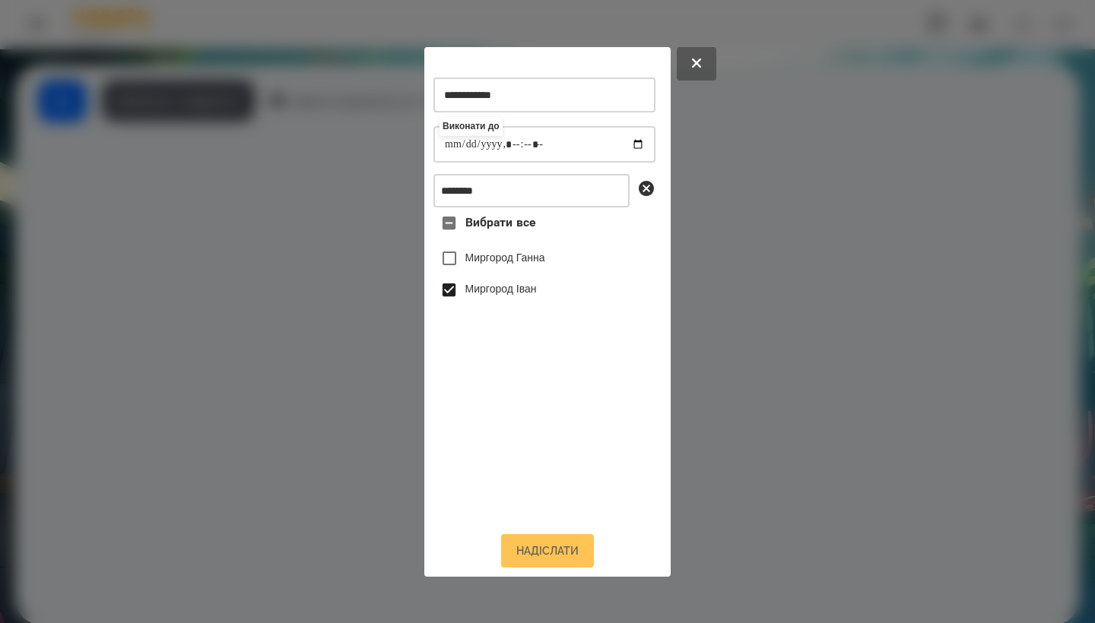
click at [549, 551] on button "Надіслати" at bounding box center [547, 550] width 93 height 33
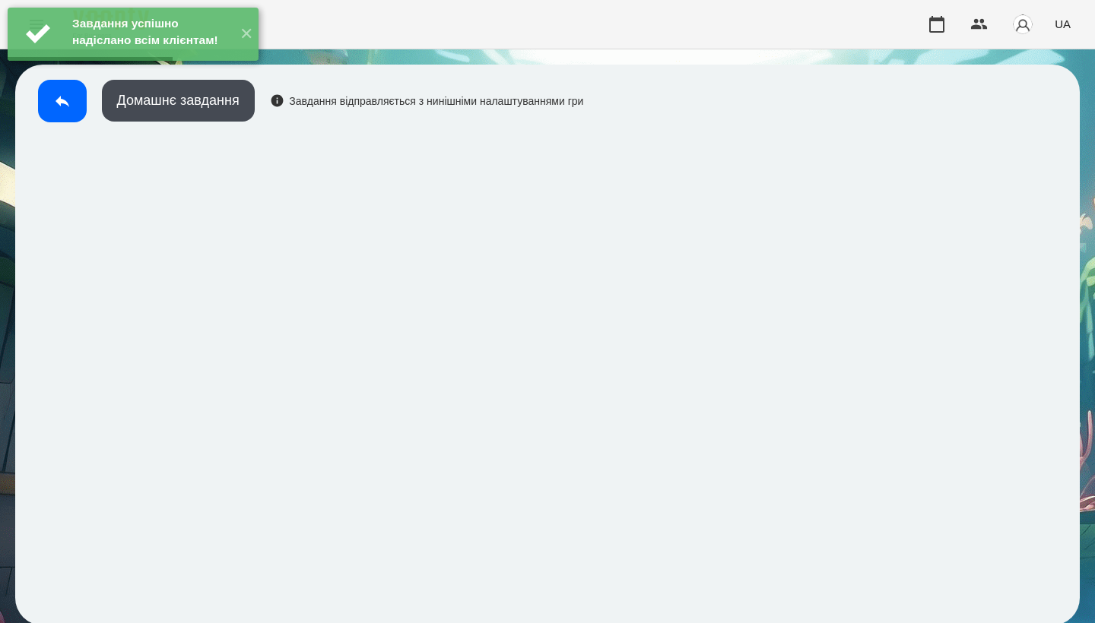
click at [64, 124] on div "Домашнє завдання Завдання відправляється з нинішніми налаштуваннями гри" at bounding box center [306, 105] width 553 height 50
click at [63, 110] on button at bounding box center [62, 101] width 49 height 43
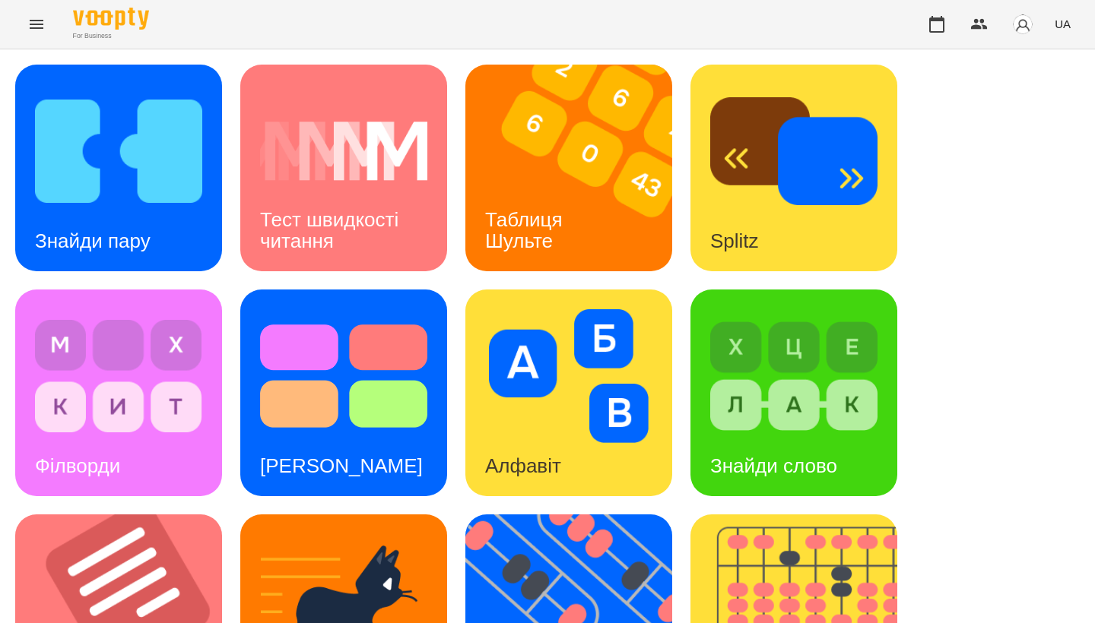
scroll to position [298, 0]
click at [221, 515] on img at bounding box center [128, 618] width 226 height 207
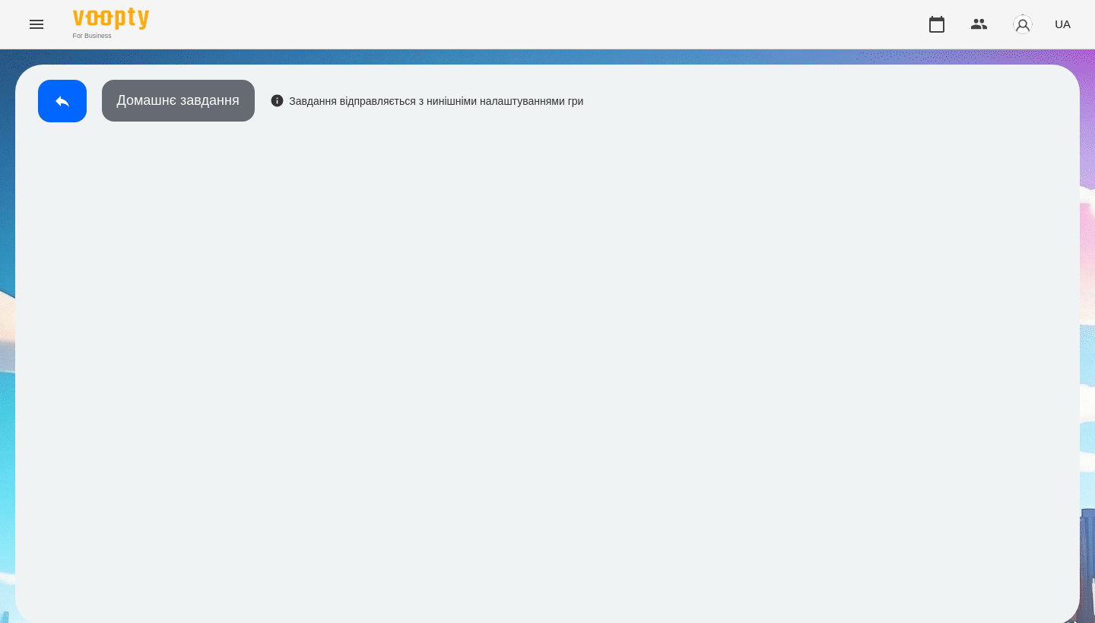
click at [214, 100] on button "Домашнє завдання" at bounding box center [178, 101] width 153 height 42
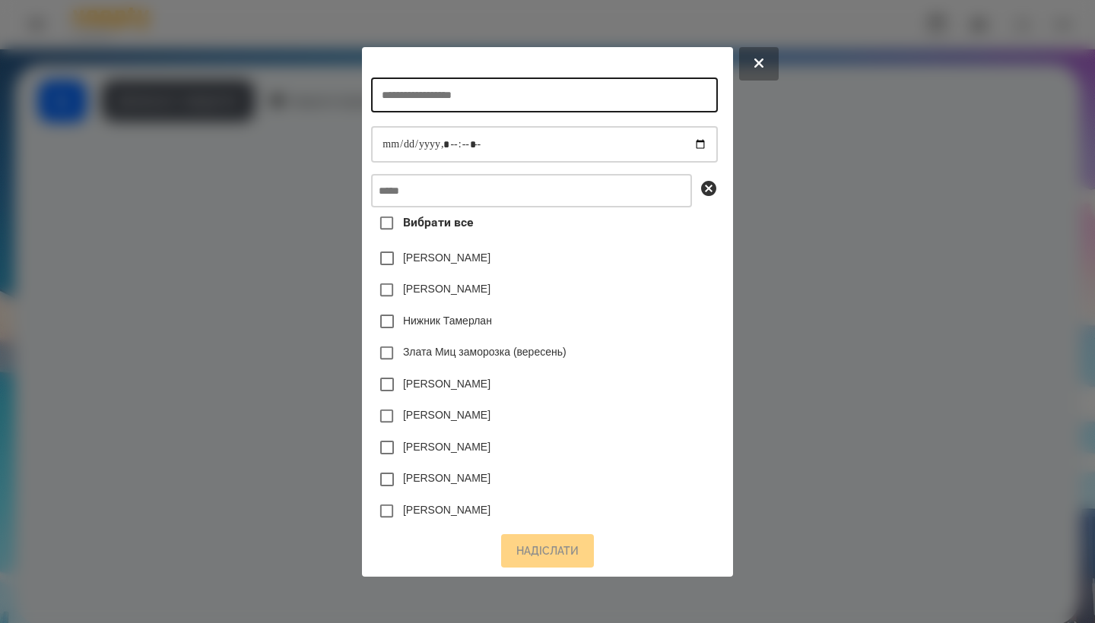
click at [499, 103] on input "text" at bounding box center [544, 95] width 346 height 35
drag, startPoint x: 401, startPoint y: 91, endPoint x: 384, endPoint y: 91, distance: 17.5
click at [384, 91] on input "**********" at bounding box center [544, 95] width 346 height 35
type input "**********"
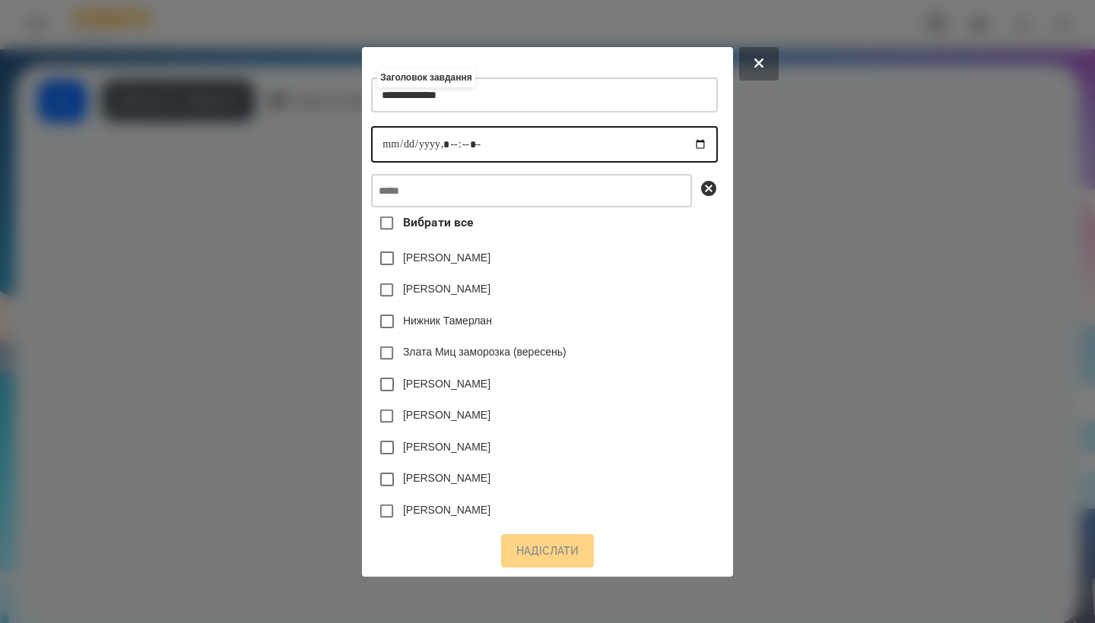
click at [371, 146] on input "datetime-local" at bounding box center [544, 144] width 346 height 36
click at [446, 150] on input "datetime-local" at bounding box center [544, 144] width 346 height 36
type input "**********"
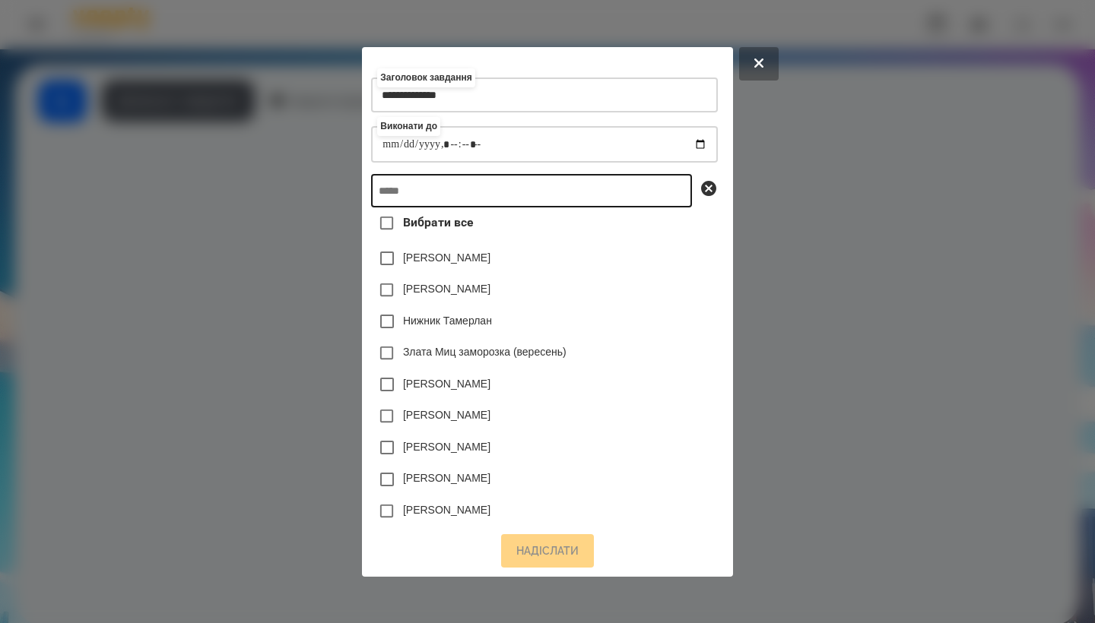
click at [519, 208] on input "text" at bounding box center [531, 190] width 321 height 33
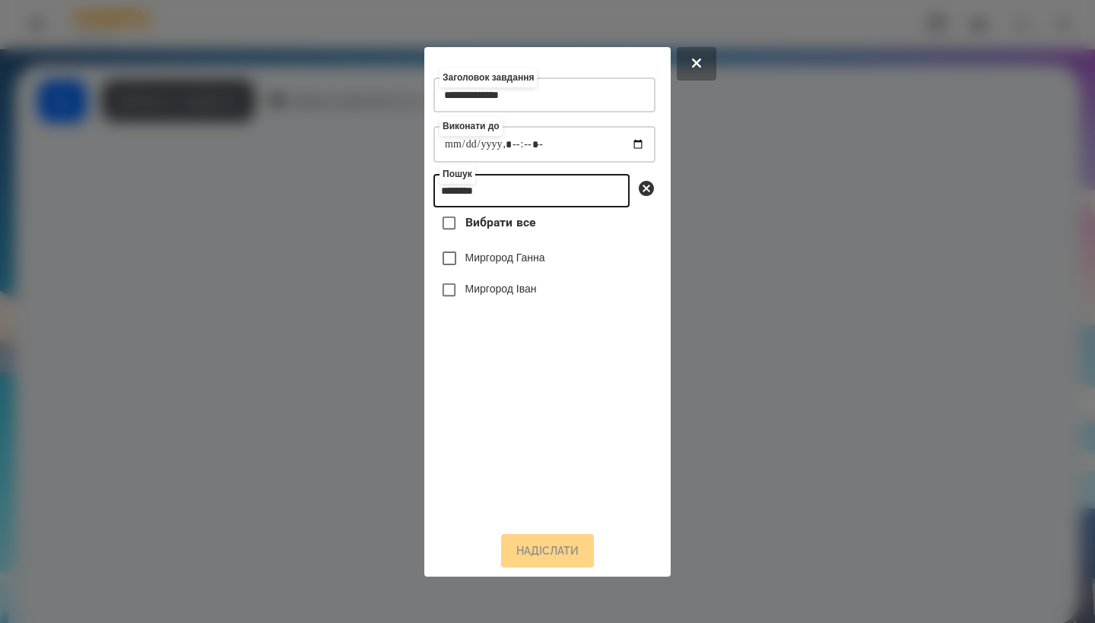
type input "********"
click at [515, 296] on label "Миргород Іван" at bounding box center [500, 288] width 71 height 15
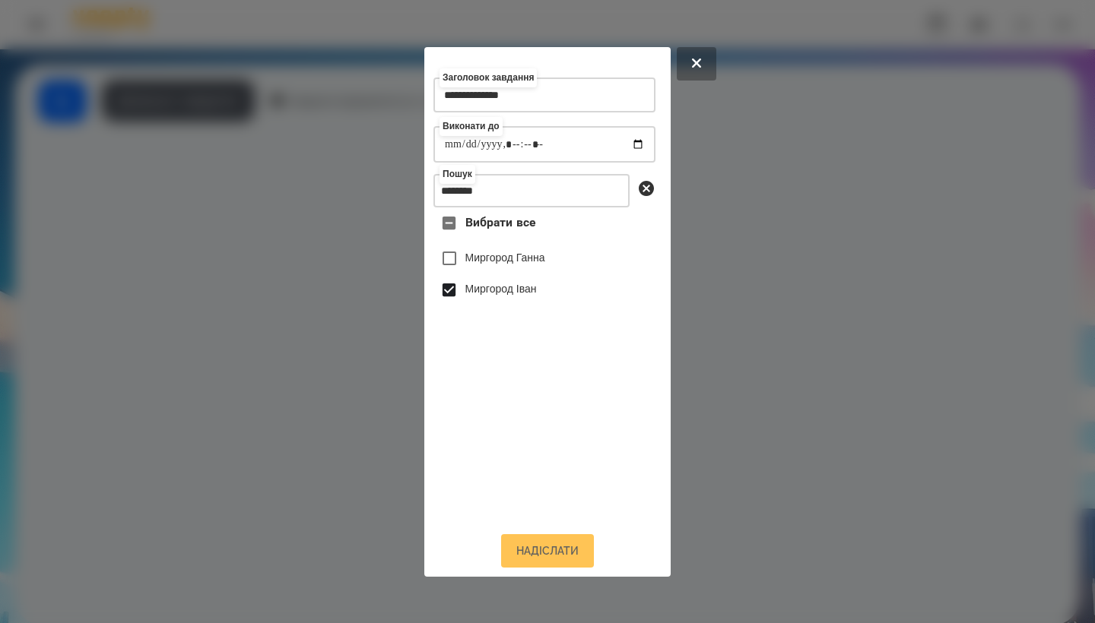
click at [547, 548] on button "Надіслати" at bounding box center [547, 550] width 93 height 33
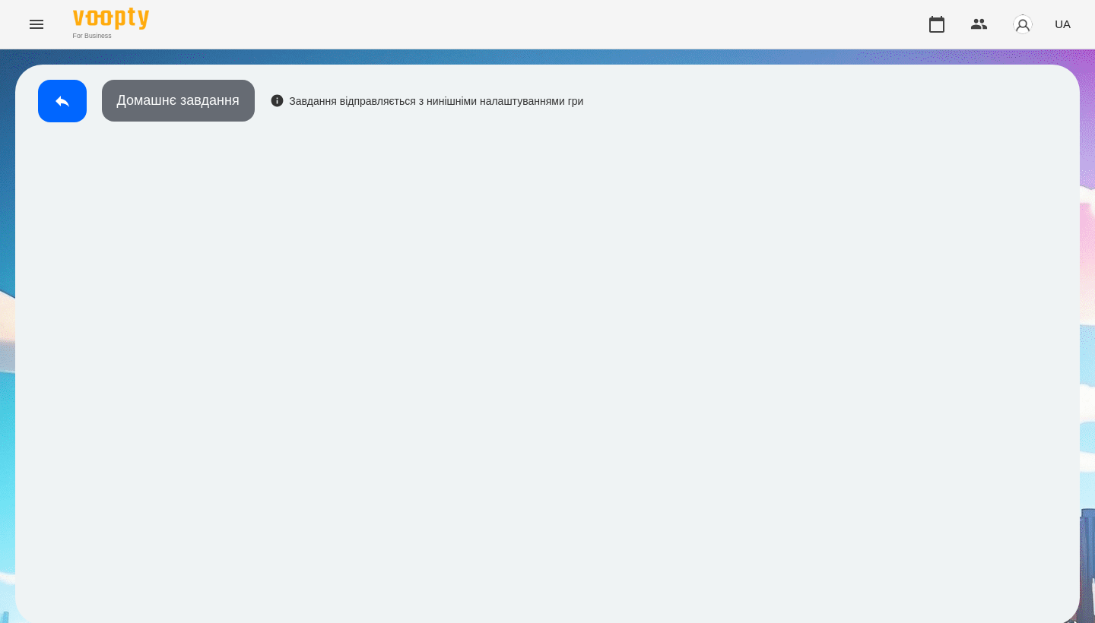
click at [198, 100] on button "Домашнє завдання" at bounding box center [178, 101] width 153 height 42
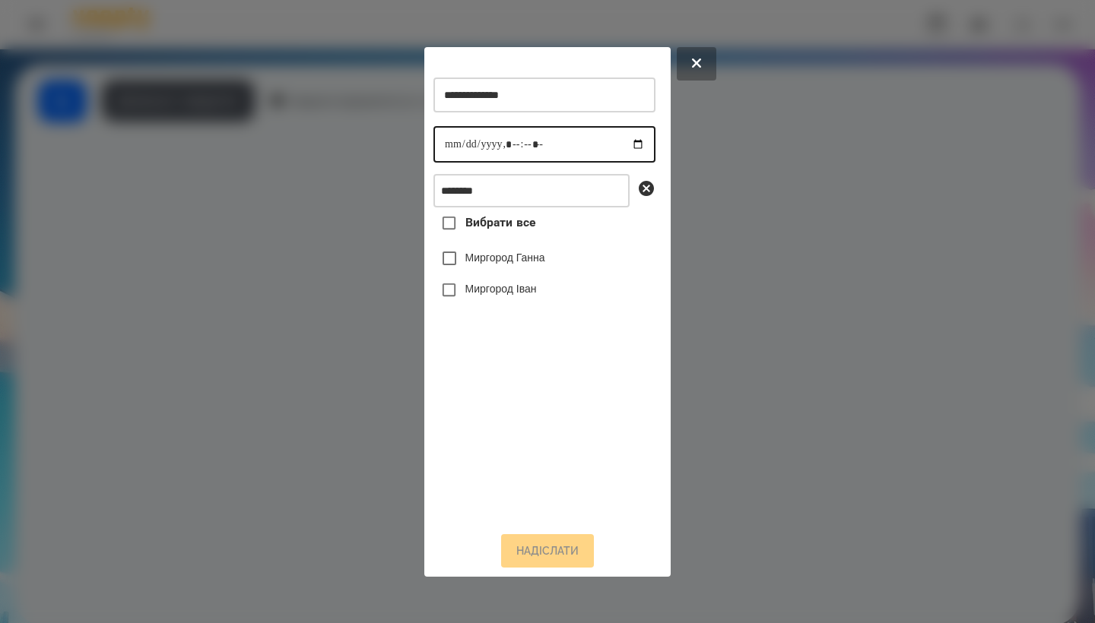
click at [465, 145] on input "datetime-local" at bounding box center [544, 144] width 222 height 36
click at [452, 143] on input "datetime-local" at bounding box center [544, 144] width 222 height 36
type input "**********"
click at [502, 296] on label "Миргород Іван" at bounding box center [500, 288] width 71 height 15
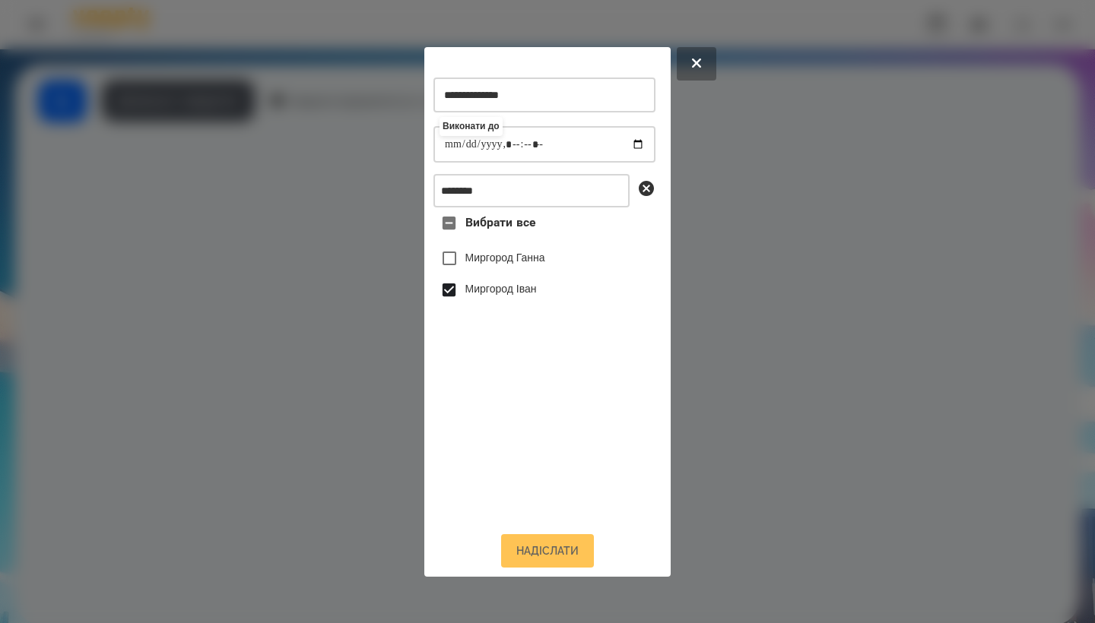
click at [544, 560] on button "Надіслати" at bounding box center [547, 550] width 93 height 33
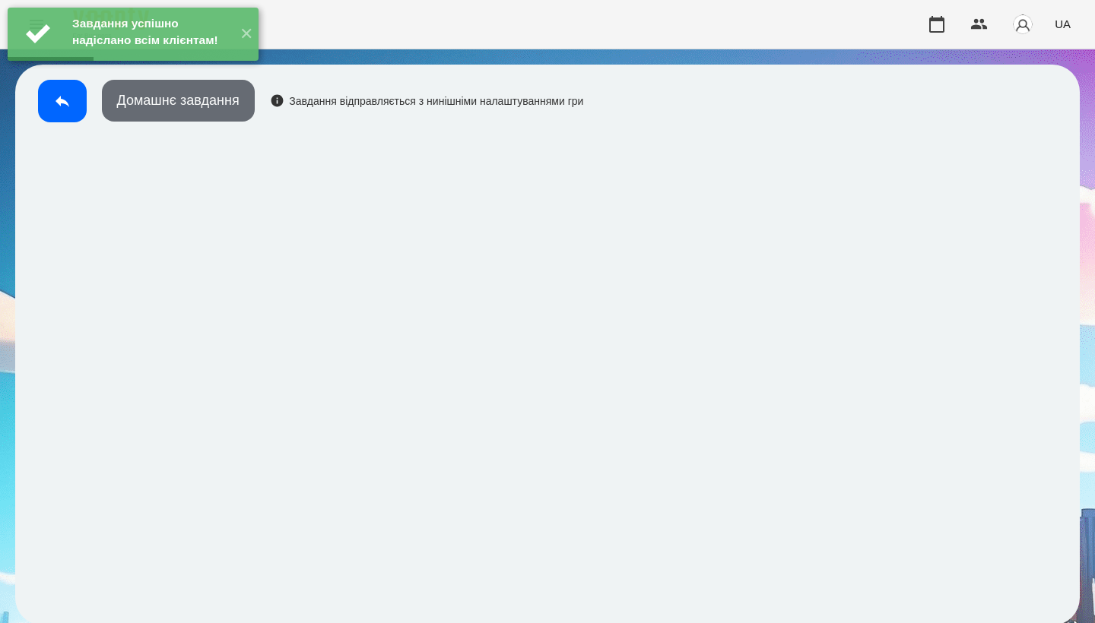
click at [200, 110] on button "Домашнє завдання" at bounding box center [178, 101] width 153 height 42
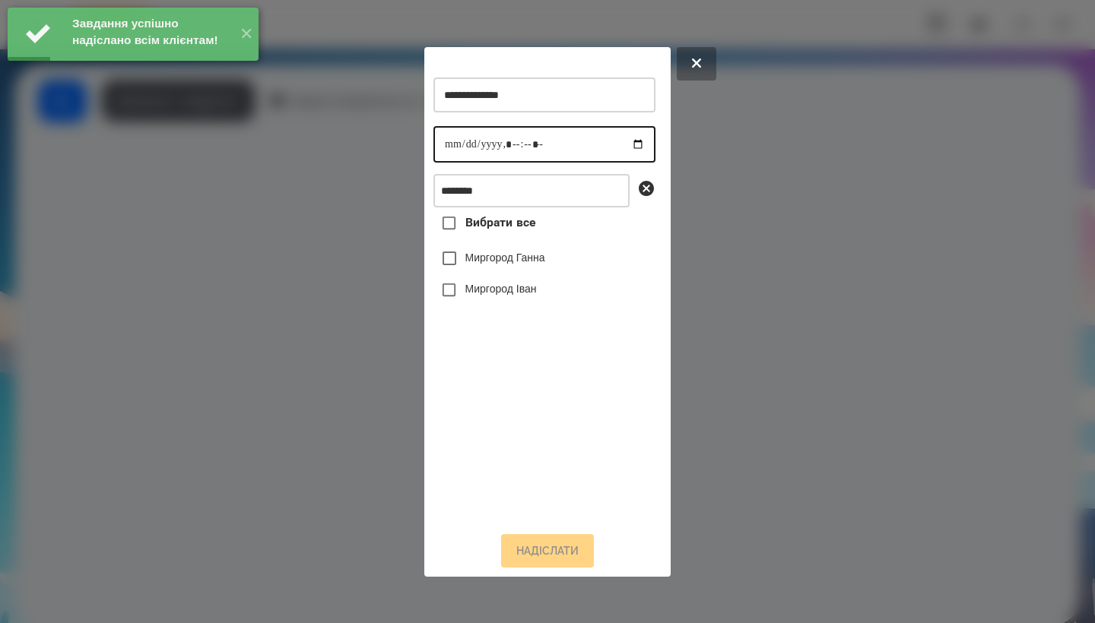
click at [454, 135] on input "datetime-local" at bounding box center [544, 144] width 222 height 36
type input "**********"
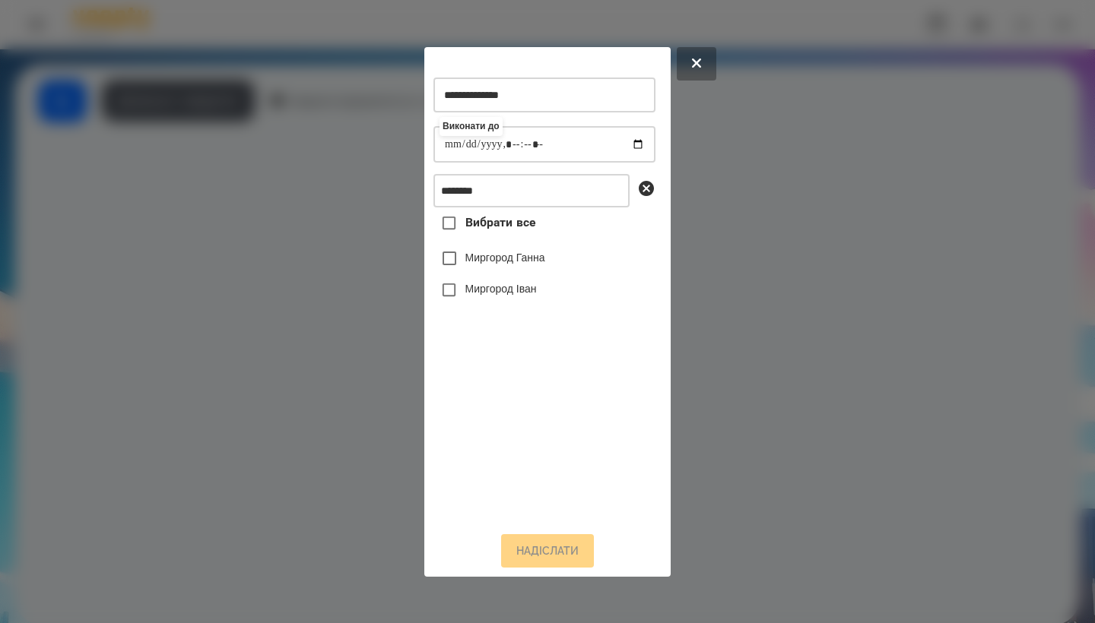
click at [515, 296] on label "Миргород Іван" at bounding box center [500, 288] width 71 height 15
click at [565, 545] on button "Надіслати" at bounding box center [547, 550] width 93 height 33
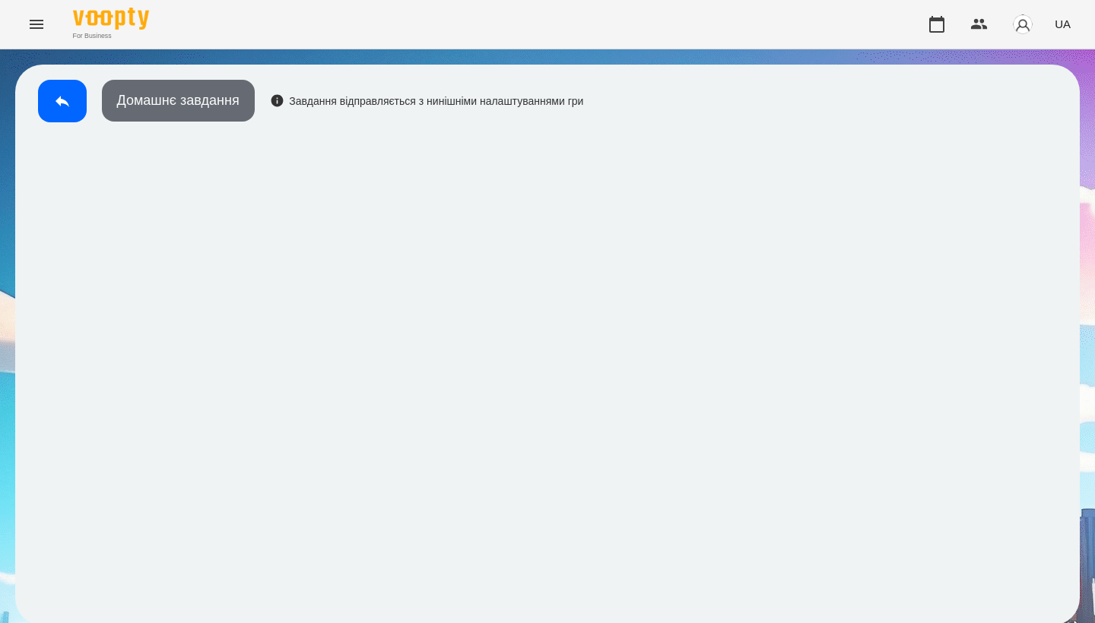
click at [174, 90] on button "Домашнє завдання" at bounding box center [178, 101] width 153 height 42
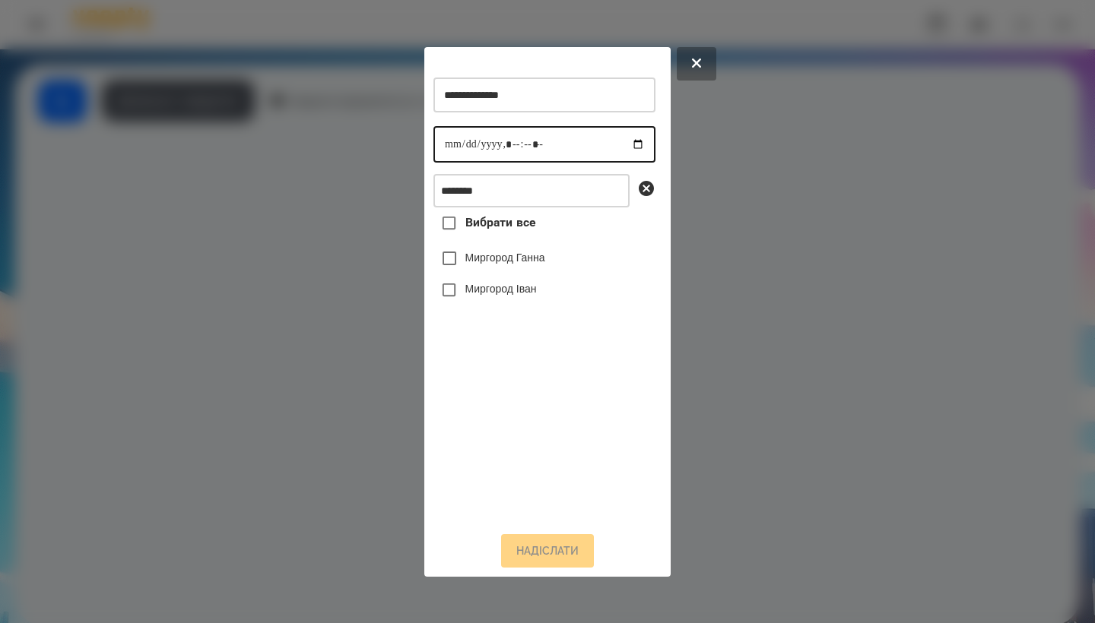
click at [454, 150] on input "datetime-local" at bounding box center [544, 144] width 222 height 36
type input "**********"
click at [528, 296] on label "Миргород Іван" at bounding box center [500, 288] width 71 height 15
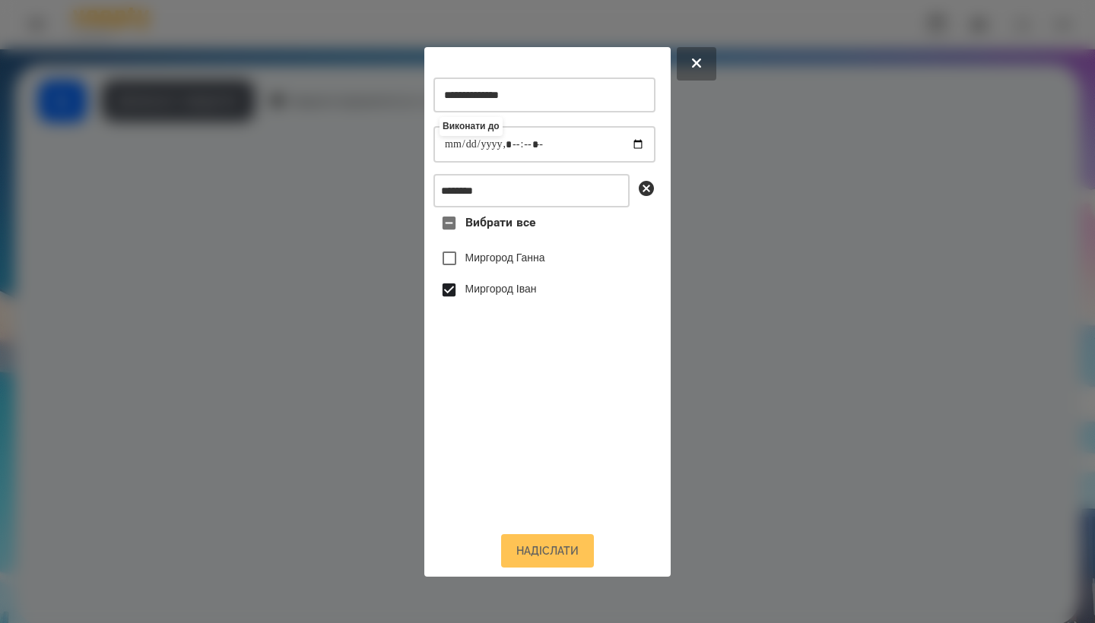
click at [551, 559] on button "Надіслати" at bounding box center [547, 550] width 93 height 33
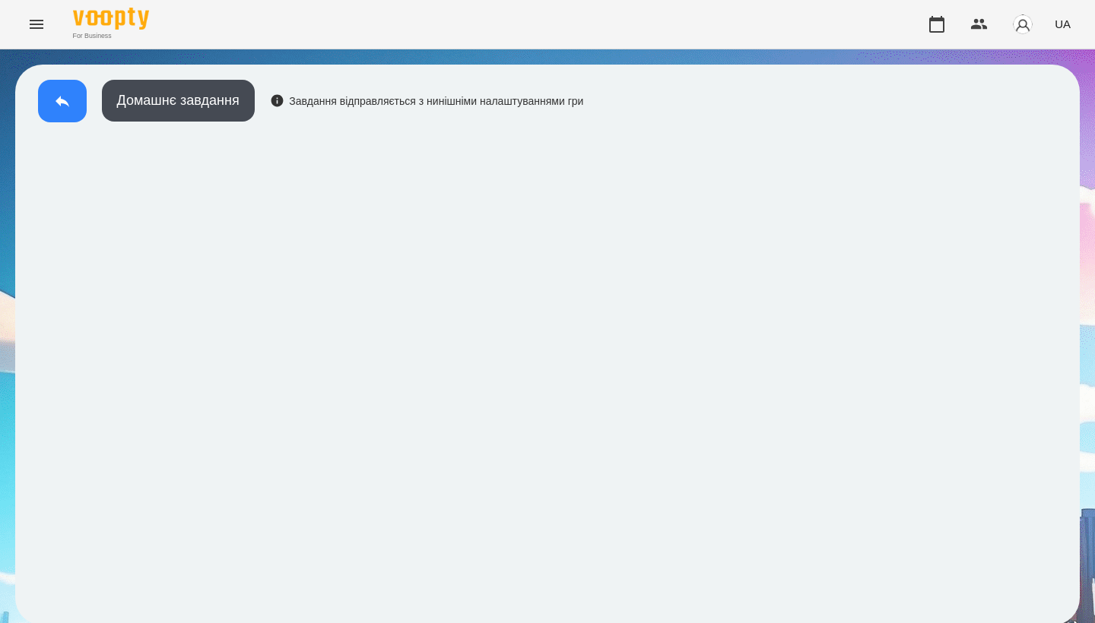
click at [60, 87] on button at bounding box center [62, 101] width 49 height 43
